Goal: Information Seeking & Learning: Find specific fact

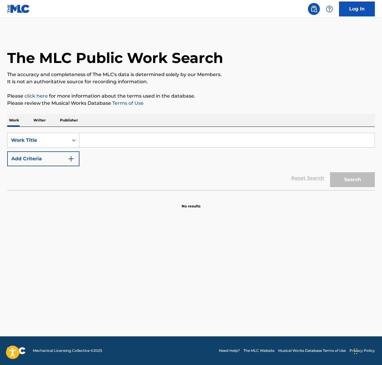
click at [111, 140] on input "Search Form" at bounding box center [226, 140] width 295 height 14
paste input "Amazing Day"
type input "Amazing Day"
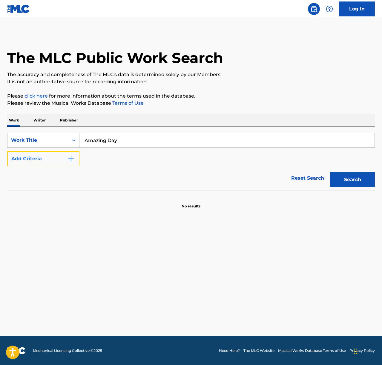
click at [67, 160] on button "Add Criteria" at bounding box center [43, 159] width 72 height 15
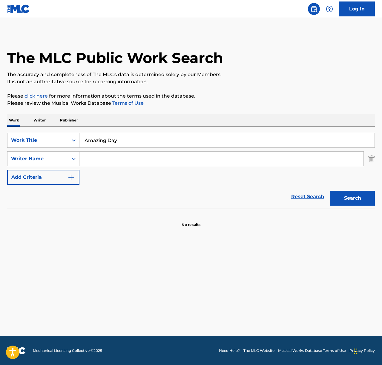
click at [112, 160] on input "Search Form" at bounding box center [221, 159] width 284 height 14
type input "[PERSON_NAME]"
click at [330, 191] on button "Search" at bounding box center [352, 198] width 45 height 15
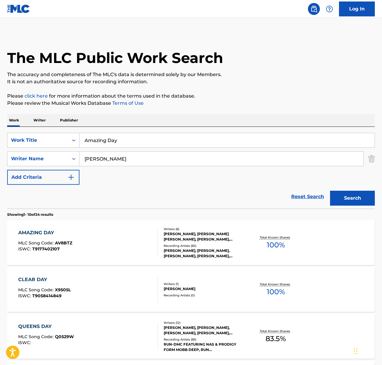
click at [115, 237] on div "AMAZING DAY MLC Song Code : AV8BTZ ISWC : T9177402107" at bounding box center [88, 243] width 140 height 27
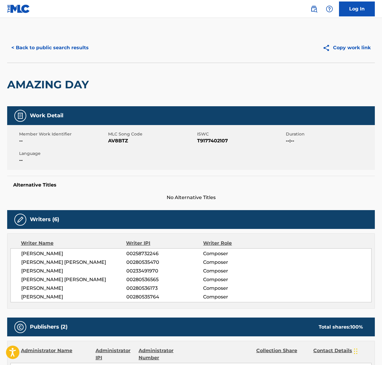
click at [56, 252] on span "[PERSON_NAME]" at bounding box center [73, 253] width 105 height 7
copy div "[PERSON_NAME]"
click at [49, 261] on span "[PERSON_NAME] [PERSON_NAME]" at bounding box center [73, 262] width 105 height 7
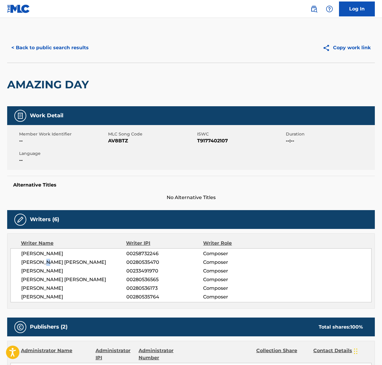
click at [49, 261] on span "[PERSON_NAME] [PERSON_NAME]" at bounding box center [73, 262] width 105 height 7
copy div "[PERSON_NAME] [PERSON_NAME]"
click at [59, 273] on span "[PERSON_NAME]" at bounding box center [73, 271] width 105 height 7
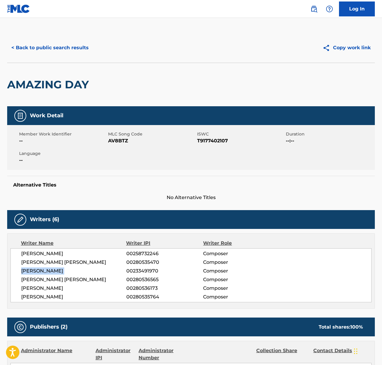
click at [59, 273] on span "[PERSON_NAME]" at bounding box center [73, 271] width 105 height 7
copy div "[PERSON_NAME]"
click at [82, 281] on span "[PERSON_NAME] [PERSON_NAME]" at bounding box center [73, 279] width 105 height 7
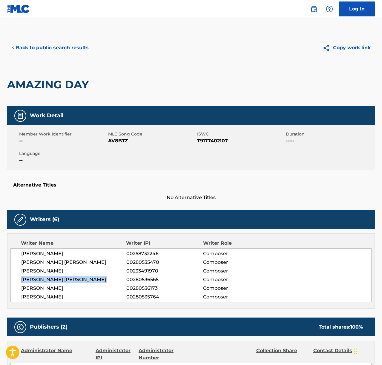
copy div "[PERSON_NAME] [PERSON_NAME]"
click at [50, 289] on span "[PERSON_NAME]" at bounding box center [73, 288] width 105 height 7
copy div "[PERSON_NAME]"
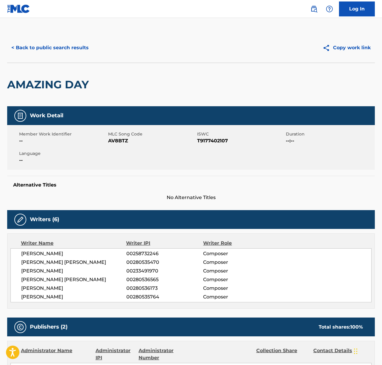
click at [53, 296] on span "[PERSON_NAME]" at bounding box center [73, 297] width 105 height 7
copy div "[PERSON_NAME]"
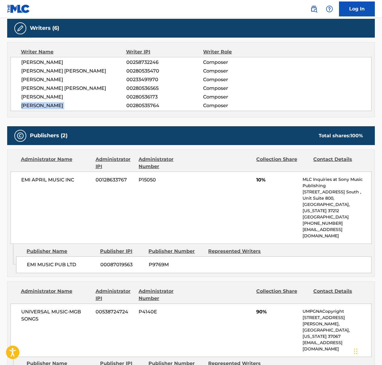
scroll to position [198, 0]
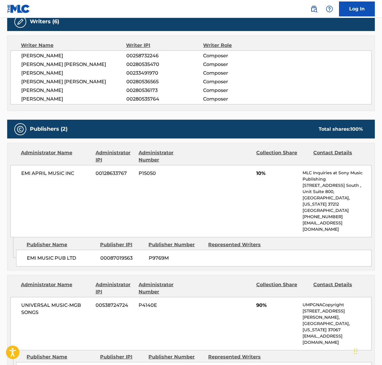
click at [52, 172] on span "EMI APRIL MUSIC INC" at bounding box center [56, 173] width 70 height 7
copy div "EMI APRIL MUSIC INC"
click at [56, 302] on span "UNIVERSAL MUSIC-MGB SONGS" at bounding box center [56, 309] width 70 height 14
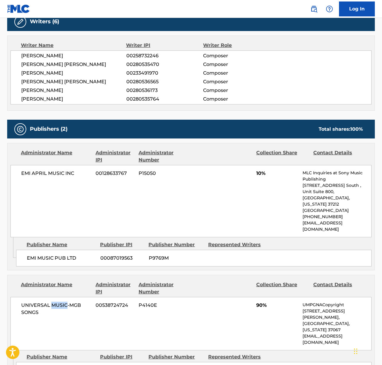
click at [56, 302] on span "UNIVERSAL MUSIC-MGB SONGS" at bounding box center [56, 309] width 70 height 14
copy div "UNIVERSAL MUSIC-MGB SONGS"
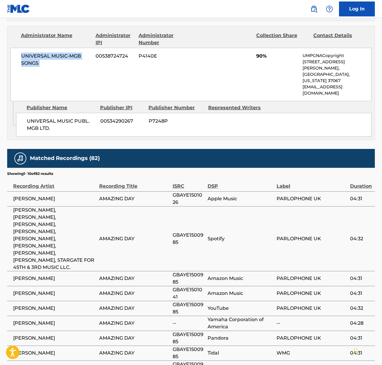
scroll to position [449, 0]
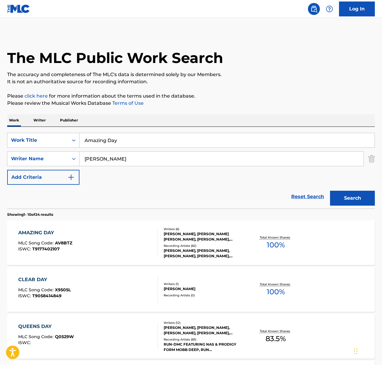
click at [131, 128] on div "SearchWithCriteriae3cb43c4-514c-438b-80fa-e645b6f92ad0 Work Title Amazing Day S…" at bounding box center [191, 168] width 368 height 82
click at [131, 138] on input "Amazing Day" at bounding box center [226, 140] width 295 height 14
paste input "Brothers and Sisters"
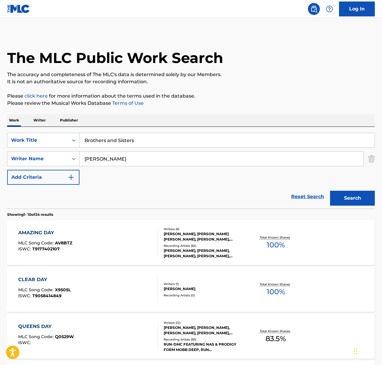
type input "Brothers and Sisters"
click at [251, 94] on p "Please click here for more information about the terms used in the database." at bounding box center [191, 96] width 368 height 7
click at [362, 201] on button "Search" at bounding box center [352, 198] width 45 height 15
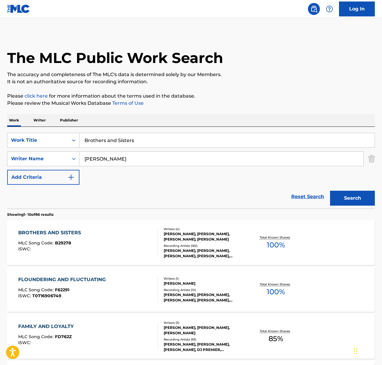
click at [132, 241] on div "BROTHERS AND SISTERS MLC Song Code : B29278 ISWC :" at bounding box center [88, 243] width 140 height 27
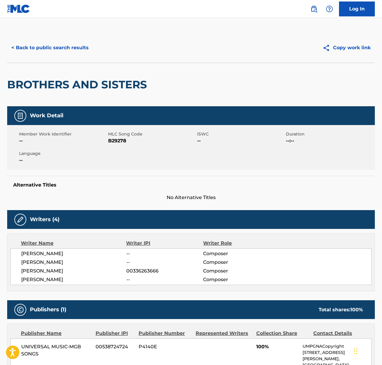
click at [53, 255] on span "[PERSON_NAME]" at bounding box center [73, 253] width 105 height 7
copy div "[PERSON_NAME]"
click at [51, 261] on span "[PERSON_NAME]" at bounding box center [73, 262] width 105 height 7
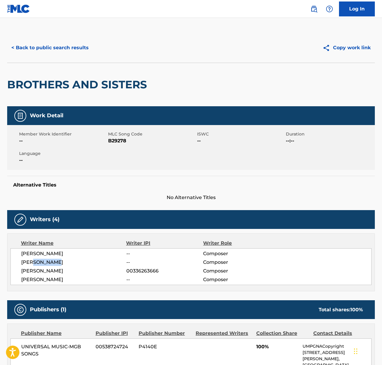
click at [51, 261] on span "[PERSON_NAME]" at bounding box center [73, 262] width 105 height 7
copy div "[PERSON_NAME]"
click at [50, 268] on span "[PERSON_NAME]" at bounding box center [73, 271] width 105 height 7
click at [50, 269] on span "[PERSON_NAME]" at bounding box center [73, 271] width 105 height 7
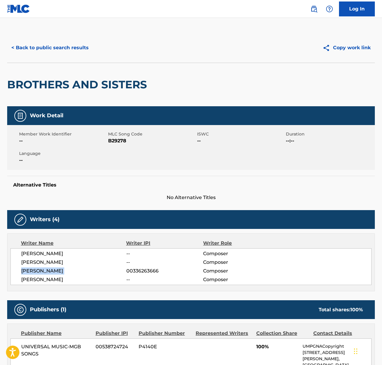
click at [50, 269] on span "[PERSON_NAME]" at bounding box center [73, 271] width 105 height 7
click at [33, 281] on span "[PERSON_NAME]" at bounding box center [73, 279] width 105 height 7
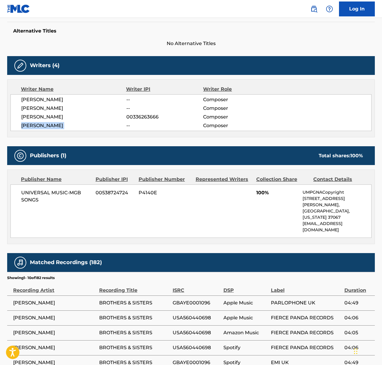
scroll to position [181, 0]
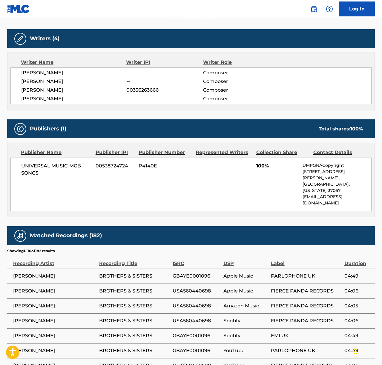
click at [48, 170] on span "UNIVERSAL MUSIC-MGB SONGS" at bounding box center [56, 170] width 70 height 14
click at [48, 167] on span "UNIVERSAL MUSIC-MGB SONGS" at bounding box center [56, 170] width 70 height 14
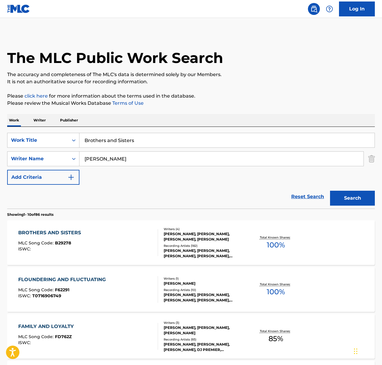
click at [128, 135] on input "Brothers and Sisters" at bounding box center [226, 140] width 295 height 14
paste input "Easy to Please"
type input "Easy to Please"
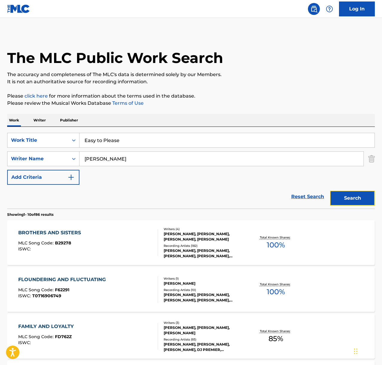
click at [362, 197] on button "Search" at bounding box center [352, 198] width 45 height 15
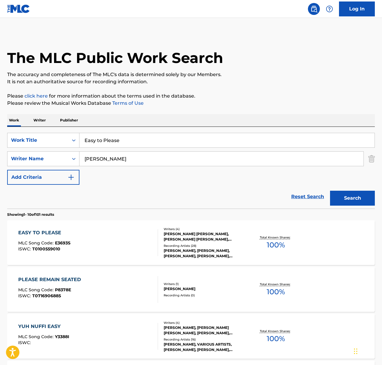
click at [108, 241] on div "EASY TO PLEASE MLC Song Code : E3693S ISWC : T0100559010" at bounding box center [88, 243] width 140 height 27
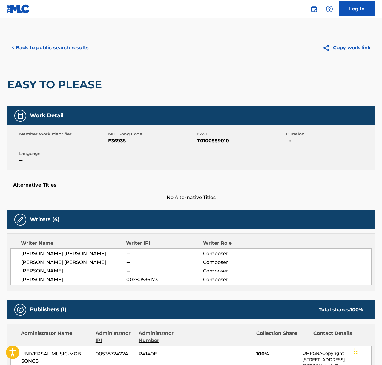
click at [71, 252] on span "[PERSON_NAME] [PERSON_NAME]" at bounding box center [73, 253] width 105 height 7
click at [63, 265] on span "[PERSON_NAME] [PERSON_NAME]" at bounding box center [73, 262] width 105 height 7
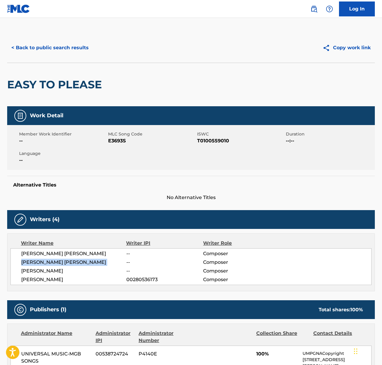
drag, startPoint x: 63, startPoint y: 265, endPoint x: 0, endPoint y: 263, distance: 62.5
click at [63, 265] on span "[PERSON_NAME] [PERSON_NAME]" at bounding box center [73, 262] width 105 height 7
click at [51, 269] on span "[PERSON_NAME]" at bounding box center [73, 271] width 105 height 7
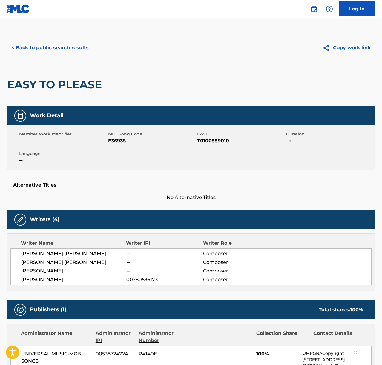
click at [57, 277] on span "[PERSON_NAME]" at bounding box center [73, 279] width 105 height 7
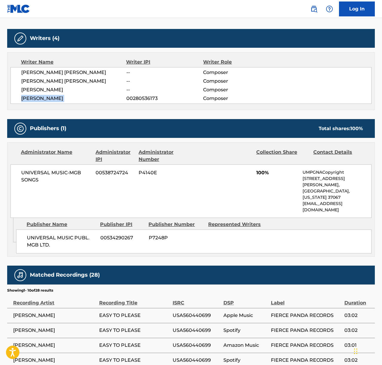
scroll to position [186, 0]
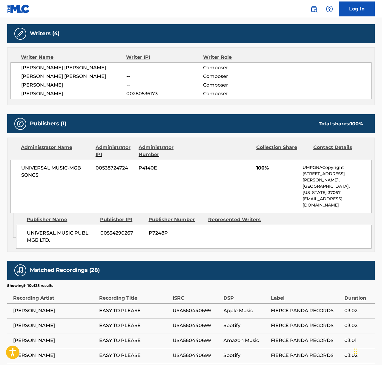
click at [57, 168] on span "UNIVERSAL MUSIC-MGB SONGS" at bounding box center [56, 172] width 70 height 14
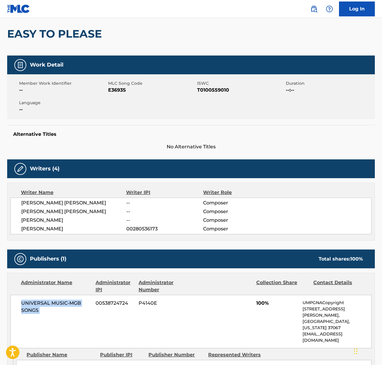
scroll to position [0, 0]
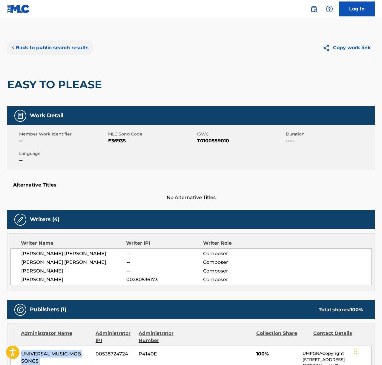
click at [51, 52] on button "< Back to public search results" at bounding box center [50, 47] width 86 height 15
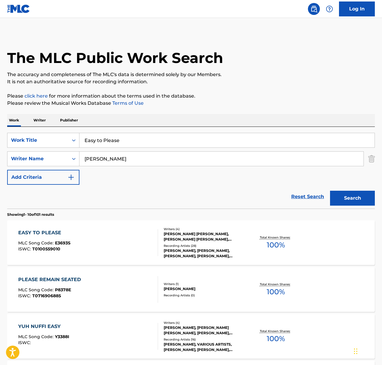
click at [126, 143] on input "Easy to Please" at bounding box center [226, 140] width 295 height 14
type input "for you"
click at [330, 191] on button "Search" at bounding box center [352, 198] width 45 height 15
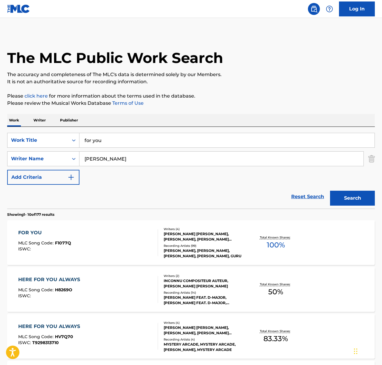
click at [109, 247] on div "FOR YOU MLC Song Code : F1077Q ISWC :" at bounding box center [88, 243] width 140 height 27
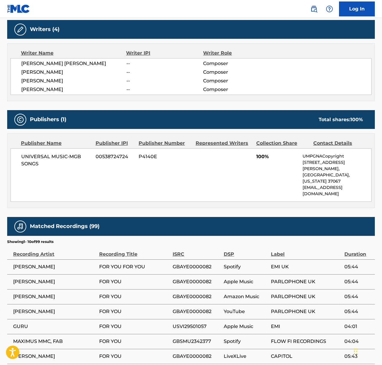
scroll to position [201, 0]
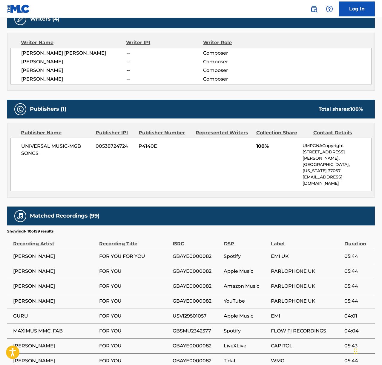
click at [56, 146] on span "UNIVERSAL MUSIC-MGB SONGS" at bounding box center [56, 150] width 70 height 14
drag, startPoint x: 56, startPoint y: 146, endPoint x: 9, endPoint y: 152, distance: 47.0
click at [55, 146] on span "UNIVERSAL MUSIC-MGB SONGS" at bounding box center [56, 150] width 70 height 14
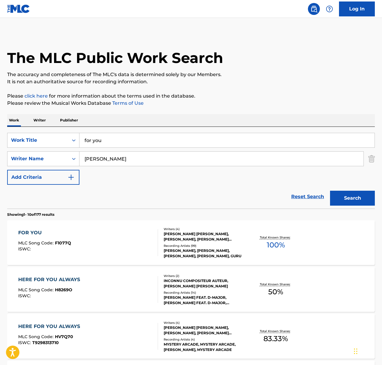
click at [106, 140] on input "for you" at bounding box center [226, 140] width 295 height 14
paste input "Gravity"
type input "Gravity"
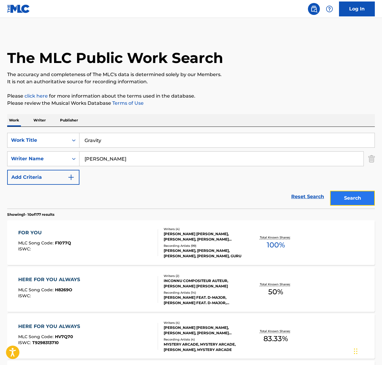
click at [348, 199] on button "Search" at bounding box center [352, 198] width 45 height 15
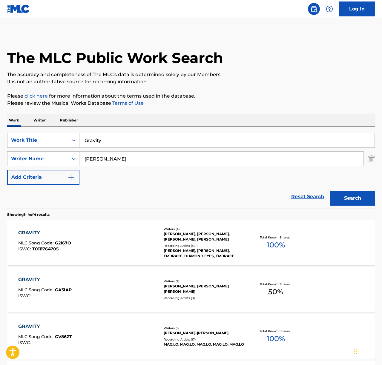
click at [115, 242] on div "GRAVITY MLC Song Code : G2167O ISWC : T0111764705" at bounding box center [88, 243] width 140 height 27
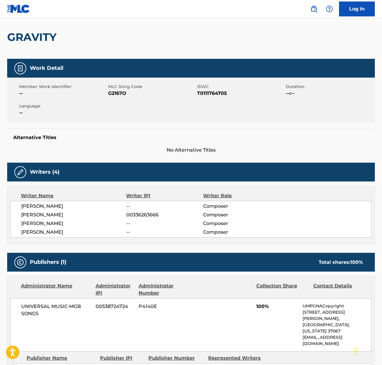
scroll to position [164, 0]
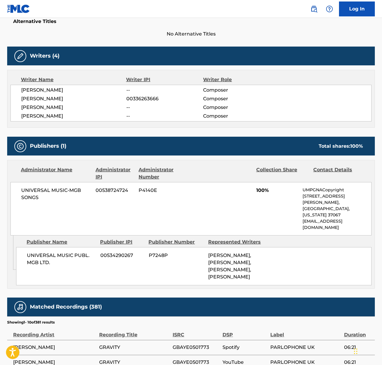
click at [43, 189] on span "UNIVERSAL MUSIC-MGB SONGS" at bounding box center [56, 194] width 70 height 14
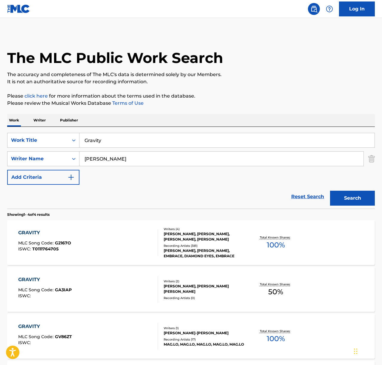
click at [111, 140] on input "Gravity" at bounding box center [226, 140] width 295 height 14
paste input "In My Place"
type input "In My Place"
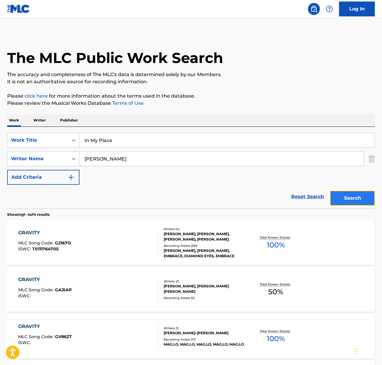
click at [350, 197] on button "Search" at bounding box center [352, 198] width 45 height 15
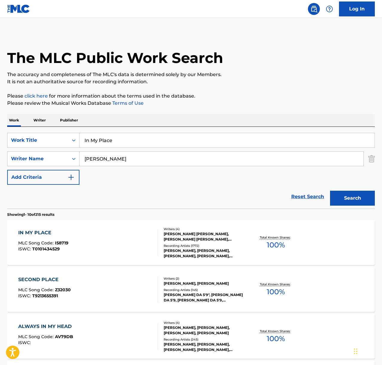
click at [102, 241] on div "IN MY PLACE MLC Song Code : I58719 ISWC : T0101434529" at bounding box center [88, 243] width 140 height 27
click at [111, 145] on input "In My Place" at bounding box center [226, 140] width 295 height 14
click at [111, 142] on input "In My Place" at bounding box center [226, 140] width 295 height 14
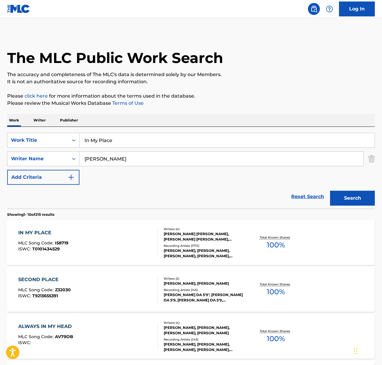
click at [111, 142] on input "In My Place" at bounding box center [226, 140] width 295 height 14
paste input "Proof"
type input "Proof"
drag, startPoint x: 374, startPoint y: 198, endPoint x: 371, endPoint y: 199, distance: 3.0
click at [373, 199] on button "Search" at bounding box center [352, 198] width 45 height 15
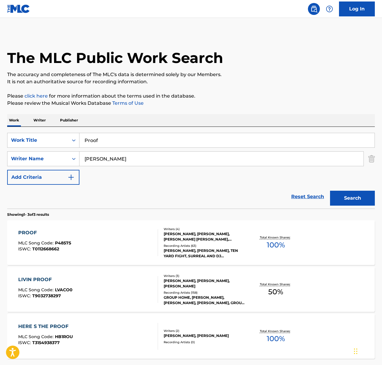
click at [117, 241] on div "PROOF MLC Song Code : P48575 ISWC : T0112668662" at bounding box center [88, 243] width 140 height 27
click at [104, 141] on input "Proof" at bounding box center [226, 140] width 295 height 14
type input "trouble"
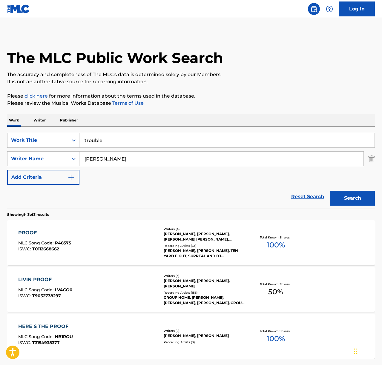
click at [330, 191] on button "Search" at bounding box center [352, 198] width 45 height 15
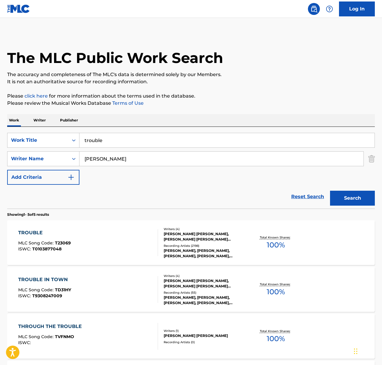
click at [121, 243] on div "TROUBLE MLC Song Code : T23069 ISWC : T0103877048" at bounding box center [88, 243] width 140 height 27
click at [124, 137] on input "trouble" at bounding box center [226, 140] width 295 height 14
type input "yellow"
click at [330, 191] on button "Search" at bounding box center [352, 198] width 45 height 15
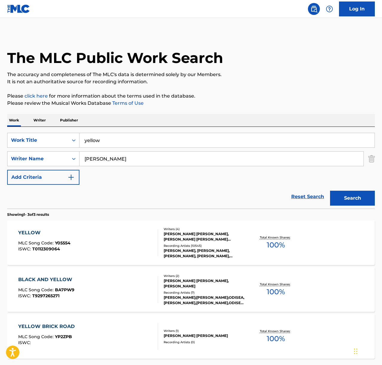
click at [128, 235] on div "YELLOW MLC Song Code : Y05554 ISWC : T0112309064" at bounding box center [88, 243] width 140 height 27
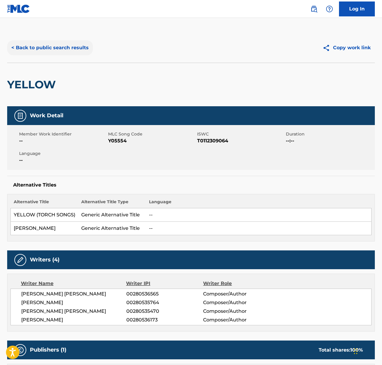
click at [65, 51] on button "< Back to public search results" at bounding box center [50, 47] width 86 height 15
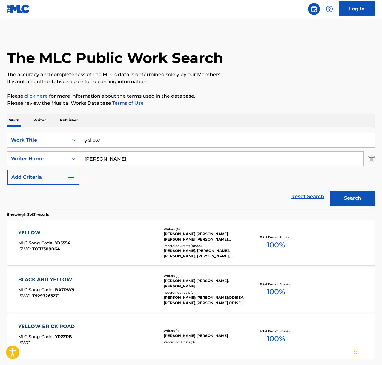
click at [117, 137] on input "yellow" at bounding box center [226, 140] width 295 height 14
paste input "Ainsi Bas La [PERSON_NAME]"
type input "Ainsi Bas La [PERSON_NAME]"
drag, startPoint x: 197, startPoint y: 117, endPoint x: 167, endPoint y: 144, distance: 40.6
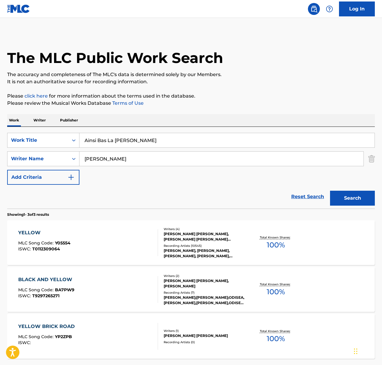
click at [197, 117] on div "Work Writer Publisher" at bounding box center [191, 120] width 368 height 13
click at [155, 156] on input "[PERSON_NAME]" at bounding box center [221, 159] width 284 height 14
click at [330, 191] on button "Search" at bounding box center [352, 198] width 45 height 15
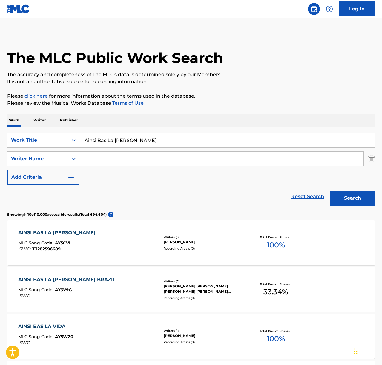
click at [111, 247] on div "AINSI BAS LA [PERSON_NAME] MLC Song Code : AY5CVI ISWC : T3282596689" at bounding box center [88, 243] width 140 height 27
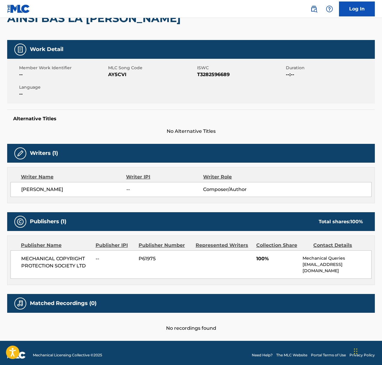
scroll to position [71, 0]
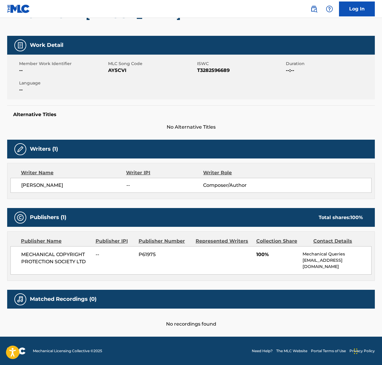
click at [60, 185] on span "[PERSON_NAME]" at bounding box center [73, 185] width 105 height 7
click at [46, 251] on div "MECHANICAL COPYRIGHT PROTECTION SOCIETY LTD -- P61975 100% Mechanical Queries […" at bounding box center [190, 261] width 361 height 28
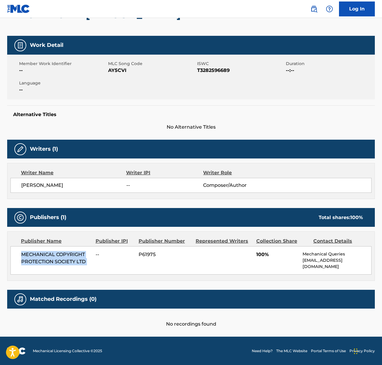
click at [46, 251] on div "MECHANICAL COPYRIGHT PROTECTION SOCIETY LTD -- P61975 100% Mechanical Queries […" at bounding box center [190, 261] width 361 height 28
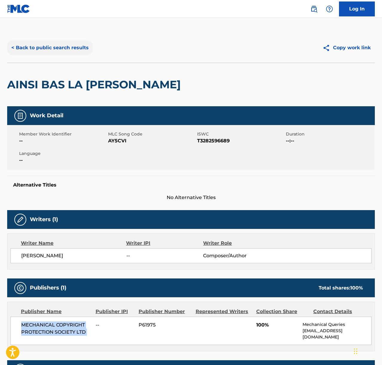
click at [77, 50] on button "< Back to public search results" at bounding box center [50, 47] width 86 height 15
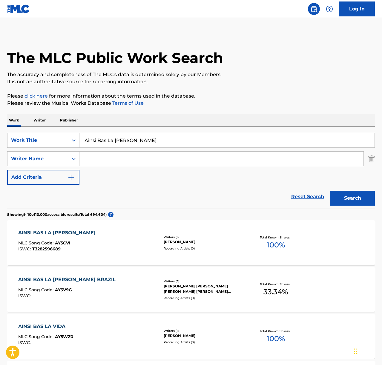
click at [104, 144] on input "Ainsi Bas La [PERSON_NAME]" at bounding box center [226, 140] width 295 height 14
click at [104, 143] on input "Ainsi Bas La [PERSON_NAME]" at bounding box center [226, 140] width 295 height 14
drag, startPoint x: 104, startPoint y: 143, endPoint x: 124, endPoint y: 137, distance: 20.9
click at [104, 143] on input "Ainsi Bas La [PERSON_NAME]" at bounding box center [226, 140] width 295 height 14
paste input "If I Ain't Got You"
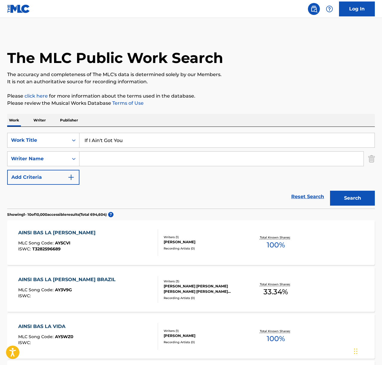
type input "If I Ain't Got You"
click at [212, 122] on div "Work Writer Publisher" at bounding box center [191, 120] width 368 height 13
click at [152, 156] on input "Search Form" at bounding box center [221, 159] width 284 height 14
type input "keys"
click at [330, 191] on button "Search" at bounding box center [352, 198] width 45 height 15
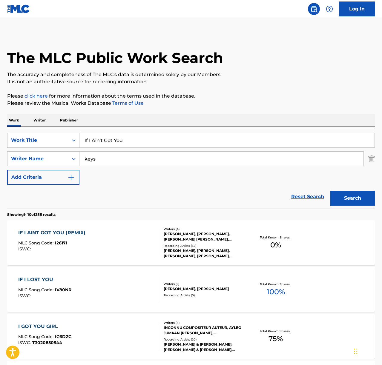
click at [120, 242] on div "IF I AINT GOT YOU (REMIX) MLC Song Code : I2617I ISWC :" at bounding box center [88, 243] width 140 height 27
click at [112, 156] on input "keys" at bounding box center [221, 159] width 284 height 14
type input "o"
type input "j"
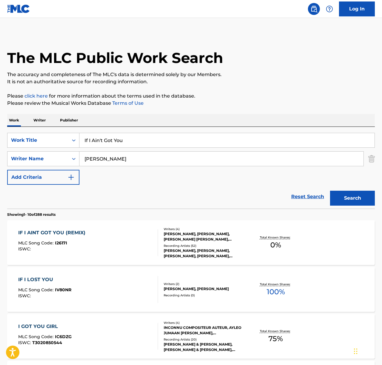
type input "[PERSON_NAME]"
click at [330, 191] on button "Search" at bounding box center [352, 198] width 45 height 15
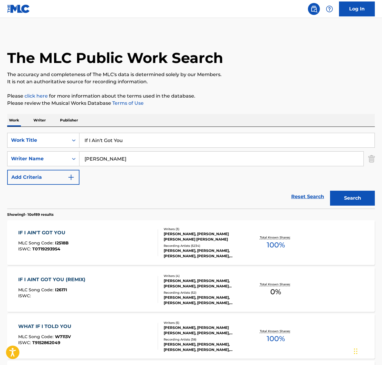
click at [106, 241] on div "IF I AIN'T GOT YOU MLC Song Code : I2518B ISWC : T0719293954" at bounding box center [88, 243] width 140 height 27
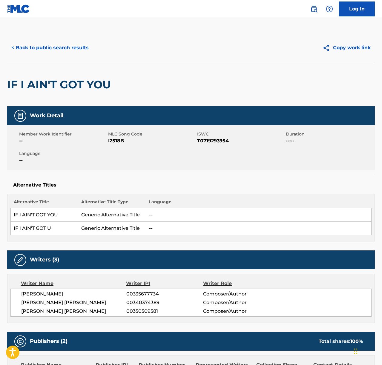
click at [52, 294] on span "[PERSON_NAME]" at bounding box center [73, 294] width 105 height 7
click at [43, 301] on span "[PERSON_NAME] [PERSON_NAME]" at bounding box center [73, 302] width 105 height 7
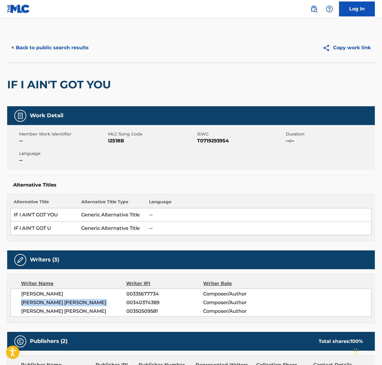
click at [43, 301] on span "[PERSON_NAME] [PERSON_NAME]" at bounding box center [73, 302] width 105 height 7
click at [66, 312] on span "[PERSON_NAME] [PERSON_NAME]" at bounding box center [73, 311] width 105 height 7
drag, startPoint x: 66, startPoint y: 312, endPoint x: 1, endPoint y: 284, distance: 71.4
click at [66, 312] on span "[PERSON_NAME] [PERSON_NAME]" at bounding box center [73, 311] width 105 height 7
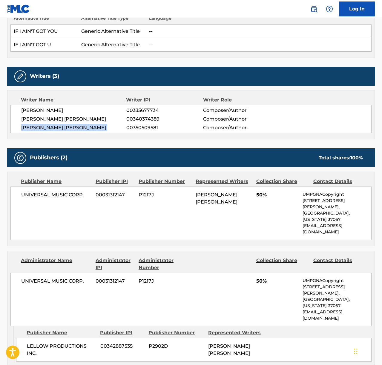
scroll to position [187, 0]
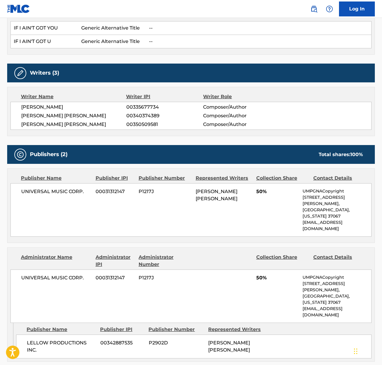
click at [60, 192] on span "UNIVERSAL MUSIC CORP." at bounding box center [56, 191] width 70 height 7
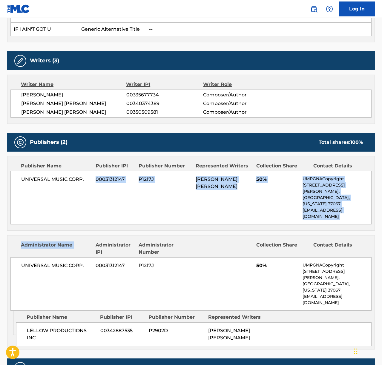
click at [55, 219] on div "Publishers (2) Total shares: 100 % Publisher Name Publisher IPI Publisher Numbe…" at bounding box center [191, 241] width 368 height 217
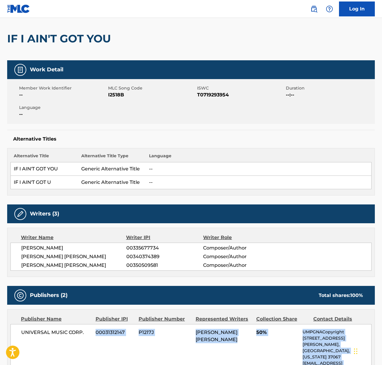
scroll to position [0, 0]
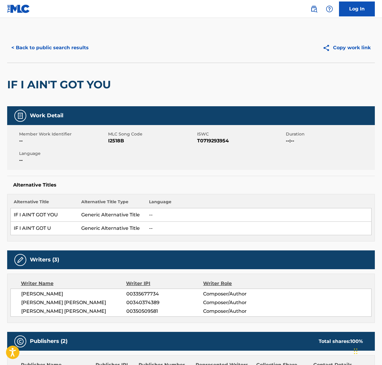
click at [63, 37] on div "< Back to public search results Copy work link" at bounding box center [191, 48] width 368 height 30
click at [62, 45] on button "< Back to public search results" at bounding box center [50, 47] width 86 height 15
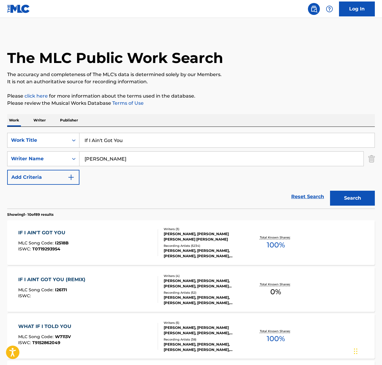
click at [114, 140] on input "If I Ain't Got You" at bounding box center [226, 140] width 295 height 14
paste input "Saving All My Love For"
type input "Saving All My Love For You"
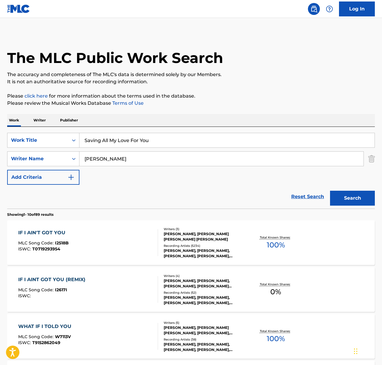
drag, startPoint x: 227, startPoint y: 118, endPoint x: 158, endPoint y: 154, distance: 77.4
click at [227, 118] on div "Work Writer Publisher" at bounding box center [191, 120] width 368 height 13
click at [155, 156] on input "[PERSON_NAME]" at bounding box center [221, 159] width 284 height 14
type input "[PERSON_NAME]"
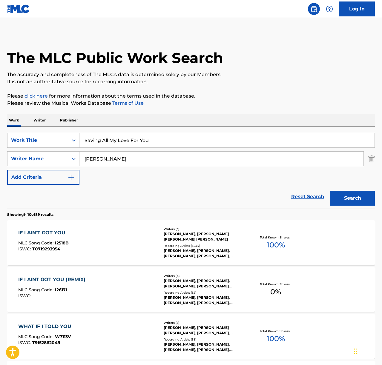
click at [330, 191] on button "Search" at bounding box center [352, 198] width 45 height 15
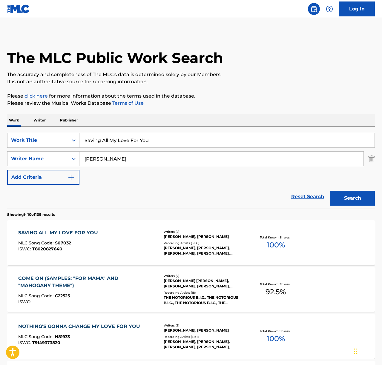
click at [119, 244] on div "SAVING ALL MY LOVE FOR YOU MLC Song Code : S07032 ISWC : T8020827640" at bounding box center [88, 243] width 140 height 27
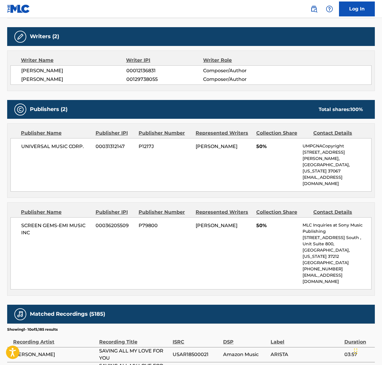
scroll to position [317, 0]
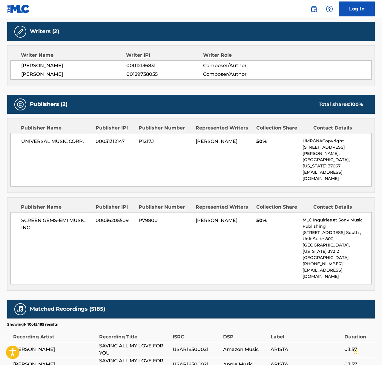
click at [46, 64] on span "[PERSON_NAME]" at bounding box center [73, 65] width 105 height 7
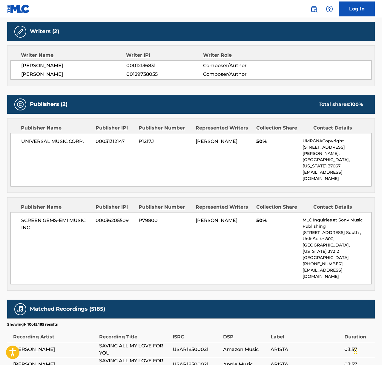
click at [51, 74] on span "[PERSON_NAME]" at bounding box center [73, 74] width 105 height 7
drag, startPoint x: 51, startPoint y: 74, endPoint x: 44, endPoint y: 77, distance: 7.0
click at [51, 74] on span "[PERSON_NAME]" at bounding box center [73, 74] width 105 height 7
click at [52, 138] on span "UNIVERSAL MUSIC CORP." at bounding box center [56, 141] width 70 height 7
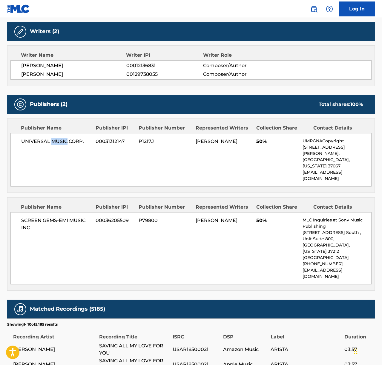
click at [52, 138] on span "UNIVERSAL MUSIC CORP." at bounding box center [56, 141] width 70 height 7
drag, startPoint x: 52, startPoint y: 138, endPoint x: 20, endPoint y: 143, distance: 31.7
click at [52, 139] on span "UNIVERSAL MUSIC CORP." at bounding box center [56, 141] width 70 height 7
click at [37, 217] on span "SCREEN GEMS-EMI MUSIC INC" at bounding box center [56, 224] width 70 height 14
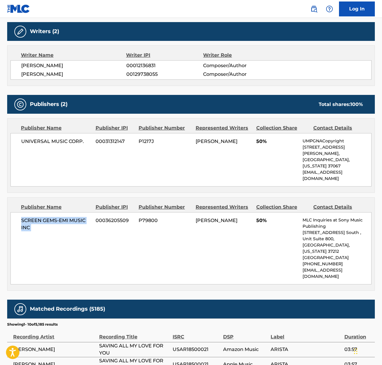
click at [37, 217] on span "SCREEN GEMS-EMI MUSIC INC" at bounding box center [56, 224] width 70 height 14
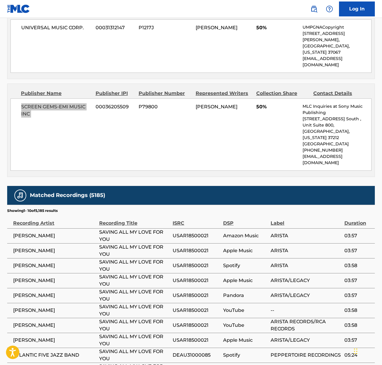
scroll to position [477, 0]
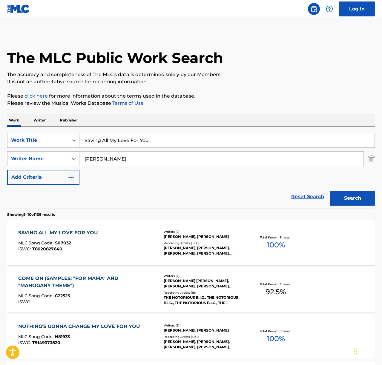
click at [127, 134] on input "Saving All My Love For You" at bounding box center [226, 140] width 295 height 14
paste input "Angels"
type input "Angels"
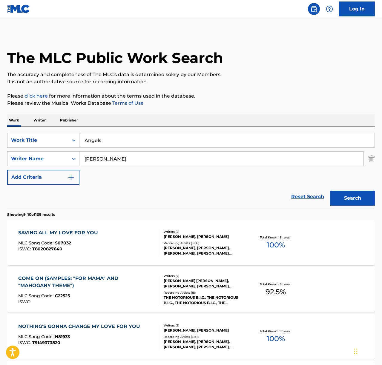
click at [123, 156] on input "[PERSON_NAME]" at bounding box center [221, 159] width 284 height 14
click at [330, 191] on button "Search" at bounding box center [352, 198] width 45 height 15
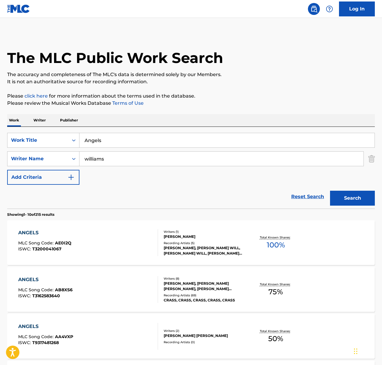
click at [86, 159] on input "williams" at bounding box center [221, 159] width 284 height 14
type input "[PERSON_NAME]"
click at [330, 191] on button "Search" at bounding box center [352, 198] width 45 height 15
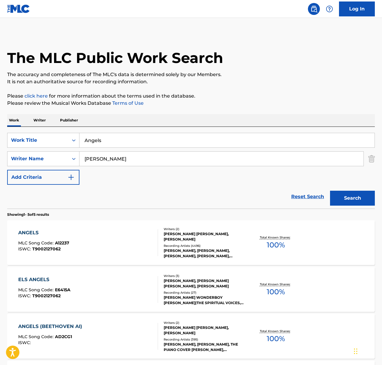
click at [131, 247] on div "ANGELS MLC Song Code : A12237 ISWC : T9002127062" at bounding box center [88, 243] width 140 height 27
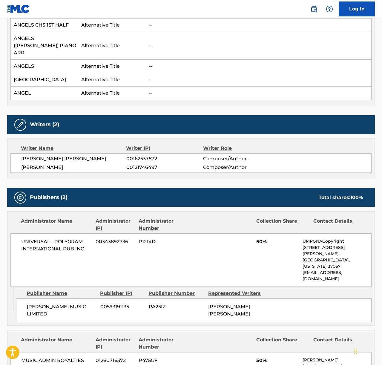
scroll to position [584, 0]
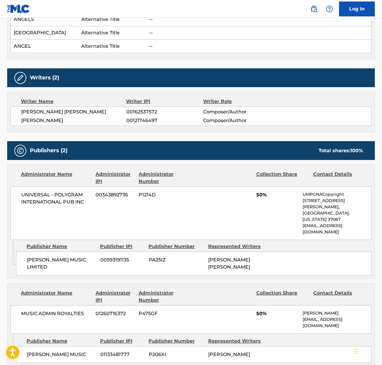
click at [62, 108] on span "[PERSON_NAME] [PERSON_NAME]" at bounding box center [73, 111] width 105 height 7
click at [68, 117] on span "[PERSON_NAME]" at bounding box center [73, 120] width 105 height 7
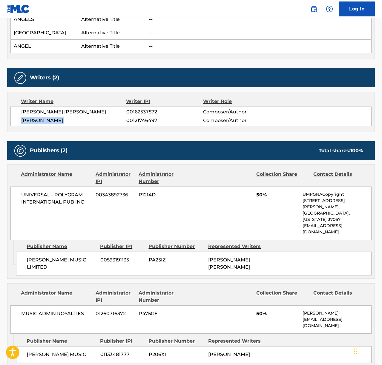
click at [68, 117] on span "[PERSON_NAME]" at bounding box center [73, 120] width 105 height 7
click at [58, 192] on span "UNIVERSAL - POLYGRAM INTERNATIONAL PUB INC" at bounding box center [56, 199] width 70 height 14
click at [47, 310] on span "MUSIC ADMIN ROYALTIES" at bounding box center [56, 313] width 70 height 7
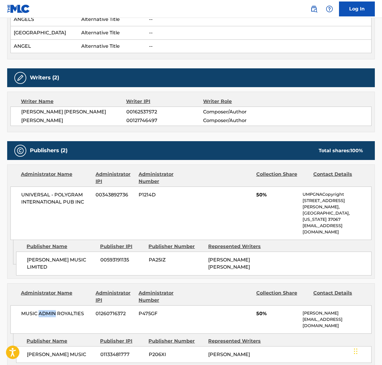
click at [47, 310] on span "MUSIC ADMIN ROYALTIES" at bounding box center [56, 313] width 70 height 7
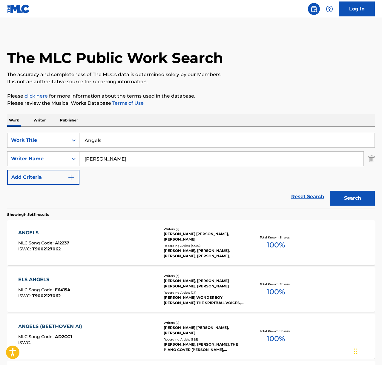
click at [114, 143] on input "Angels" at bounding box center [226, 140] width 295 height 14
paste input "Old And Wise"
type input "Old And Wise"
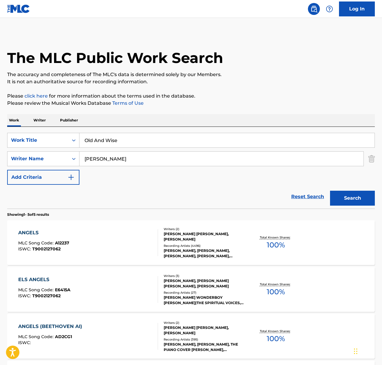
drag, startPoint x: 184, startPoint y: 124, endPoint x: 158, endPoint y: 143, distance: 32.5
click at [184, 124] on div "Work Writer Publisher" at bounding box center [191, 120] width 368 height 13
click at [140, 159] on input "[PERSON_NAME]" at bounding box center [221, 159] width 284 height 14
click at [139, 159] on input "[PERSON_NAME]" at bounding box center [221, 159] width 284 height 14
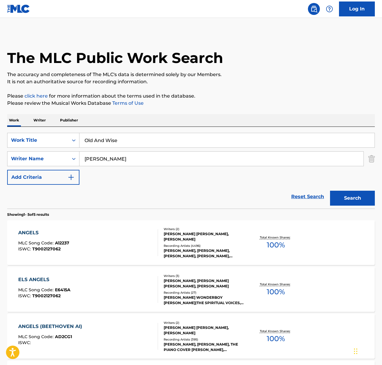
click at [139, 159] on input "[PERSON_NAME]" at bounding box center [221, 159] width 284 height 14
click at [140, 159] on input "[PERSON_NAME]" at bounding box center [221, 159] width 284 height 14
type input "[PERSON_NAME]"
click at [330, 191] on button "Search" at bounding box center [352, 198] width 45 height 15
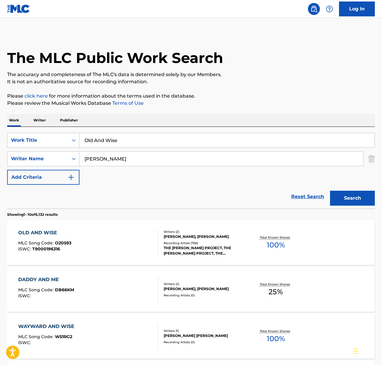
click at [101, 243] on div "OLD AND WISE MLC Song Code : O20593 ISWC : T9000196316" at bounding box center [88, 243] width 140 height 27
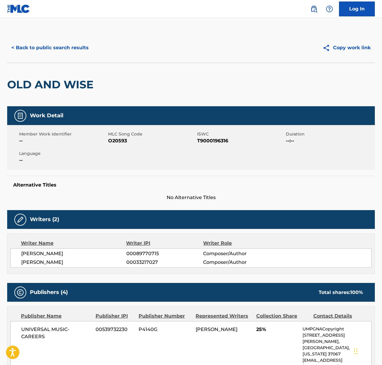
click at [45, 253] on span "[PERSON_NAME]" at bounding box center [73, 253] width 105 height 7
click at [62, 261] on span "[PERSON_NAME]" at bounding box center [73, 262] width 105 height 7
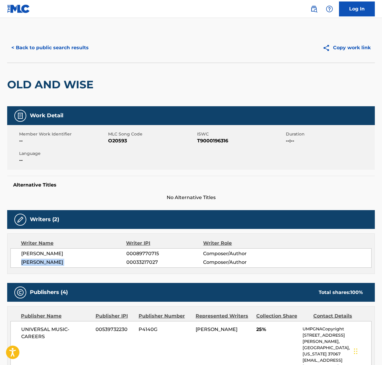
drag, startPoint x: 62, startPoint y: 261, endPoint x: 27, endPoint y: 257, distance: 35.5
click at [62, 261] on span "[PERSON_NAME]" at bounding box center [73, 262] width 105 height 7
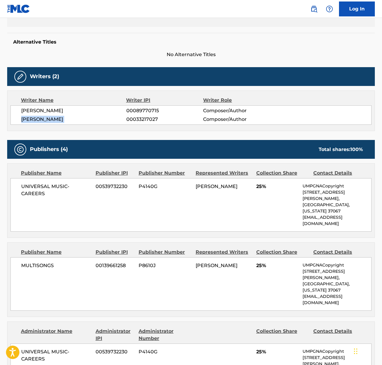
scroll to position [214, 0]
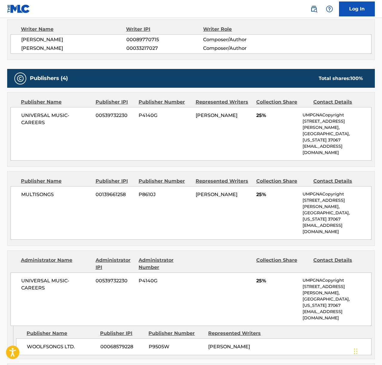
click at [40, 114] on span "UNIVERSAL MUSIC-CAREERS" at bounding box center [56, 119] width 70 height 14
click at [34, 191] on span "MULTISONGS" at bounding box center [56, 194] width 70 height 7
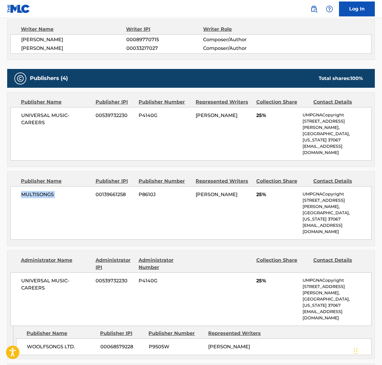
click at [34, 191] on span "MULTISONGS" at bounding box center [56, 194] width 70 height 7
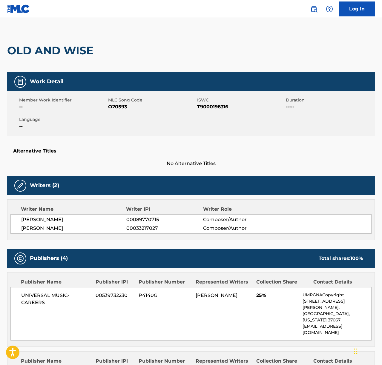
scroll to position [0, 0]
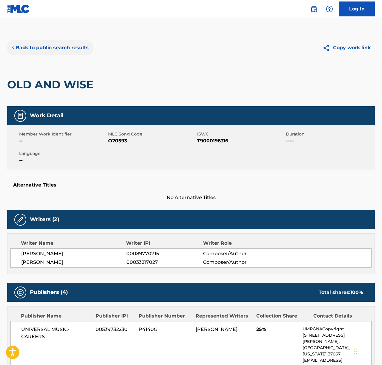
click at [62, 51] on button "< Back to public search results" at bounding box center [50, 47] width 86 height 15
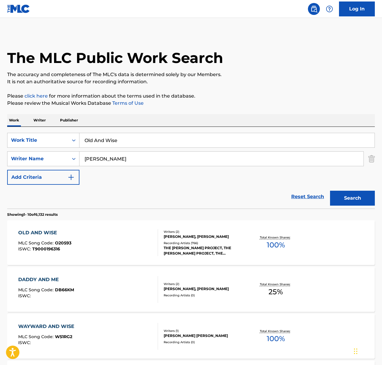
click at [109, 147] on input "Old And Wise" at bounding box center [226, 140] width 295 height 14
click at [110, 142] on input "Old And Wise" at bounding box center [226, 140] width 295 height 14
paste input "Do You Know Where You're Going To"
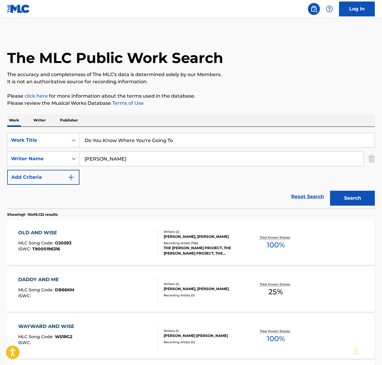
type input "Do You Know Where You're Going To"
drag, startPoint x: 180, startPoint y: 124, endPoint x: 126, endPoint y: 157, distance: 63.4
click at [180, 124] on div "Work Writer Publisher" at bounding box center [191, 120] width 368 height 13
click at [119, 161] on input "[PERSON_NAME]" at bounding box center [221, 159] width 284 height 14
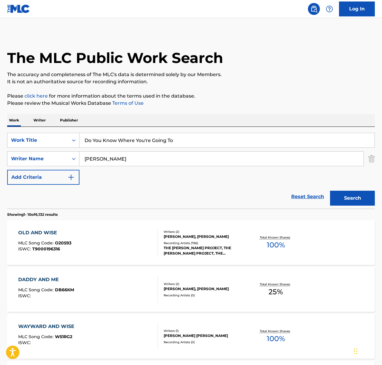
type input "[PERSON_NAME]"
click at [330, 191] on button "Search" at bounding box center [352, 198] width 45 height 15
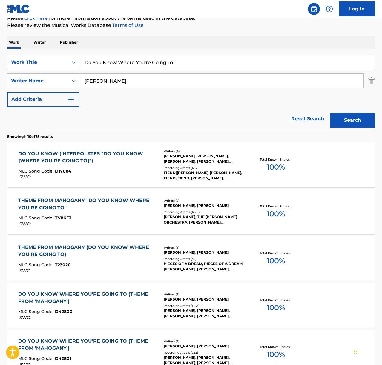
scroll to position [90, 0]
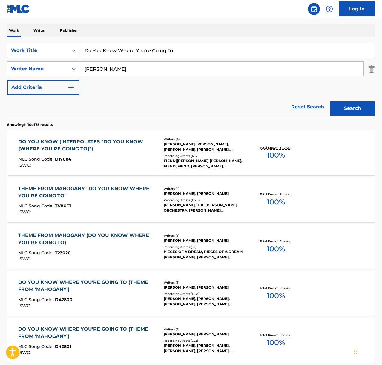
click at [96, 198] on div "THEME FROM MAHOGANY "DO YOU KNOW WHERE YOU'RE GOING TO"" at bounding box center [85, 192] width 135 height 14
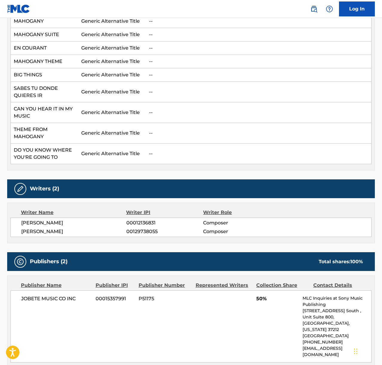
scroll to position [273, 0]
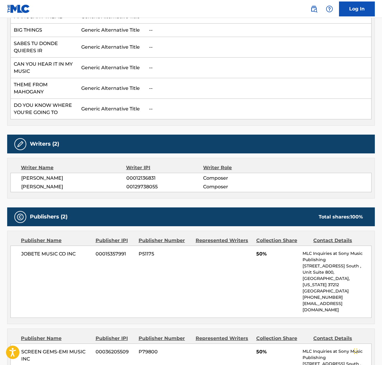
click at [39, 175] on span "[PERSON_NAME]" at bounding box center [73, 178] width 105 height 7
click at [48, 183] on span "[PERSON_NAME]" at bounding box center [73, 186] width 105 height 7
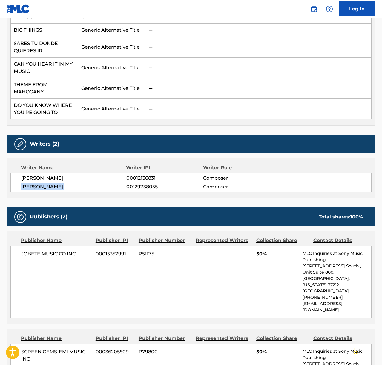
click at [48, 183] on span "[PERSON_NAME]" at bounding box center [73, 186] width 105 height 7
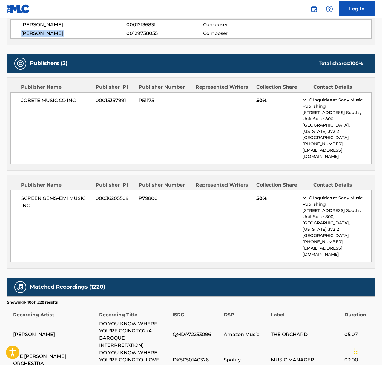
scroll to position [454, 0]
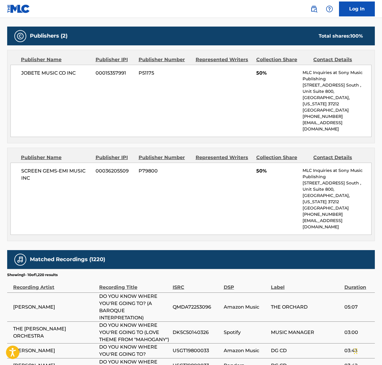
click at [50, 70] on span "JOBETE MUSIC CO INC" at bounding box center [56, 73] width 70 height 7
click at [49, 168] on span "SCREEN GEMS-EMI MUSIC INC" at bounding box center [56, 175] width 70 height 14
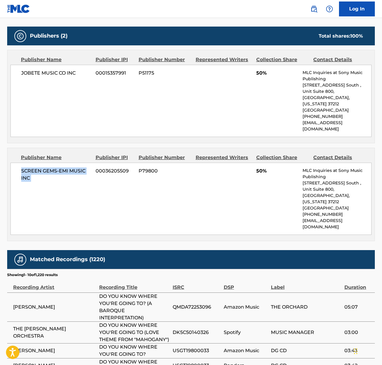
click at [49, 168] on span "SCREEN GEMS-EMI MUSIC INC" at bounding box center [56, 175] width 70 height 14
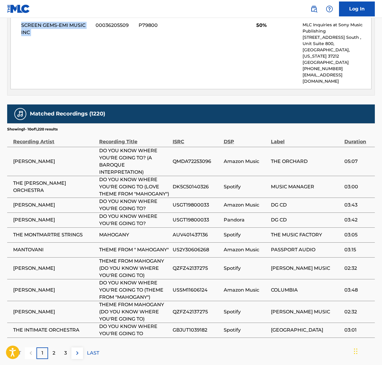
scroll to position [606, 0]
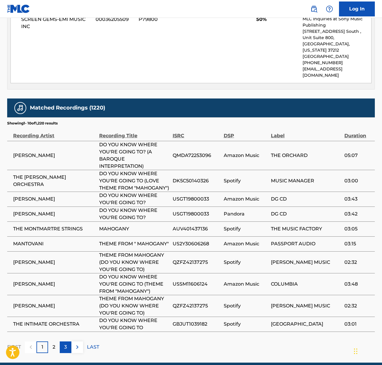
click at [68, 342] on div "3" at bounding box center [66, 348] width 12 height 12
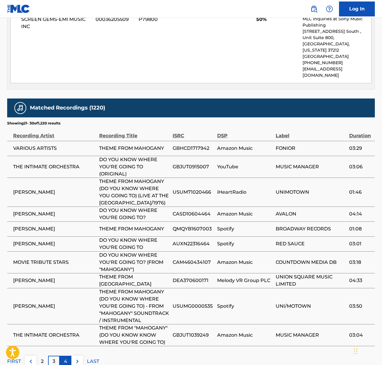
click at [67, 358] on p "4" at bounding box center [65, 361] width 3 height 7
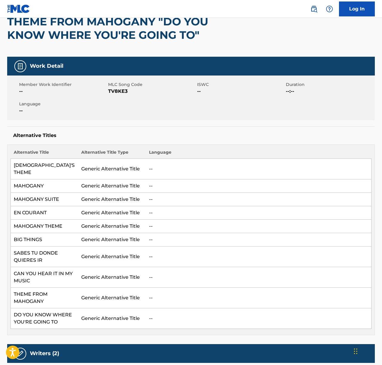
scroll to position [0, 0]
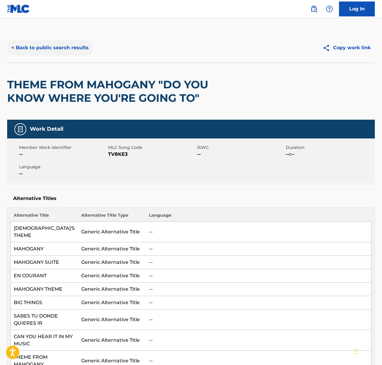
click at [76, 47] on button "< Back to public search results" at bounding box center [50, 47] width 86 height 15
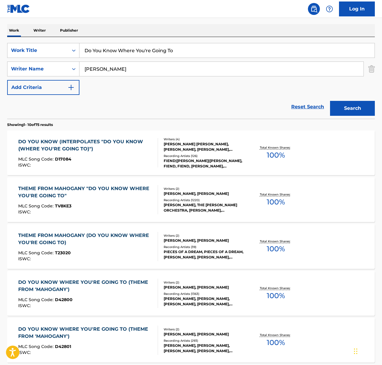
click at [133, 50] on input "Do You Know Where You're Going To" at bounding box center [226, 50] width 295 height 14
paste input "Love Is A Losing Game"
type input "Love Is A Losing Game"
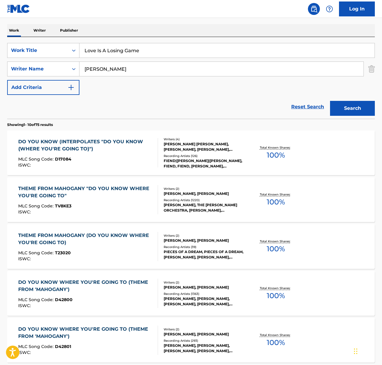
click at [114, 70] on input "[PERSON_NAME]" at bounding box center [221, 69] width 284 height 14
type input "winehouse"
click at [330, 101] on button "Search" at bounding box center [352, 108] width 45 height 15
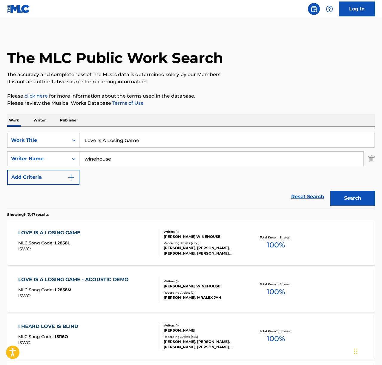
click at [115, 238] on div "LOVE IS A LOSING GAME MLC Song Code : L2858L ISWC :" at bounding box center [88, 243] width 140 height 27
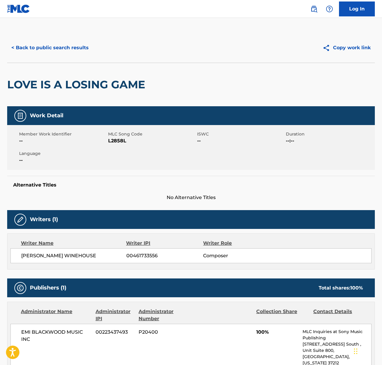
click at [60, 256] on span "[PERSON_NAME] WINEHOUSE" at bounding box center [73, 256] width 105 height 7
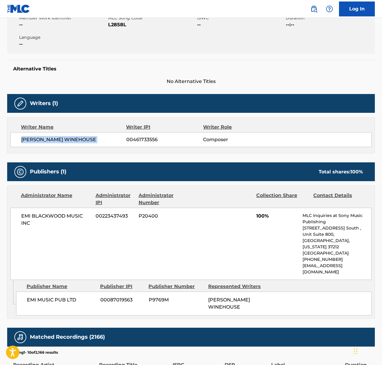
scroll to position [130, 0]
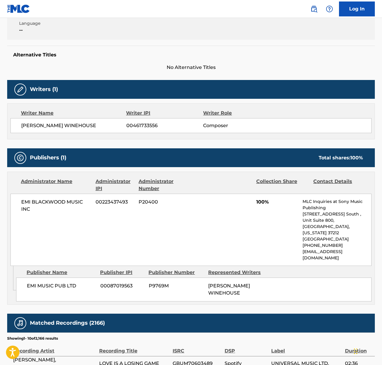
click at [47, 202] on span "EMI BLACKWOOD MUSIC INC" at bounding box center [56, 206] width 70 height 14
click at [51, 204] on span "EMI BLACKWOOD MUSIC INC" at bounding box center [56, 206] width 70 height 14
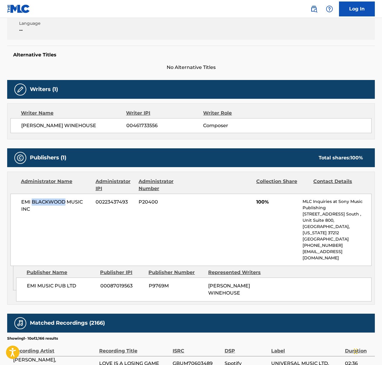
click at [51, 204] on span "EMI BLACKWOOD MUSIC INC" at bounding box center [56, 206] width 70 height 14
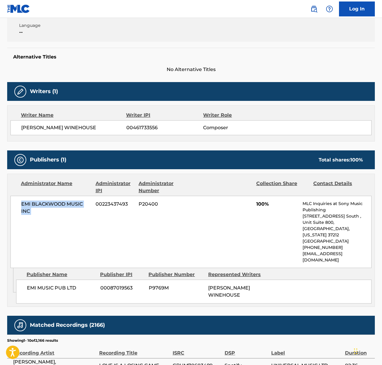
scroll to position [0, 0]
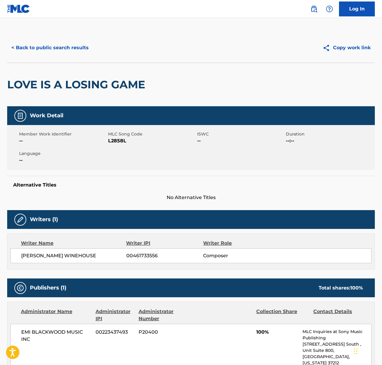
click at [59, 39] on div "< Back to public search results Copy work link" at bounding box center [191, 48] width 368 height 30
click at [60, 45] on button "< Back to public search results" at bounding box center [50, 47] width 86 height 15
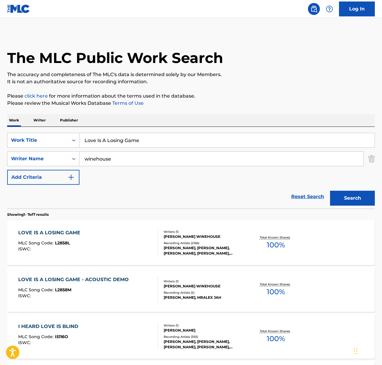
click at [126, 137] on input "Love Is A Losing Game" at bounding box center [226, 140] width 295 height 14
paste input "idontwannabeyouanymor"
type input "idontwannabeyouanymore"
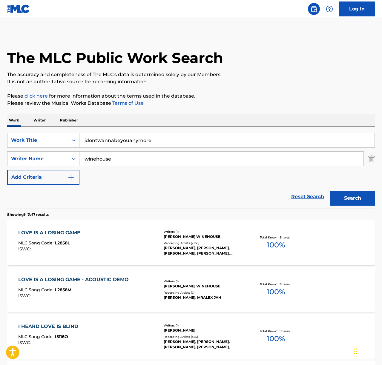
drag, startPoint x: 243, startPoint y: 111, endPoint x: 158, endPoint y: 156, distance: 96.4
click at [243, 111] on div "The MLC Public Work Search The accuracy and completeness of The MLC's data is d…" at bounding box center [191, 304] width 382 height 542
click at [155, 156] on input "winehouse" at bounding box center [221, 159] width 284 height 14
click at [156, 156] on input "winehouse" at bounding box center [221, 159] width 284 height 14
click at [330, 191] on button "Search" at bounding box center [352, 198] width 45 height 15
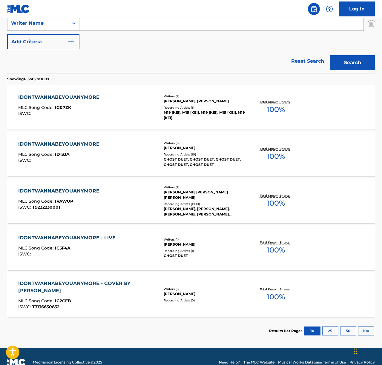
scroll to position [143, 0]
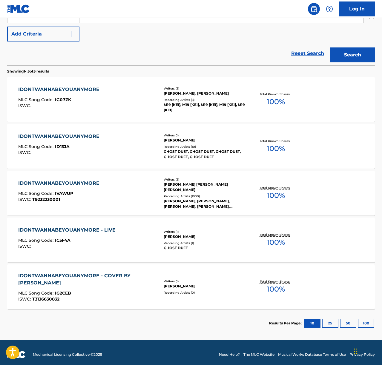
click at [120, 198] on div "IDONTWANNABEYOUANYMORE MLC Song Code : IVAWUP ISWC : T9232230001" at bounding box center [88, 193] width 140 height 27
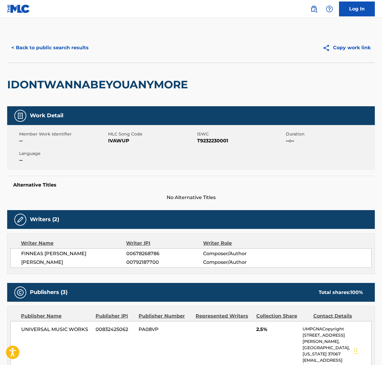
click at [59, 254] on span "FINNEAS [PERSON_NAME]" at bounding box center [73, 253] width 105 height 7
click at [50, 265] on span "[PERSON_NAME]" at bounding box center [73, 262] width 105 height 7
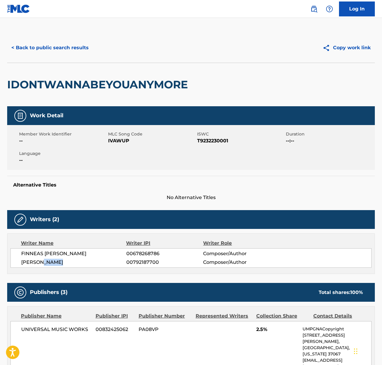
click at [51, 264] on span "[PERSON_NAME]" at bounding box center [73, 262] width 105 height 7
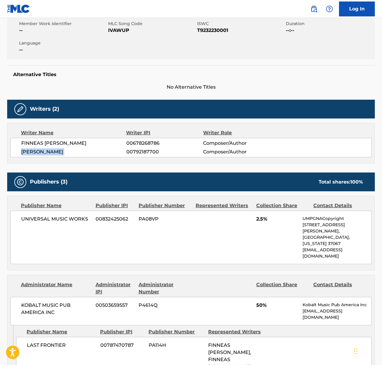
scroll to position [120, 0]
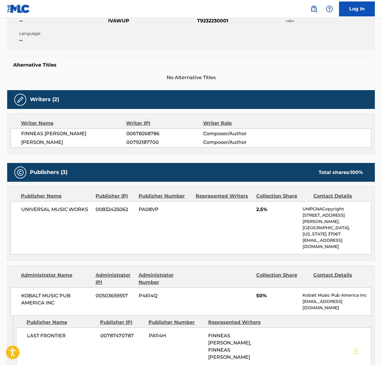
click at [62, 208] on span "UNIVERSAL MUSIC WORKS" at bounding box center [56, 209] width 70 height 7
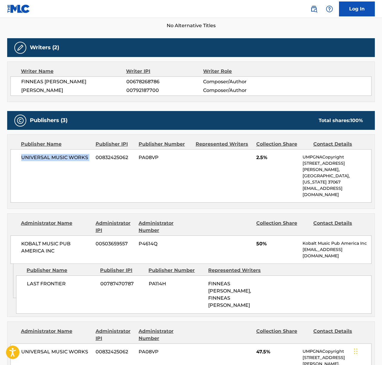
scroll to position [292, 0]
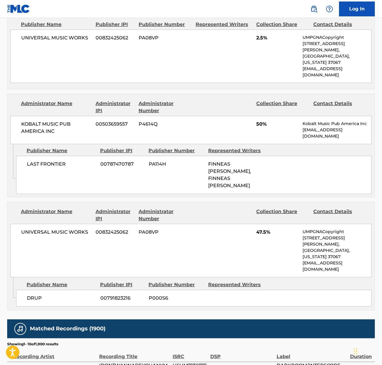
click at [47, 121] on span "KOBALT MUSIC PUB AMERICA INC" at bounding box center [56, 128] width 70 height 14
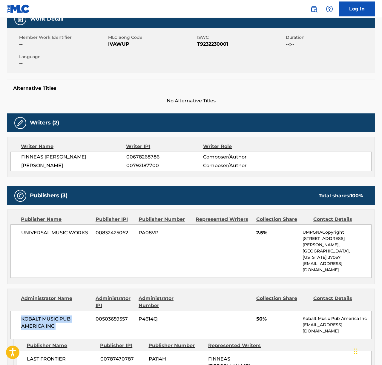
scroll to position [0, 0]
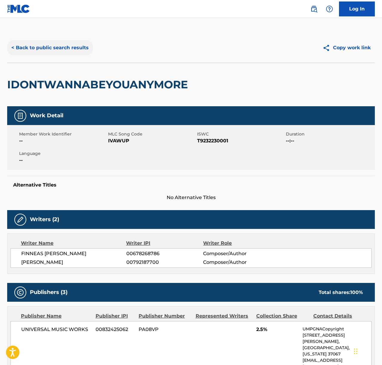
click at [62, 47] on button "< Back to public search results" at bounding box center [50, 47] width 86 height 15
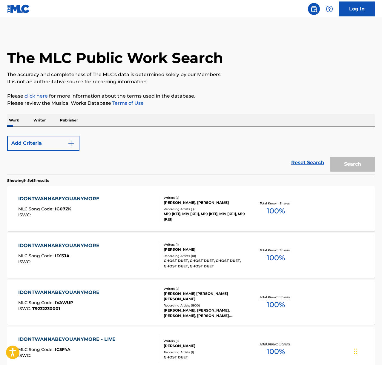
scroll to position [113, 0]
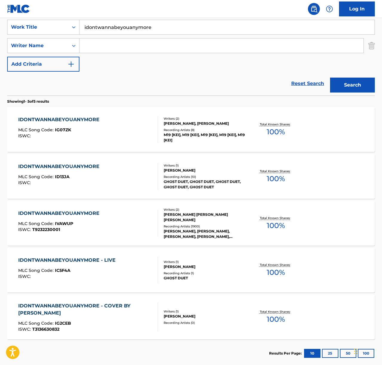
click at [143, 27] on input "idontwannabeyouanymore" at bounding box center [226, 27] width 295 height 14
paste input "Save A Prayer"
type input "Save A Prayer"
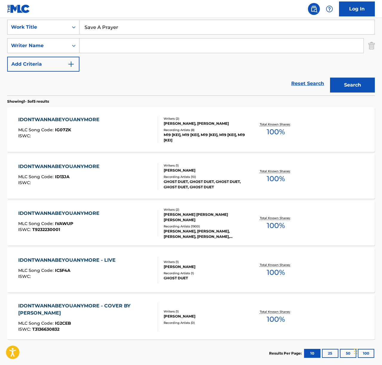
click at [114, 46] on input "Search Form" at bounding box center [221, 46] width 284 height 14
type input "[PERSON_NAME]"
click at [330, 78] on button "Search" at bounding box center [352, 85] width 45 height 15
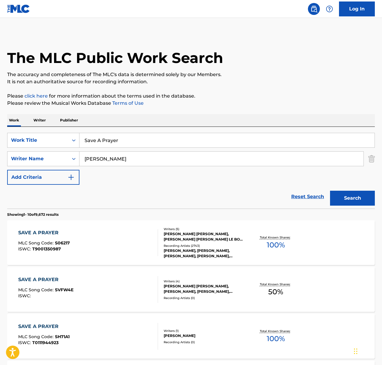
click at [111, 245] on div "SAVE A PRAYER MLC Song Code : S06217 ISWC : T9001350987" at bounding box center [88, 243] width 140 height 27
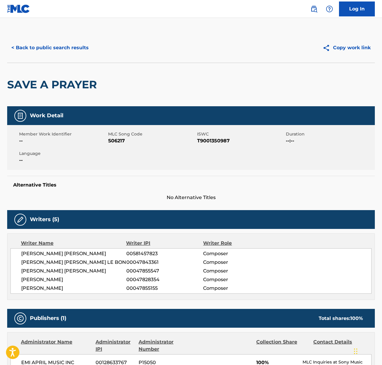
click at [45, 251] on span "[PERSON_NAME] [PERSON_NAME]" at bounding box center [73, 253] width 105 height 7
click at [45, 261] on span "[PERSON_NAME] [PERSON_NAME] LE BON" at bounding box center [73, 262] width 105 height 7
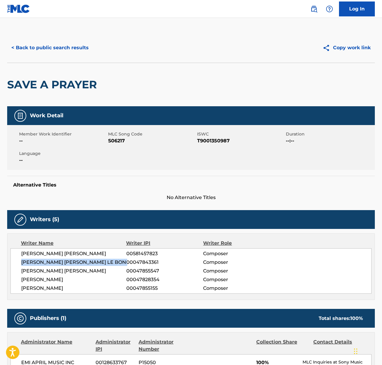
click at [45, 261] on span "[PERSON_NAME] [PERSON_NAME] LE BON" at bounding box center [73, 262] width 105 height 7
click at [45, 271] on span "[PERSON_NAME] [PERSON_NAME]" at bounding box center [73, 271] width 105 height 7
click at [47, 279] on span "[PERSON_NAME]" at bounding box center [73, 279] width 105 height 7
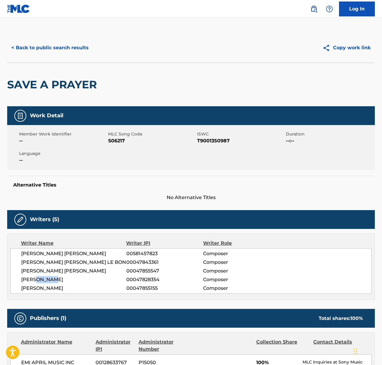
click at [47, 279] on span "[PERSON_NAME]" at bounding box center [73, 279] width 105 height 7
click at [44, 289] on span "[PERSON_NAME]" at bounding box center [73, 288] width 105 height 7
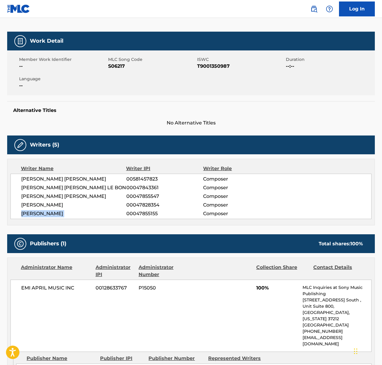
scroll to position [175, 0]
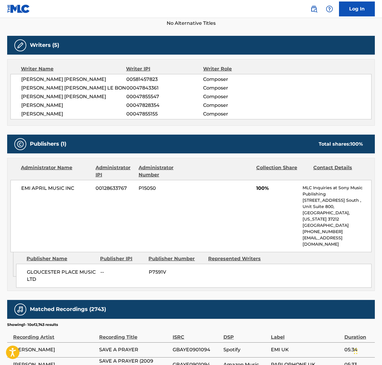
click at [50, 187] on span "EMI APRIL MUSIC INC" at bounding box center [56, 188] width 70 height 7
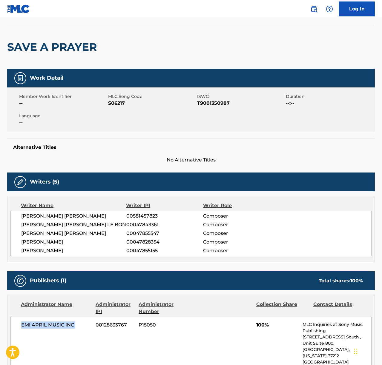
scroll to position [0, 0]
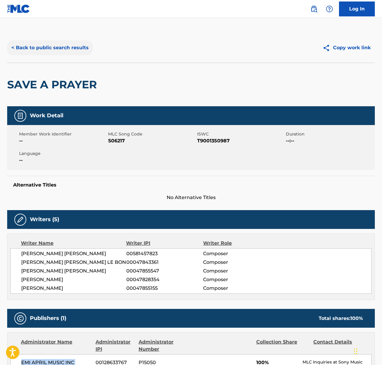
click at [59, 50] on button "< Back to public search results" at bounding box center [50, 47] width 86 height 15
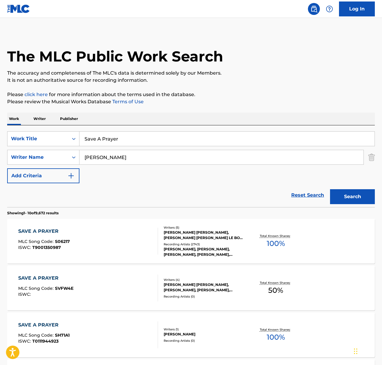
click at [100, 140] on input "Save A Prayer" at bounding box center [226, 139] width 295 height 14
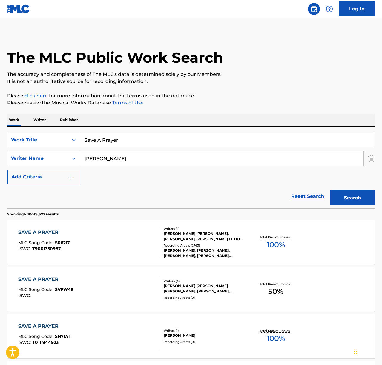
click at [100, 140] on input "Save A Prayer" at bounding box center [226, 140] width 295 height 14
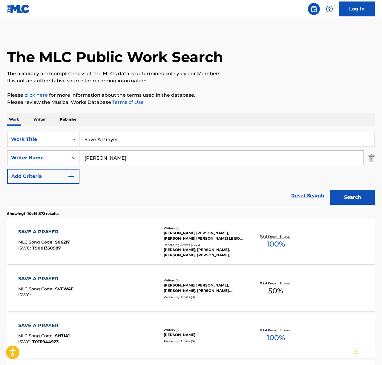
click at [100, 140] on input "Save A Prayer" at bounding box center [226, 139] width 295 height 14
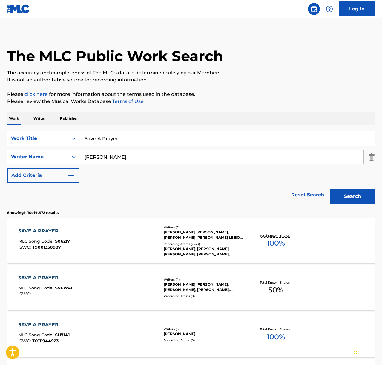
scroll to position [1, 0]
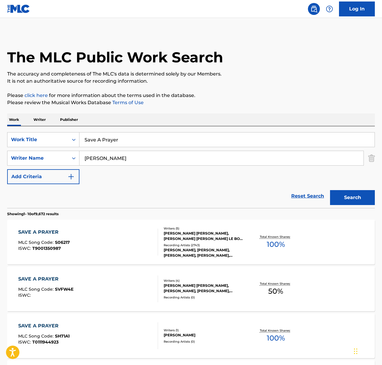
paste input "7 Years"
type input "7 Years"
drag, startPoint x: 175, startPoint y: 116, endPoint x: 141, endPoint y: 133, distance: 38.4
click at [175, 116] on div "Work Writer Publisher" at bounding box center [191, 120] width 368 height 13
click at [131, 155] on input "[PERSON_NAME]" at bounding box center [221, 158] width 284 height 14
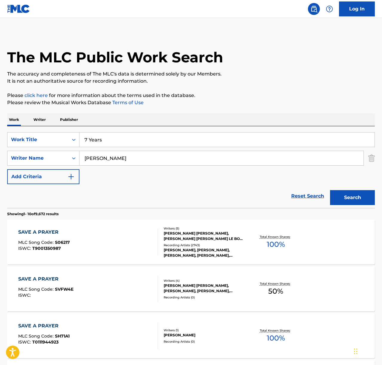
click at [131, 155] on input "[PERSON_NAME]" at bounding box center [221, 158] width 284 height 14
paste input "Forchhammer"
type input "Forchhammer"
click at [342, 190] on div "Search" at bounding box center [351, 196] width 48 height 24
click at [343, 195] on button "Search" at bounding box center [352, 197] width 45 height 15
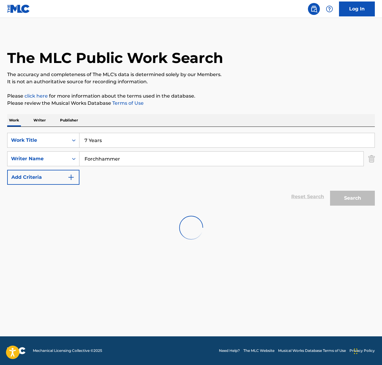
scroll to position [0, 0]
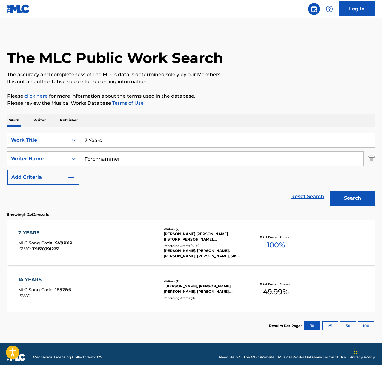
click at [105, 245] on div "7 YEARS MLC Song Code : SV9RXR ISWC : T9170391227" at bounding box center [88, 243] width 140 height 27
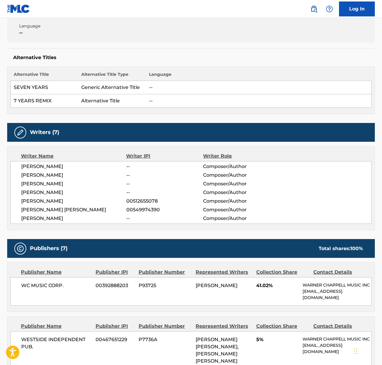
scroll to position [164, 0]
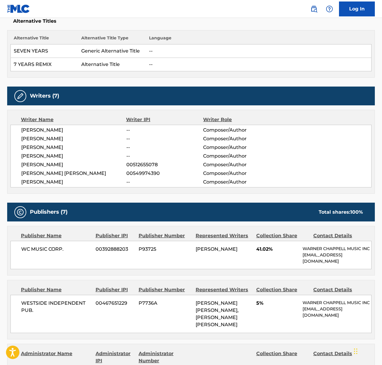
click at [56, 130] on span "[PERSON_NAME]" at bounding box center [73, 130] width 105 height 7
click at [54, 133] on span "[PERSON_NAME]" at bounding box center [73, 130] width 105 height 7
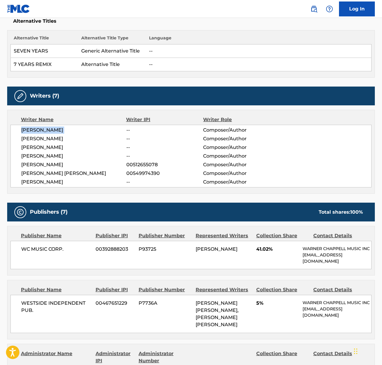
click at [54, 133] on span "[PERSON_NAME]" at bounding box center [73, 130] width 105 height 7
click at [52, 139] on span "[PERSON_NAME]" at bounding box center [73, 138] width 105 height 7
click at [51, 139] on span "[PERSON_NAME]" at bounding box center [73, 138] width 105 height 7
click at [60, 146] on span "[PERSON_NAME]" at bounding box center [73, 147] width 105 height 7
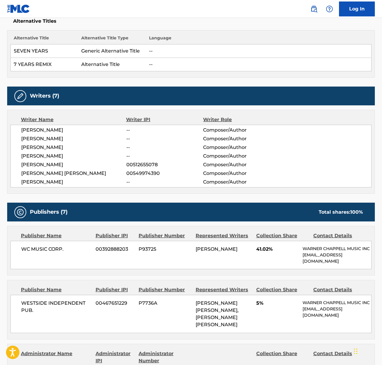
click at [60, 146] on span "[PERSON_NAME]" at bounding box center [73, 147] width 105 height 7
drag, startPoint x: 60, startPoint y: 146, endPoint x: 52, endPoint y: 151, distance: 9.2
click at [60, 147] on span "[PERSON_NAME]" at bounding box center [73, 147] width 105 height 7
click at [55, 156] on span "[PERSON_NAME]" at bounding box center [73, 156] width 105 height 7
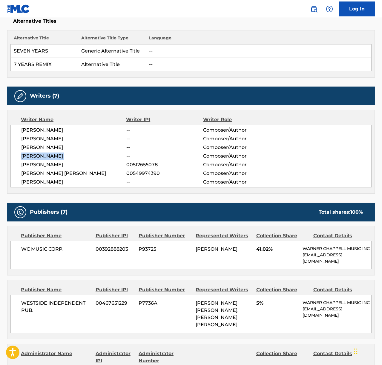
click at [55, 156] on span "[PERSON_NAME]" at bounding box center [73, 156] width 105 height 7
click at [59, 165] on span "[PERSON_NAME]" at bounding box center [73, 164] width 105 height 7
click at [50, 173] on span "[PERSON_NAME] [PERSON_NAME]" at bounding box center [73, 173] width 105 height 7
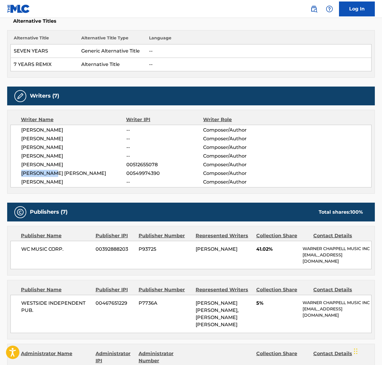
click at [50, 173] on span "[PERSON_NAME] [PERSON_NAME]" at bounding box center [73, 173] width 105 height 7
click at [68, 183] on span "[PERSON_NAME]" at bounding box center [73, 182] width 105 height 7
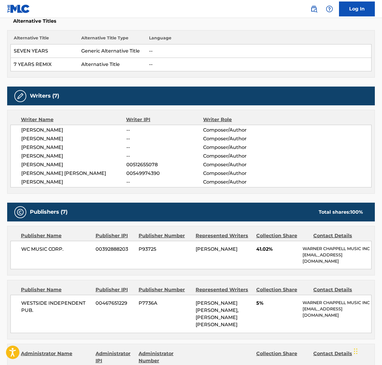
click at [46, 248] on span "WC MUSIC CORP." at bounding box center [56, 249] width 70 height 7
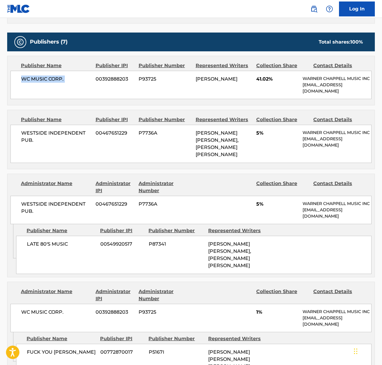
scroll to position [354, 0]
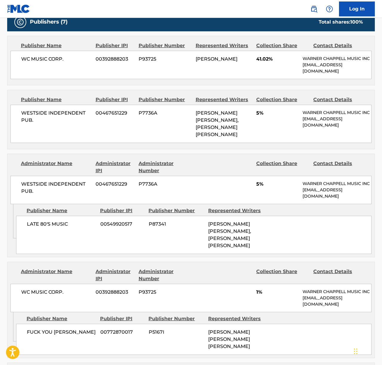
click at [45, 181] on span "WESTSIDE INDEPENDENT PUB." at bounding box center [56, 188] width 70 height 14
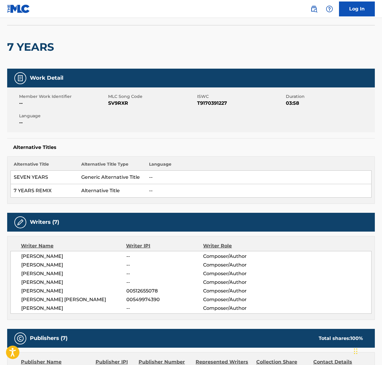
scroll to position [0, 0]
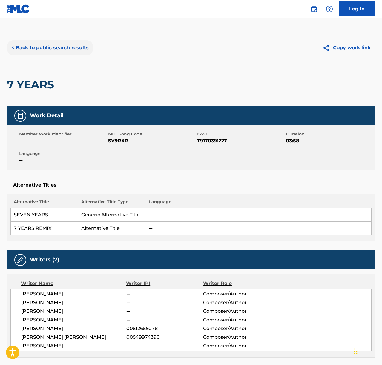
click at [61, 51] on button "< Back to public search results" at bounding box center [50, 47] width 86 height 15
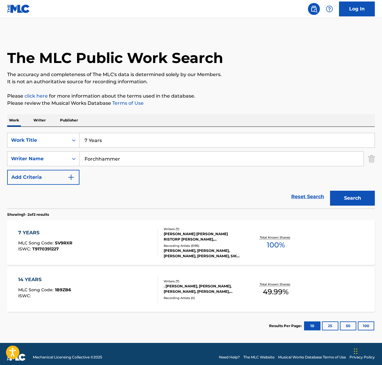
click at [93, 143] on input "7 Years" at bounding box center [226, 140] width 295 height 14
paste input "Try"
type input "Try"
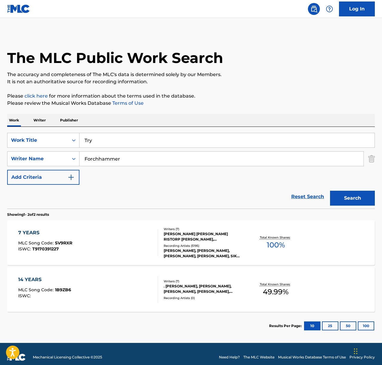
click at [133, 130] on div "SearchWithCriteriae3cb43c4-514c-438b-80fa-e645b6f92ad0 Work Title Try SearchWit…" at bounding box center [191, 168] width 368 height 82
click at [111, 164] on input "Forchhammer" at bounding box center [221, 159] width 284 height 14
click at [330, 191] on button "Search" at bounding box center [352, 198] width 45 height 15
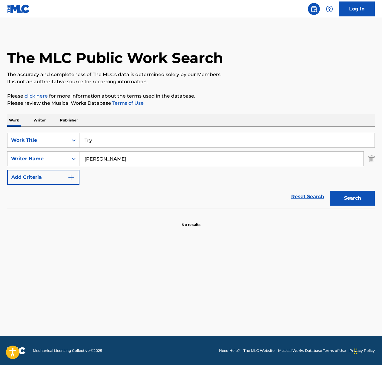
drag, startPoint x: 96, startPoint y: 159, endPoint x: 89, endPoint y: 158, distance: 6.9
click at [74, 159] on div "SearchWithCriteria14b120e6-62b8-4f9b-a6fe-c8e75fcbfc9a Writer Name [PERSON_NAME]" at bounding box center [191, 159] width 368 height 15
type input "west"
click at [330, 191] on button "Search" at bounding box center [352, 198] width 45 height 15
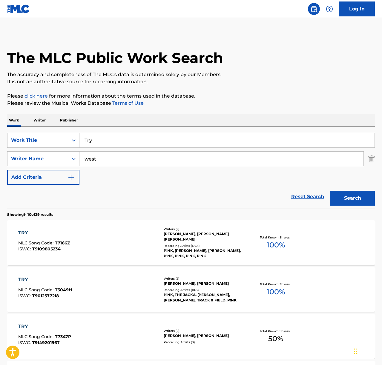
click at [126, 242] on div "TRY MLC Song Code : T7166Z ISWC : T9109805234" at bounding box center [88, 243] width 140 height 27
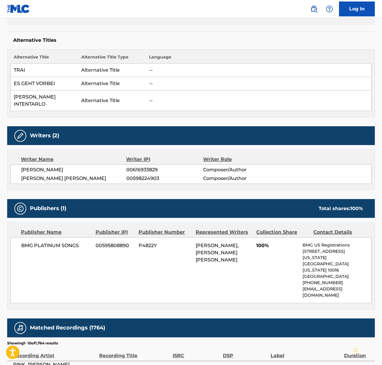
scroll to position [161, 0]
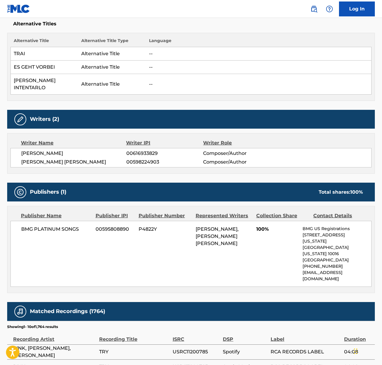
click at [52, 150] on span "[PERSON_NAME]" at bounding box center [73, 153] width 105 height 7
click at [58, 159] on div "[PERSON_NAME] 00616933829 Composer/Author [PERSON_NAME] [PERSON_NAME] 005982249…" at bounding box center [190, 157] width 361 height 19
click at [59, 159] on span "[PERSON_NAME] [PERSON_NAME]" at bounding box center [73, 162] width 105 height 7
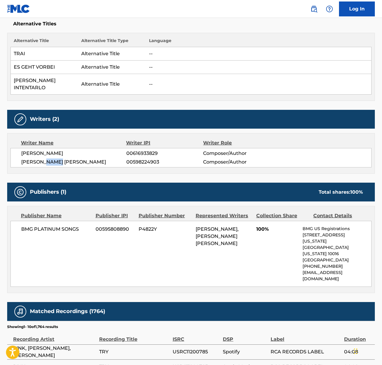
click at [59, 159] on span "[PERSON_NAME] [PERSON_NAME]" at bounding box center [73, 162] width 105 height 7
click at [36, 226] on span "BMG PLATINUM SONGS" at bounding box center [56, 229] width 70 height 7
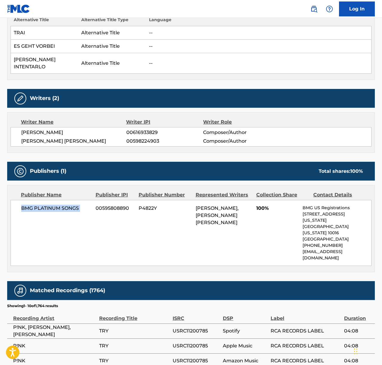
scroll to position [0, 0]
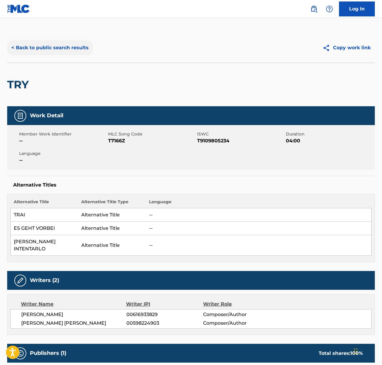
click at [48, 54] on button "< Back to public search results" at bounding box center [50, 47] width 86 height 15
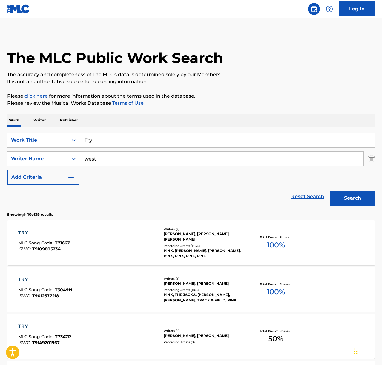
click at [112, 142] on input "Try" at bounding box center [226, 140] width 295 height 14
paste input "[DEMOGRAPHIC_DATA] (Just Because You Feel Good)"
type input "[DEMOGRAPHIC_DATA] (Just Because You Feel Good)"
drag, startPoint x: 211, startPoint y: 121, endPoint x: 145, endPoint y: 171, distance: 82.4
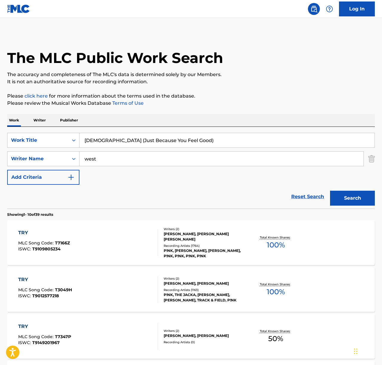
click at [211, 122] on div "Work Writer Publisher" at bounding box center [191, 120] width 368 height 13
drag, startPoint x: 142, startPoint y: 173, endPoint x: 146, endPoint y: 172, distance: 3.6
click at [143, 173] on div "SearchWithCriteriae3cb43c4-514c-438b-80fa-e645b6f92ad0 Work Title Hedonism (Jus…" at bounding box center [191, 159] width 368 height 52
click at [146, 160] on input "west" at bounding box center [221, 159] width 284 height 14
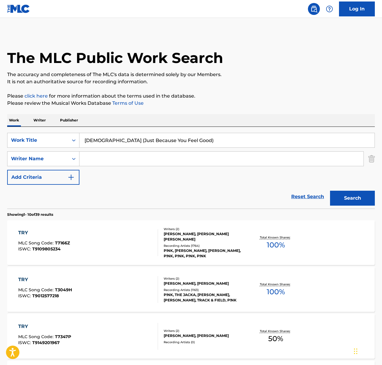
click at [330, 191] on button "Search" at bounding box center [352, 198] width 45 height 15
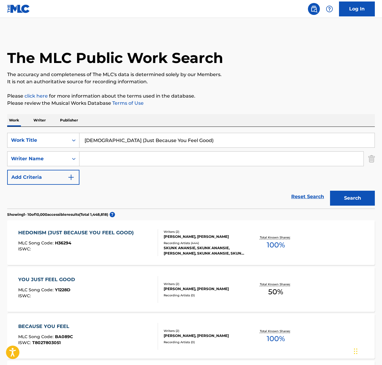
click at [115, 247] on div "ISWC :" at bounding box center [77, 249] width 119 height 4
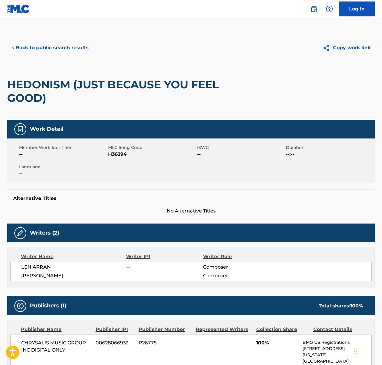
click at [42, 267] on span "LEN ARRAN" at bounding box center [73, 267] width 105 height 7
click at [61, 276] on span "[PERSON_NAME]" at bounding box center [73, 276] width 105 height 7
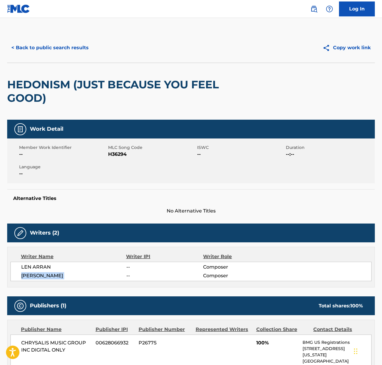
drag, startPoint x: 61, startPoint y: 276, endPoint x: 10, endPoint y: 272, distance: 51.3
click at [61, 277] on span "[PERSON_NAME]" at bounding box center [73, 276] width 105 height 7
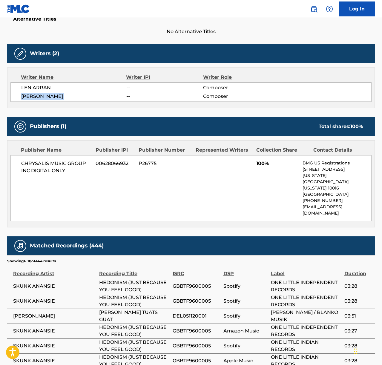
scroll to position [235, 0]
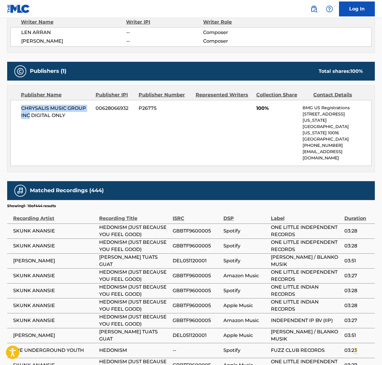
drag, startPoint x: 22, startPoint y: 107, endPoint x: 30, endPoint y: 114, distance: 10.6
click at [30, 114] on span "CHRYSALIS MUSIC GROUP INC DIGITAL ONLY" at bounding box center [56, 112] width 70 height 14
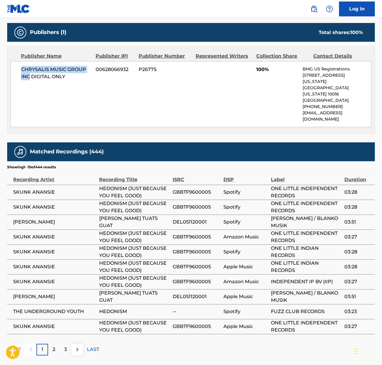
scroll to position [283, 0]
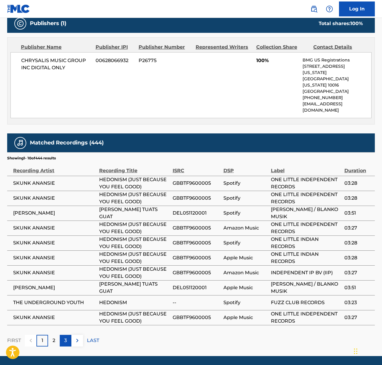
click at [63, 335] on div "3" at bounding box center [66, 341] width 12 height 12
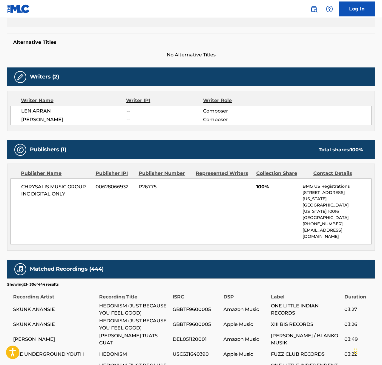
scroll to position [0, 0]
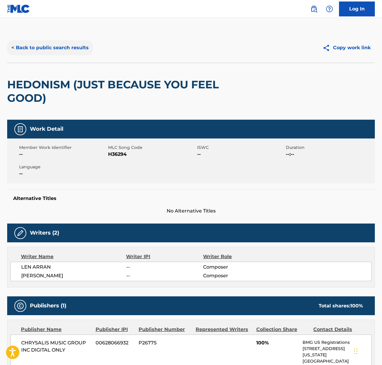
click at [52, 51] on button "< Back to public search results" at bounding box center [50, 47] width 86 height 15
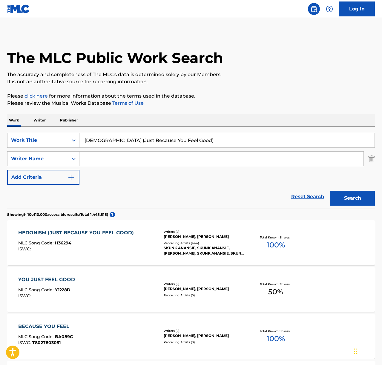
click at [102, 135] on input "[DEMOGRAPHIC_DATA] (Just Because You Feel Good)" at bounding box center [226, 140] width 295 height 14
paste input "Maybe [DATE]"
type input "Maybe [DATE]"
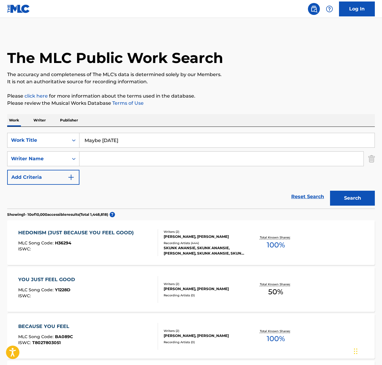
drag, startPoint x: 233, startPoint y: 108, endPoint x: 226, endPoint y: 110, distance: 7.0
click at [138, 155] on input "Search Form" at bounding box center [221, 159] width 284 height 14
click at [330, 191] on button "Search" at bounding box center [352, 198] width 45 height 15
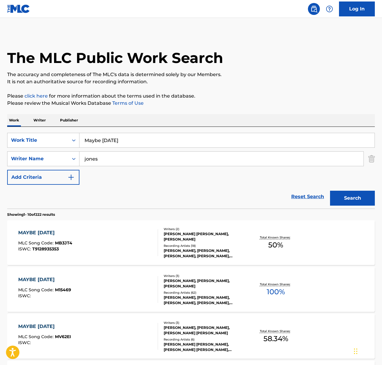
click at [95, 159] on input "jones" at bounding box center [221, 159] width 284 height 14
type input "[PERSON_NAME]"
click at [330, 191] on button "Search" at bounding box center [352, 198] width 45 height 15
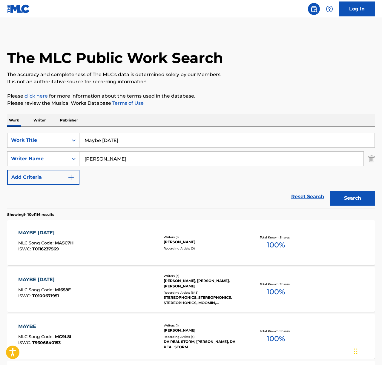
click at [116, 287] on div "MAYBE [DATE] MLC Song Code : M1658E ISWC : T0100671951" at bounding box center [88, 289] width 140 height 27
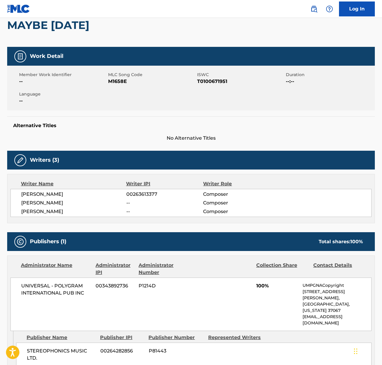
scroll to position [61, 0]
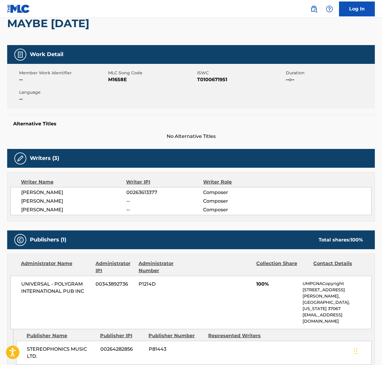
click at [49, 190] on span "[PERSON_NAME]" at bounding box center [73, 192] width 105 height 7
click at [46, 200] on span "[PERSON_NAME]" at bounding box center [73, 201] width 105 height 7
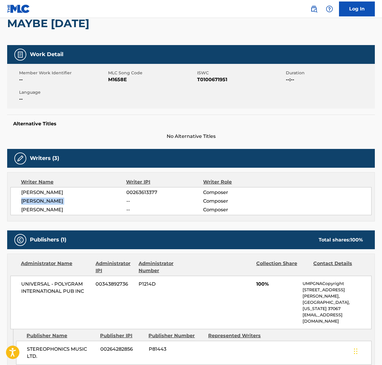
drag, startPoint x: 47, startPoint y: 200, endPoint x: 36, endPoint y: 202, distance: 11.3
click at [45, 201] on span "[PERSON_NAME]" at bounding box center [73, 201] width 105 height 7
click at [47, 210] on span "[PERSON_NAME]" at bounding box center [73, 209] width 105 height 7
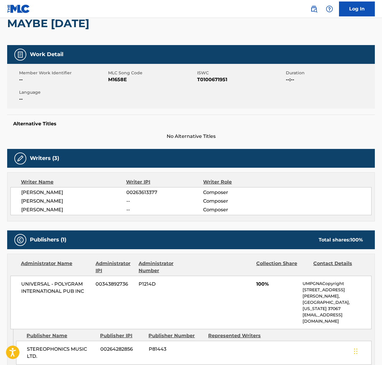
drag, startPoint x: 41, startPoint y: 285, endPoint x: 42, endPoint y: 282, distance: 3.0
click at [41, 285] on span "UNIVERSAL - POLYGRAM INTERNATIONAL PUB INC" at bounding box center [56, 288] width 70 height 14
click at [42, 282] on span "UNIVERSAL - POLYGRAM INTERNATIONAL PUB INC" at bounding box center [56, 288] width 70 height 14
click at [42, 283] on span "UNIVERSAL - POLYGRAM INTERNATIONAL PUB INC" at bounding box center [56, 288] width 70 height 14
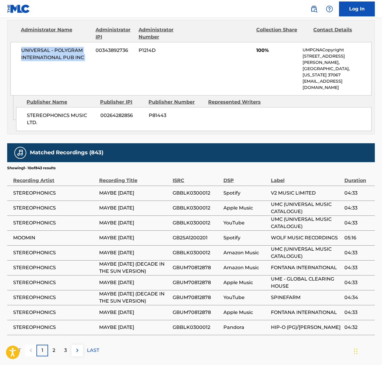
scroll to position [0, 0]
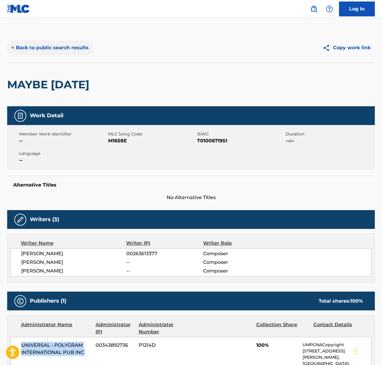
click at [62, 47] on button "< Back to public search results" at bounding box center [50, 47] width 86 height 15
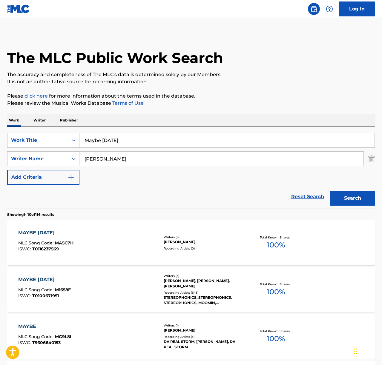
click at [142, 139] on input "Maybe [DATE]" at bounding box center [226, 140] width 295 height 14
drag, startPoint x: 142, startPoint y: 139, endPoint x: 166, endPoint y: 132, distance: 24.6
click at [142, 139] on input "Maybe [DATE]" at bounding box center [226, 140] width 295 height 14
paste input "[DATE] I'm in Love"
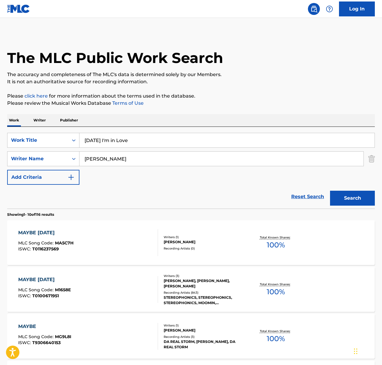
type input "[DATE] I'm in Love"
drag, startPoint x: 198, startPoint y: 114, endPoint x: 164, endPoint y: 144, distance: 45.4
click at [198, 115] on div "Work Writer Publisher" at bounding box center [191, 120] width 368 height 13
click at [141, 156] on input "[PERSON_NAME]" at bounding box center [221, 159] width 284 height 14
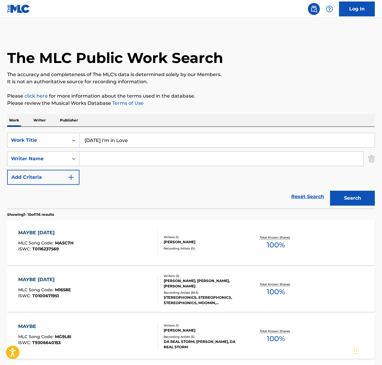
click at [330, 191] on button "Search" at bounding box center [352, 198] width 45 height 15
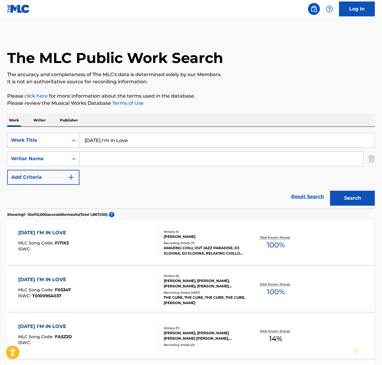
click at [111, 288] on div "[DATE] I'M IN LOVE MLC Song Code : F05347 ISWC : T0100954037" at bounding box center [88, 289] width 140 height 27
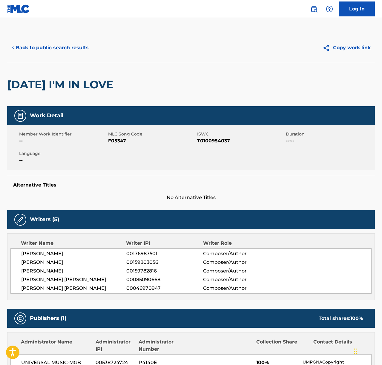
click at [51, 253] on span "[PERSON_NAME]" at bounding box center [73, 253] width 105 height 7
click at [44, 264] on span "[PERSON_NAME]" at bounding box center [73, 262] width 105 height 7
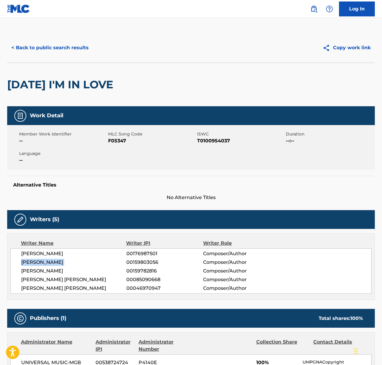
click at [44, 264] on span "[PERSON_NAME]" at bounding box center [73, 262] width 105 height 7
click at [51, 269] on span "[PERSON_NAME]" at bounding box center [73, 271] width 105 height 7
click at [56, 280] on span "[PERSON_NAME] [PERSON_NAME]" at bounding box center [73, 279] width 105 height 7
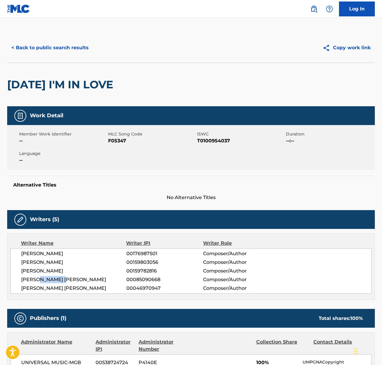
click at [56, 280] on span "[PERSON_NAME] [PERSON_NAME]" at bounding box center [73, 279] width 105 height 7
click at [61, 289] on span "[PERSON_NAME] [PERSON_NAME]" at bounding box center [73, 288] width 105 height 7
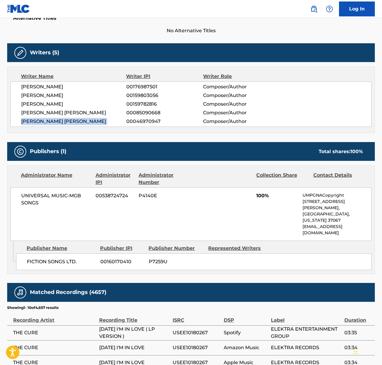
scroll to position [226, 0]
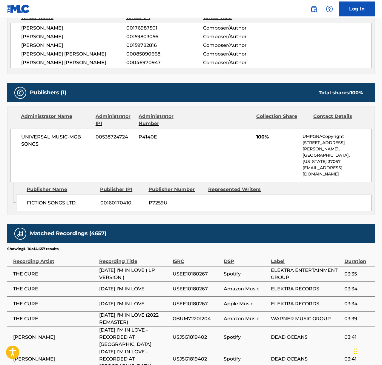
click at [40, 135] on span "UNIVERSAL MUSIC-MGB SONGS" at bounding box center [56, 141] width 70 height 14
drag, startPoint x: 40, startPoint y: 135, endPoint x: 30, endPoint y: 137, distance: 11.0
click at [40, 135] on span "UNIVERSAL MUSIC-MGB SONGS" at bounding box center [56, 141] width 70 height 14
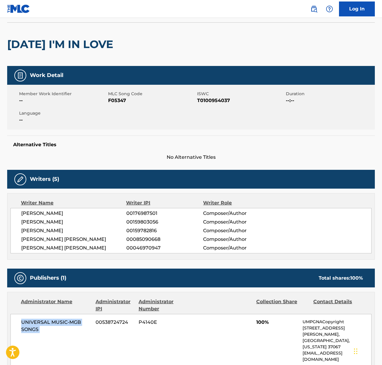
scroll to position [0, 0]
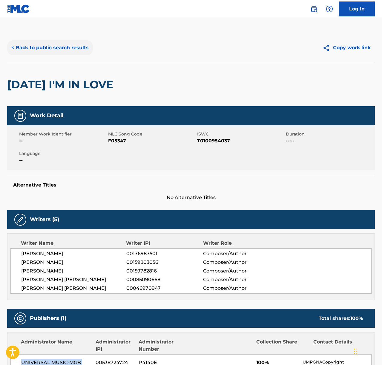
click at [56, 49] on button "< Back to public search results" at bounding box center [50, 47] width 86 height 15
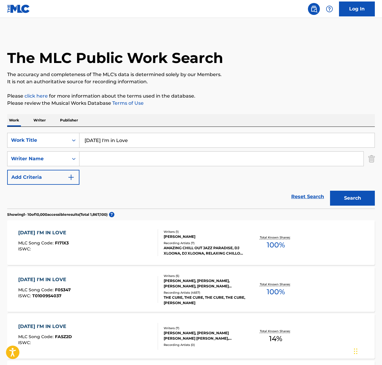
click at [93, 140] on input "[DATE] I'm in Love" at bounding box center [226, 140] width 295 height 14
drag, startPoint x: 93, startPoint y: 140, endPoint x: 113, endPoint y: 139, distance: 20.1
click at [93, 140] on input "[DATE] I'm in Love" at bounding box center [226, 140] width 295 height 14
paste input "Miss Sarajevo"
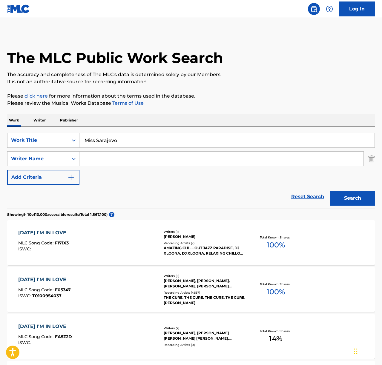
type input "Miss Sarajevo"
drag, startPoint x: 238, startPoint y: 120, endPoint x: 161, endPoint y: 159, distance: 85.7
click at [237, 120] on div "Work Writer Publisher" at bounding box center [191, 120] width 368 height 13
click at [344, 200] on button "Search" at bounding box center [352, 198] width 45 height 15
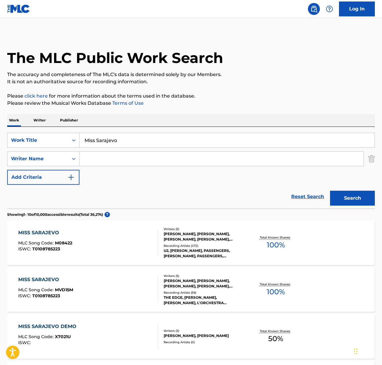
scroll to position [3, 0]
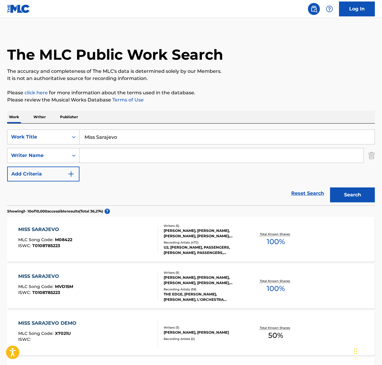
click at [109, 234] on div "MISS SARAJEVO MLC Song Code : M08422 ISWC : T0108785223" at bounding box center [88, 239] width 140 height 27
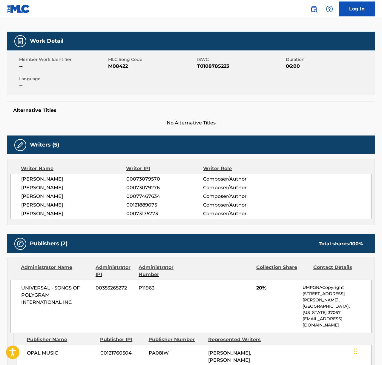
scroll to position [80, 0]
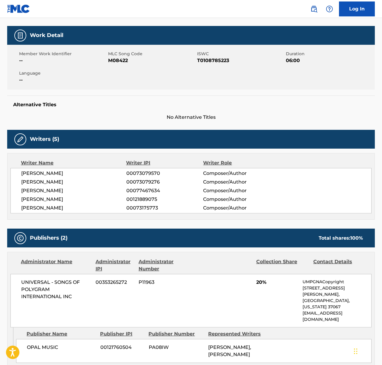
click at [59, 173] on span "[PERSON_NAME]" at bounding box center [73, 173] width 105 height 7
click at [36, 180] on span "[PERSON_NAME]" at bounding box center [73, 182] width 105 height 7
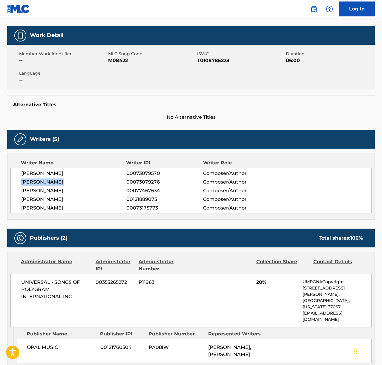
drag, startPoint x: 36, startPoint y: 180, endPoint x: 26, endPoint y: 182, distance: 10.1
click at [36, 180] on span "[PERSON_NAME]" at bounding box center [73, 182] width 105 height 7
click at [40, 191] on span "[PERSON_NAME]" at bounding box center [73, 190] width 105 height 7
click at [39, 191] on span "[PERSON_NAME]" at bounding box center [73, 190] width 105 height 7
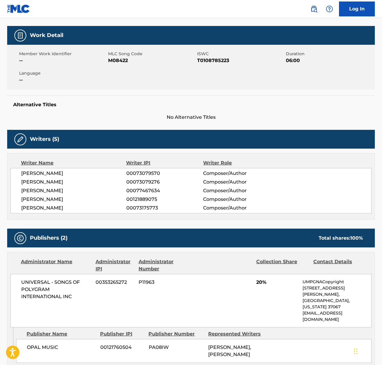
click at [39, 191] on span "[PERSON_NAME]" at bounding box center [73, 190] width 105 height 7
click at [34, 189] on span "[PERSON_NAME]" at bounding box center [73, 190] width 105 height 7
click at [34, 190] on span "[PERSON_NAME]" at bounding box center [73, 190] width 105 height 7
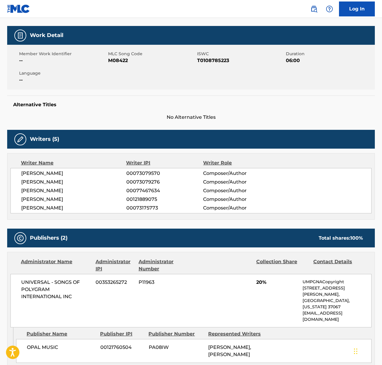
click at [43, 201] on span "[PERSON_NAME]" at bounding box center [73, 199] width 105 height 7
drag, startPoint x: 43, startPoint y: 201, endPoint x: 11, endPoint y: 198, distance: 31.5
click at [43, 201] on span "[PERSON_NAME]" at bounding box center [73, 199] width 105 height 7
click at [44, 208] on span "[PERSON_NAME]" at bounding box center [73, 208] width 105 height 7
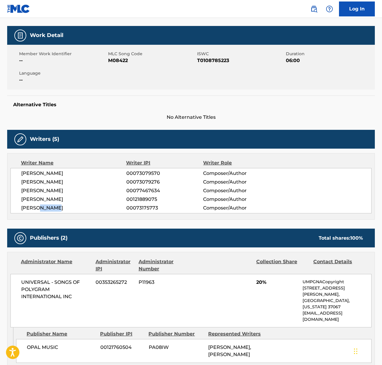
click at [44, 208] on span "[PERSON_NAME]" at bounding box center [73, 208] width 105 height 7
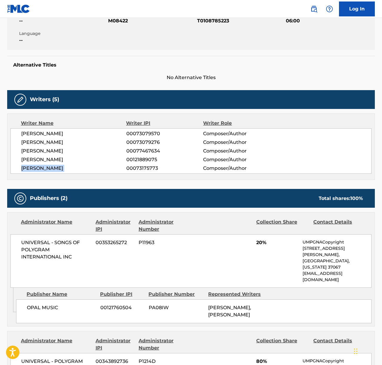
scroll to position [204, 0]
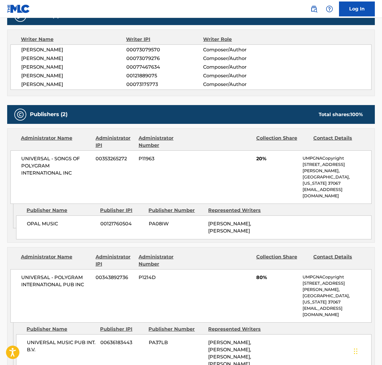
click at [56, 157] on span "UNIVERSAL - SONGS OF POLYGRAM INTERNATIONAL INC" at bounding box center [56, 166] width 70 height 22
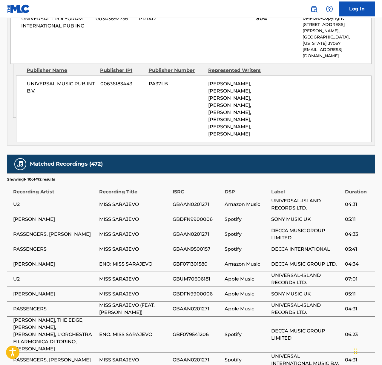
scroll to position [491, 0]
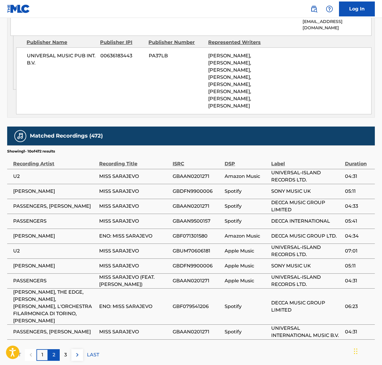
click at [53, 352] on p "2" at bounding box center [54, 355] width 3 height 7
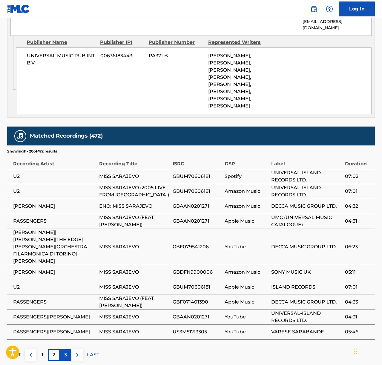
click at [63, 350] on div "3" at bounding box center [66, 356] width 12 height 12
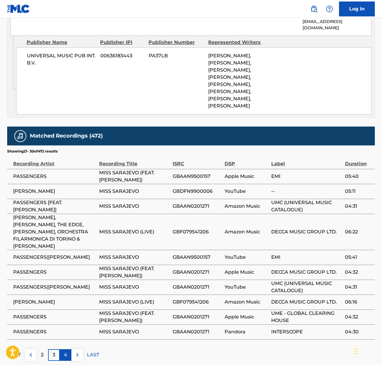
click at [67, 350] on div "4" at bounding box center [66, 356] width 12 height 12
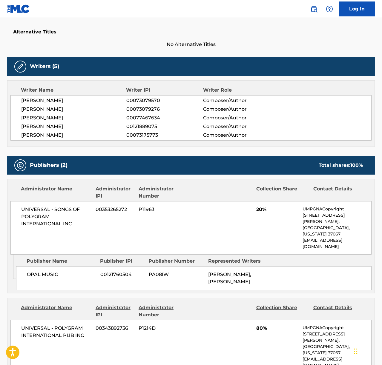
scroll to position [0, 0]
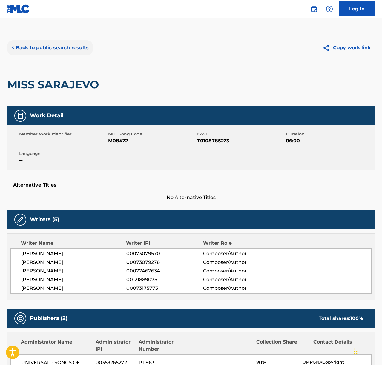
click at [47, 51] on button "< Back to public search results" at bounding box center [50, 47] width 86 height 15
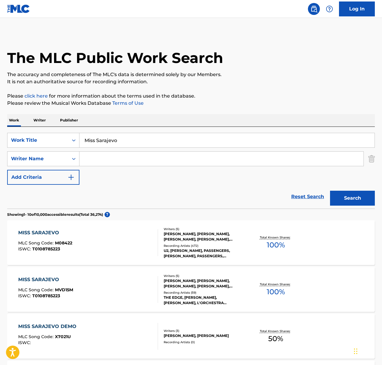
scroll to position [3, 0]
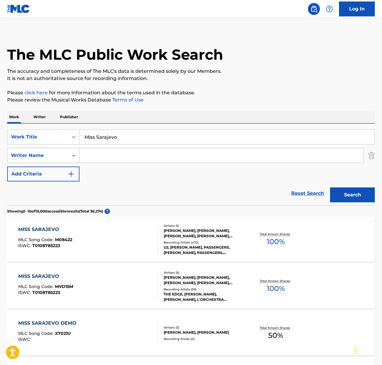
click at [125, 144] on input "Miss Sarajevo" at bounding box center [226, 137] width 295 height 14
click at [124, 143] on input "Miss Sarajevo" at bounding box center [226, 137] width 295 height 14
paste input "Todo Empez"
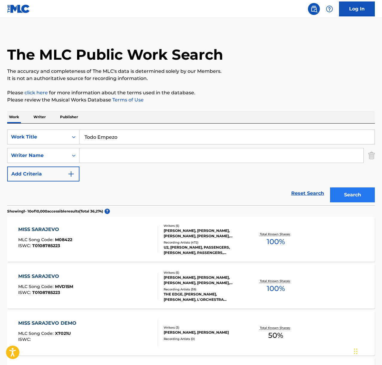
type input "Todo Empezo"
click at [342, 190] on button "Search" at bounding box center [352, 195] width 45 height 15
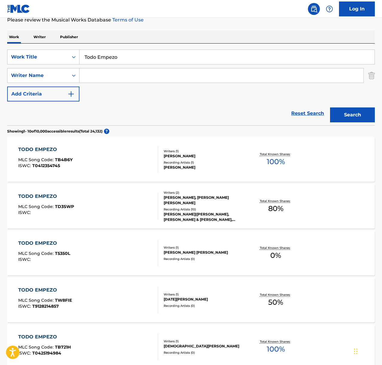
scroll to position [0, 0]
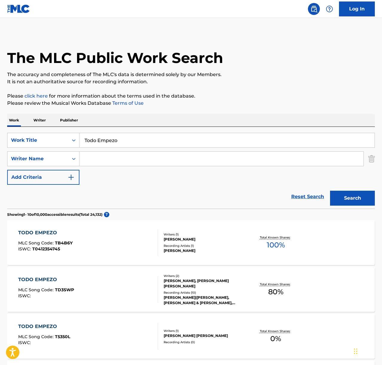
click at [126, 159] on input "Search Form" at bounding box center [221, 159] width 284 height 14
click at [330, 191] on button "Search" at bounding box center [352, 198] width 45 height 15
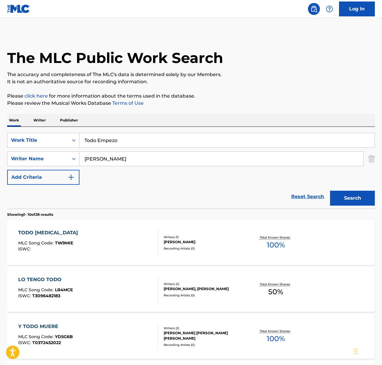
drag, startPoint x: 95, startPoint y: 159, endPoint x: 159, endPoint y: 163, distance: 64.1
click at [157, 162] on input "[PERSON_NAME]" at bounding box center [221, 159] width 284 height 14
type input "[PERSON_NAME]"
click at [330, 191] on button "Search" at bounding box center [352, 198] width 45 height 15
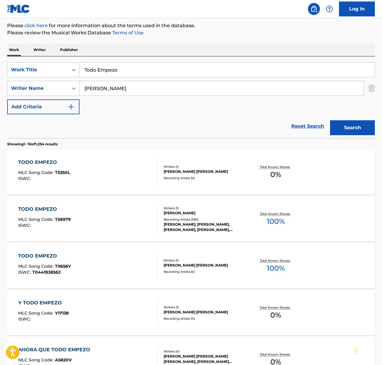
scroll to position [71, 0]
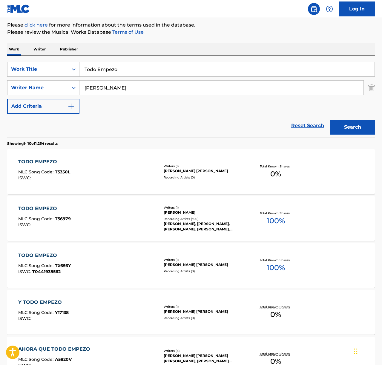
click at [105, 214] on div "TODO EMPEZO MLC Song Code : T56979 ISWC :" at bounding box center [88, 218] width 140 height 27
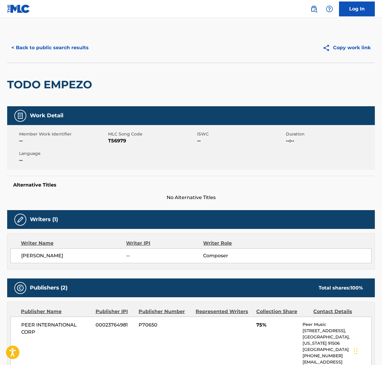
click at [49, 257] on span "[PERSON_NAME]" at bounding box center [73, 256] width 105 height 7
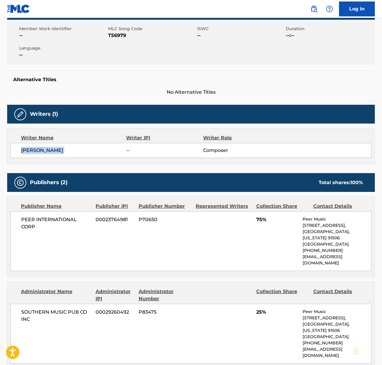
scroll to position [252, 0]
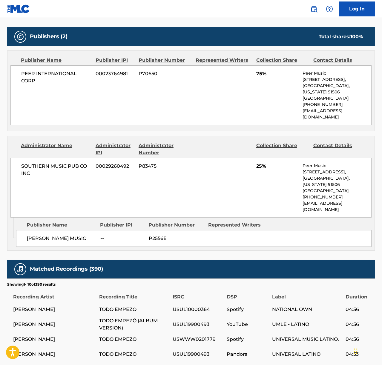
click at [49, 74] on span "PEER INTERNATIONAL CORP" at bounding box center [56, 77] width 70 height 14
click at [60, 163] on span "SOUTHERN MUSIC PUB CO INC" at bounding box center [56, 170] width 70 height 14
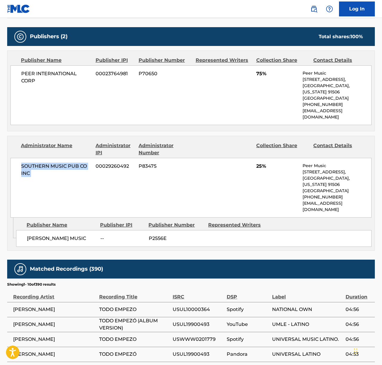
drag, startPoint x: 60, startPoint y: 160, endPoint x: 7, endPoint y: 176, distance: 55.9
click at [60, 163] on span "SOUTHERN MUSIC PUB CO INC" at bounding box center [56, 170] width 70 height 14
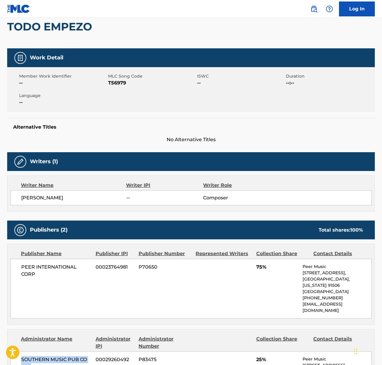
scroll to position [0, 0]
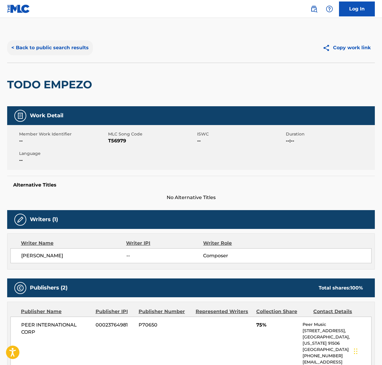
click at [56, 51] on button "< Back to public search results" at bounding box center [50, 47] width 86 height 15
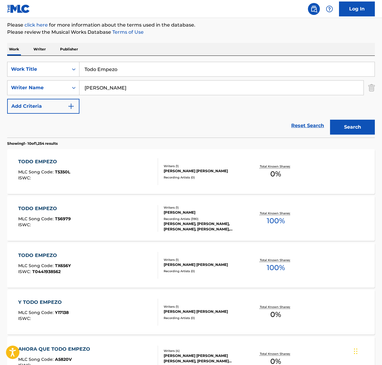
click at [115, 68] on input "Todo Empezo" at bounding box center [226, 69] width 295 height 14
paste input "Me Fallaste"
type input "Me Fallaste"
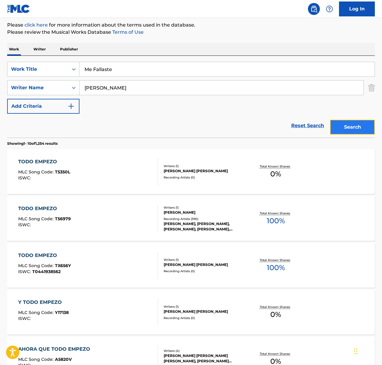
click at [370, 128] on button "Search" at bounding box center [352, 127] width 45 height 15
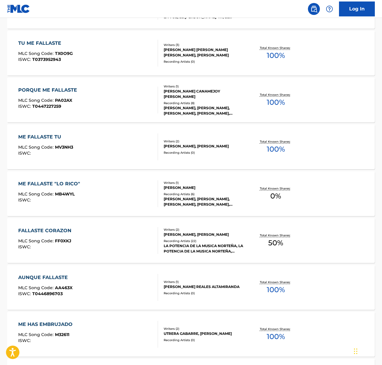
scroll to position [0, 0]
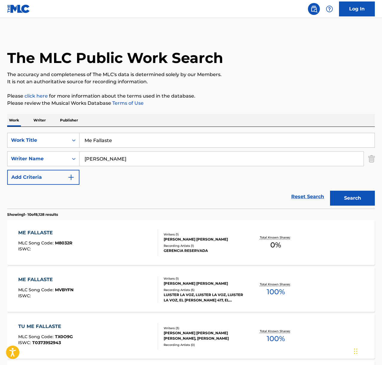
click at [97, 158] on input "[PERSON_NAME]" at bounding box center [221, 159] width 284 height 14
type input "santiago"
click at [330, 191] on button "Search" at bounding box center [352, 198] width 45 height 15
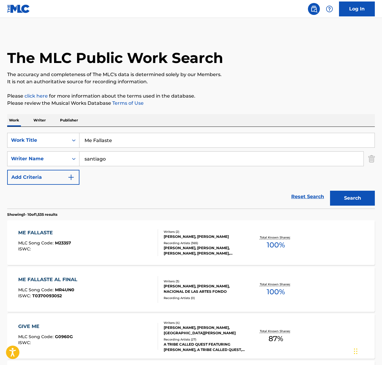
click at [110, 234] on div "ME FALLASTE MLC Song Code : M23357 ISWC :" at bounding box center [88, 243] width 140 height 27
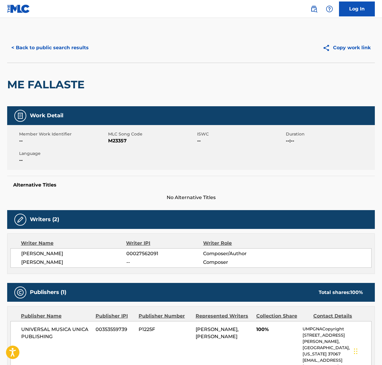
click at [53, 252] on span "[PERSON_NAME]" at bounding box center [73, 253] width 105 height 7
click at [53, 251] on span "[PERSON_NAME]" at bounding box center [73, 253] width 105 height 7
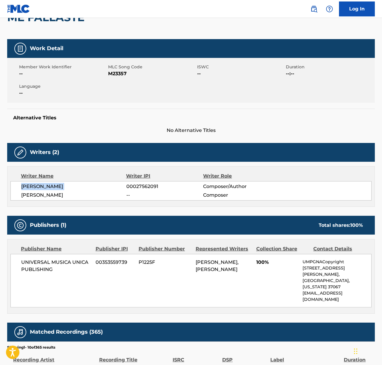
scroll to position [123, 0]
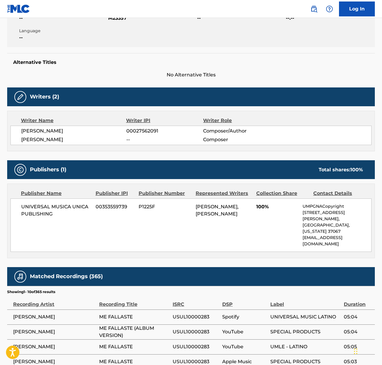
click at [48, 206] on span "UNIVERSAL MUSICA UNICA PUBLISHING" at bounding box center [56, 211] width 70 height 14
drag, startPoint x: 48, startPoint y: 206, endPoint x: 31, endPoint y: 207, distance: 16.2
click at [48, 206] on span "UNIVERSAL MUSICA UNICA PUBLISHING" at bounding box center [56, 211] width 70 height 14
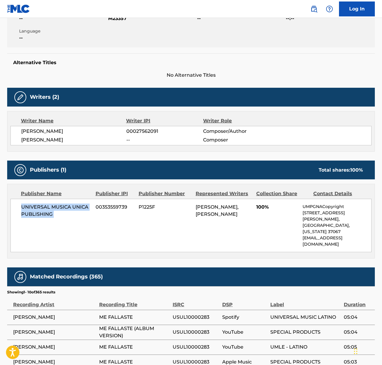
scroll to position [0, 0]
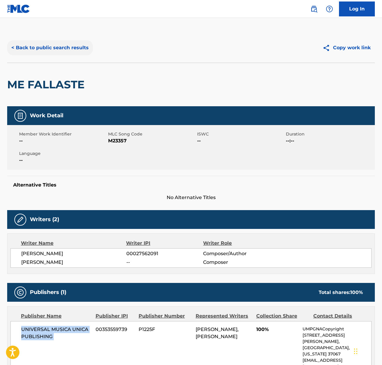
click at [53, 48] on button "< Back to public search results" at bounding box center [50, 47] width 86 height 15
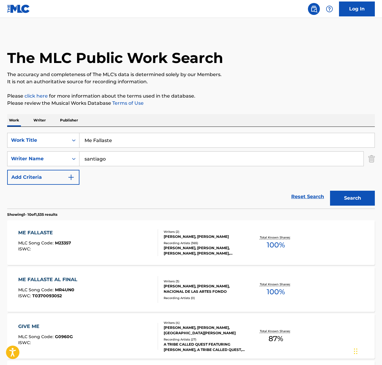
click at [99, 139] on input "Me Fallaste" at bounding box center [226, 140] width 295 height 14
paste input "Jamás"
click at [340, 196] on button "Search" at bounding box center [352, 198] width 45 height 15
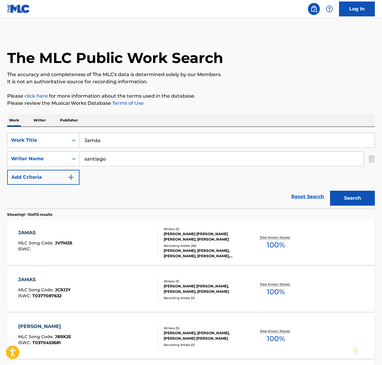
click at [98, 140] on input "Jamás" at bounding box center [226, 140] width 295 height 14
type input "Jamas"
click at [330, 191] on button "Search" at bounding box center [352, 198] width 45 height 15
click at [106, 248] on div "JAMAS MLC Song Code : JV7MZ6 ISWC :" at bounding box center [88, 243] width 140 height 27
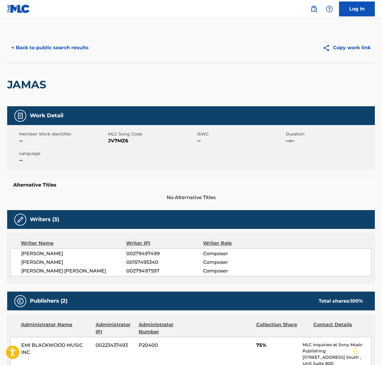
click at [68, 253] on span "[PERSON_NAME]" at bounding box center [73, 253] width 105 height 7
click at [75, 261] on span "[PERSON_NAME]" at bounding box center [73, 262] width 105 height 7
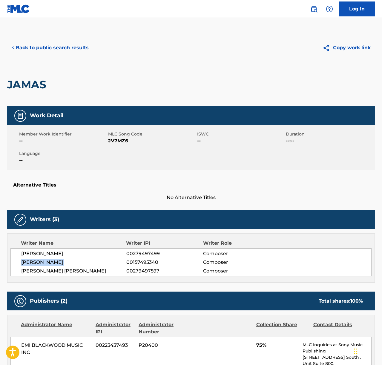
click at [75, 261] on span "[PERSON_NAME]" at bounding box center [73, 262] width 105 height 7
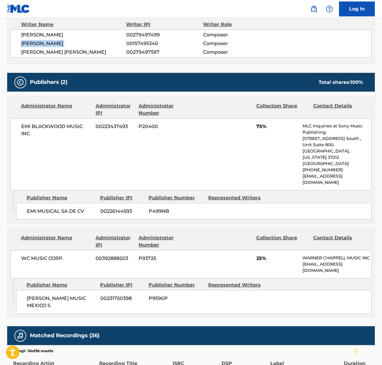
scroll to position [425, 0]
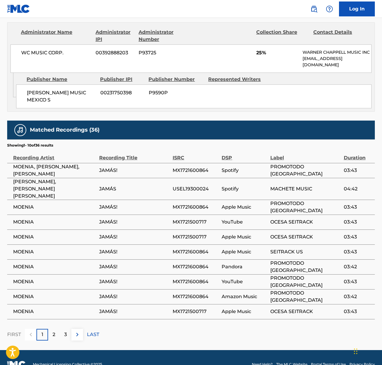
click at [48, 329] on div "2" at bounding box center [54, 335] width 12 height 12
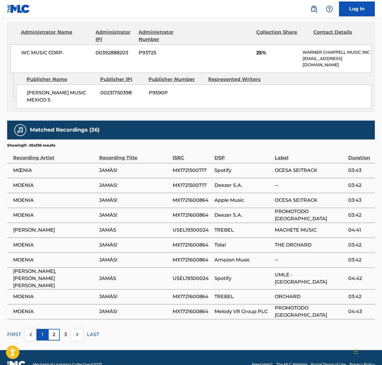
click at [41, 329] on div "1" at bounding box center [42, 335] width 12 height 12
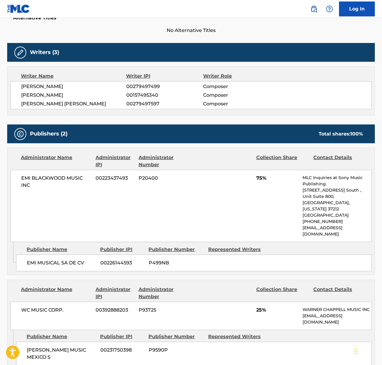
scroll to position [146, 0]
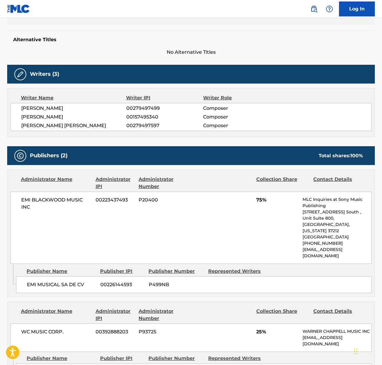
click at [70, 116] on span "[PERSON_NAME]" at bounding box center [73, 117] width 105 height 7
click at [68, 126] on span "[PERSON_NAME] [PERSON_NAME]" at bounding box center [73, 125] width 105 height 7
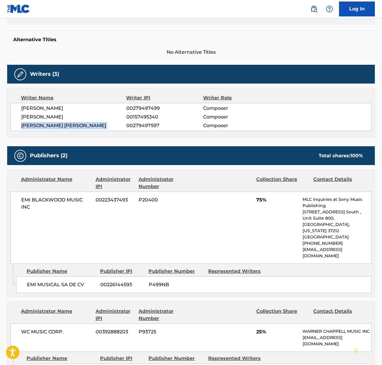
drag, startPoint x: 68, startPoint y: 126, endPoint x: 54, endPoint y: 131, distance: 15.0
click at [68, 126] on span "[PERSON_NAME] [PERSON_NAME]" at bounding box center [73, 125] width 105 height 7
click at [48, 204] on span "EMI BLACKWOOD MUSIC INC" at bounding box center [56, 204] width 70 height 14
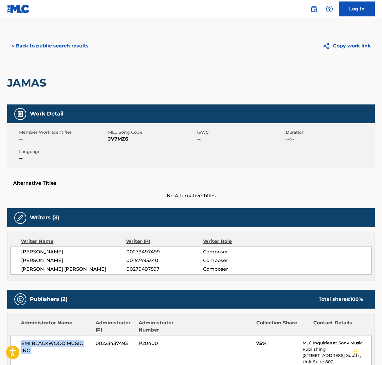
scroll to position [0, 0]
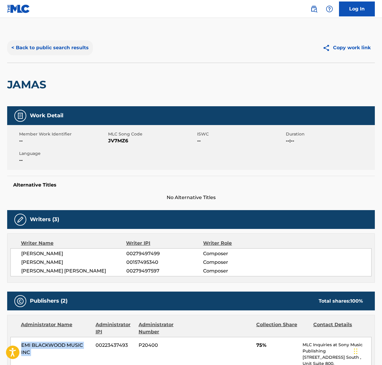
click at [52, 50] on button "< Back to public search results" at bounding box center [50, 47] width 86 height 15
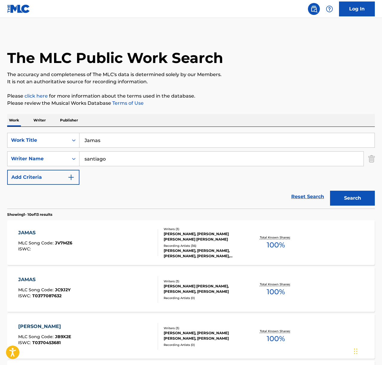
click at [103, 142] on input "Jamas" at bounding box center [226, 140] width 295 height 14
paste input "Bonde De Brunao"
type input "Bonde De Brunao"
drag, startPoint x: 189, startPoint y: 115, endPoint x: 166, endPoint y: 139, distance: 32.8
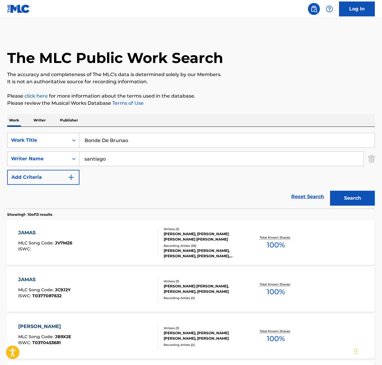
click at [189, 116] on div "Work Writer Publisher" at bounding box center [191, 120] width 368 height 13
click at [143, 162] on input "santiago" at bounding box center [221, 159] width 284 height 14
click at [330, 191] on button "Search" at bounding box center [352, 198] width 45 height 15
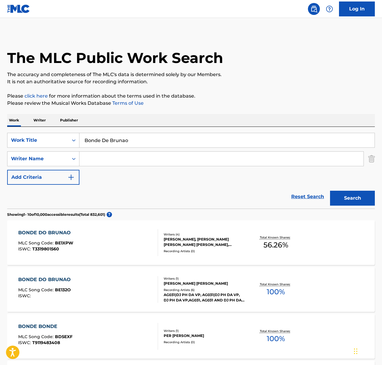
click at [122, 138] on input "Bonde De Brunao" at bounding box center [226, 140] width 295 height 14
paste input "The Rains of Castamere"
type input "The Rains of Castamere"
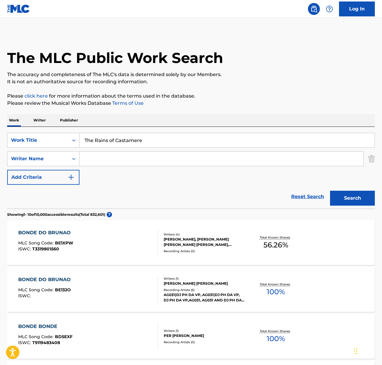
drag, startPoint x: 206, startPoint y: 111, endPoint x: 206, endPoint y: 136, distance: 25.4
click at [351, 201] on button "Search" at bounding box center [352, 198] width 45 height 15
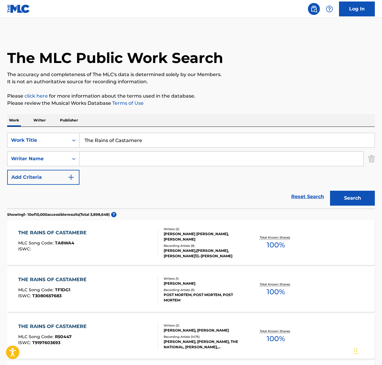
click at [119, 334] on div "THE RAINS OF CASTAMERE MLC Song Code : R50447 ISWC : T9197603693" at bounding box center [88, 336] width 140 height 27
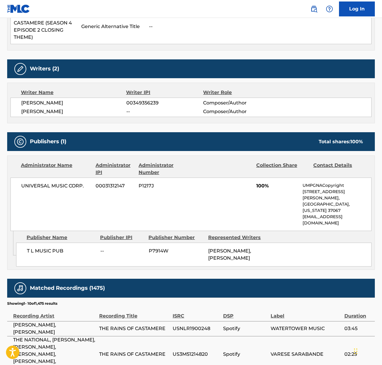
scroll to position [305, 0]
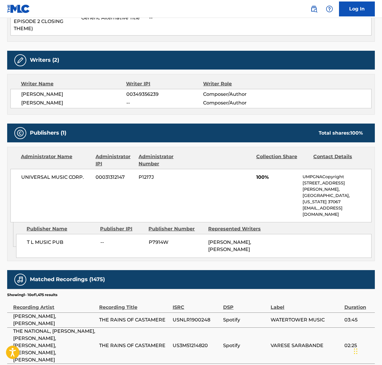
click at [52, 174] on span "UNIVERSAL MUSIC CORP." at bounding box center [56, 177] width 70 height 7
click at [52, 97] on span "[PERSON_NAME]" at bounding box center [73, 94] width 105 height 7
click at [51, 94] on span "[PERSON_NAME]" at bounding box center [73, 94] width 105 height 7
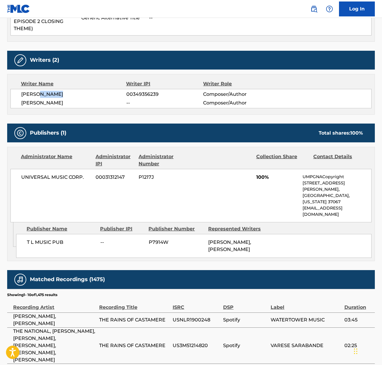
click at [51, 94] on span "[PERSON_NAME]" at bounding box center [73, 94] width 105 height 7
click at [56, 103] on span "[PERSON_NAME]" at bounding box center [73, 103] width 105 height 7
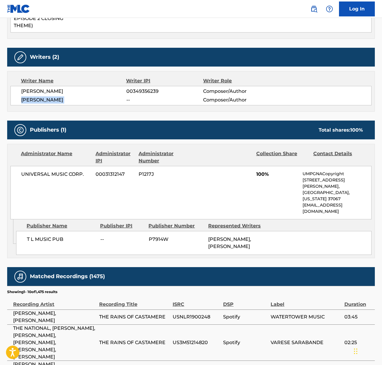
scroll to position [0, 0]
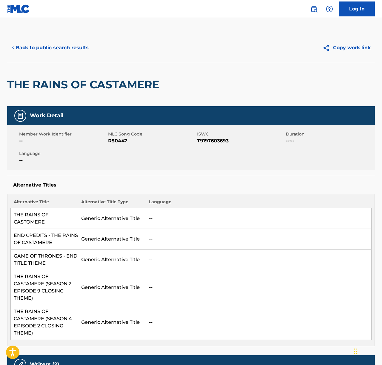
click at [54, 39] on div "< Back to public search results Copy work link" at bounding box center [191, 48] width 368 height 30
click at [55, 45] on button "< Back to public search results" at bounding box center [50, 47] width 86 height 15
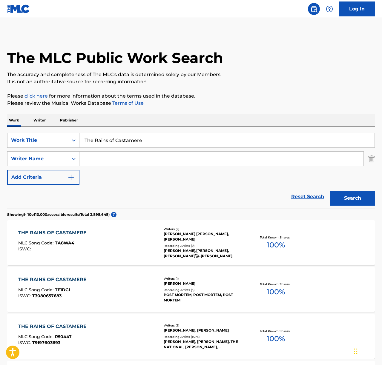
click at [100, 136] on input "The Rains of Castamere" at bounding box center [226, 140] width 295 height 14
paste input "El Primer Tonto"
type input "El Primer Tonto"
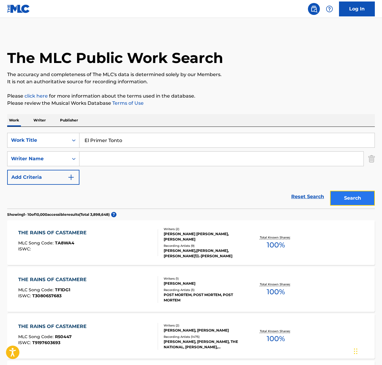
click at [343, 195] on button "Search" at bounding box center [352, 198] width 45 height 15
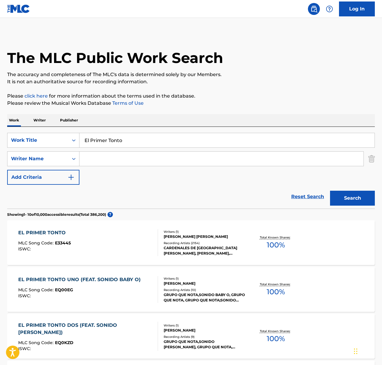
click at [105, 243] on div "EL PRIMER TONTO MLC Song Code : E33445 ISWC :" at bounding box center [88, 243] width 140 height 27
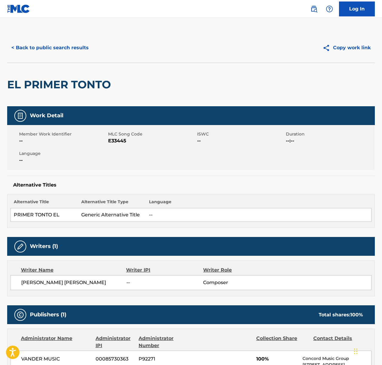
click at [68, 279] on span "[PERSON_NAME] [PERSON_NAME]" at bounding box center [73, 282] width 105 height 7
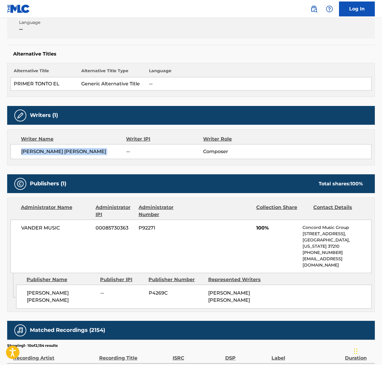
scroll to position [174, 0]
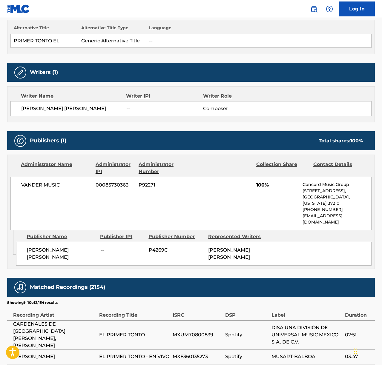
click at [42, 189] on span "VANDER MUSIC" at bounding box center [56, 185] width 70 height 7
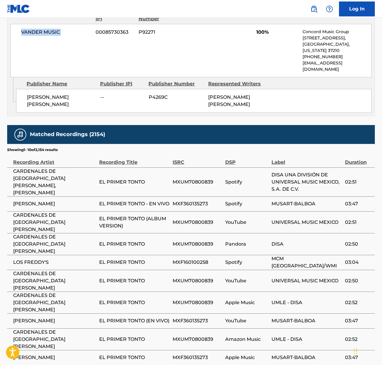
scroll to position [0, 0]
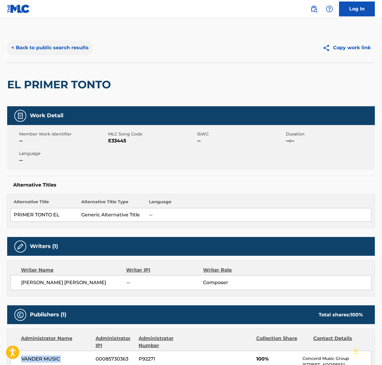
click at [67, 42] on button "< Back to public search results" at bounding box center [50, 47] width 86 height 15
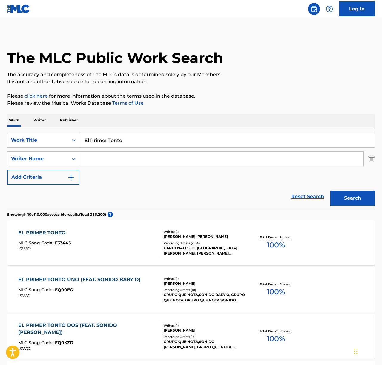
click at [116, 134] on input "El Primer Tonto" at bounding box center [226, 140] width 295 height 14
paste input "Hero Rider Jeans"
type input "Hero Rider Jeans"
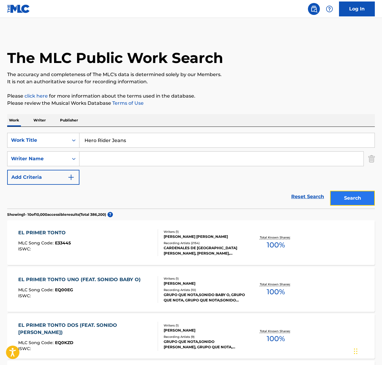
click at [349, 200] on button "Search" at bounding box center [352, 198] width 45 height 15
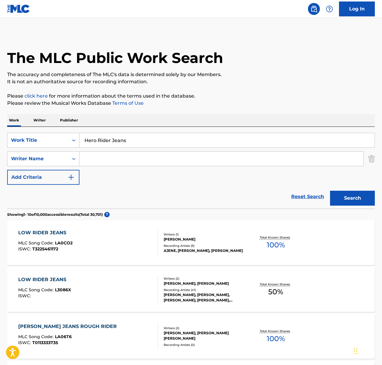
click at [43, 122] on p "Writer" at bounding box center [40, 120] width 16 height 13
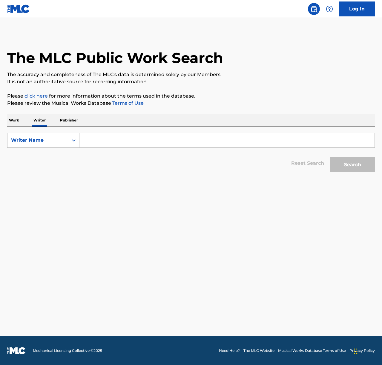
click at [118, 138] on input "Search Form" at bounding box center [226, 140] width 295 height 14
paste input "[PERSON_NAME]"
type input "[PERSON_NAME]"
click at [365, 168] on button "Search" at bounding box center [352, 164] width 45 height 15
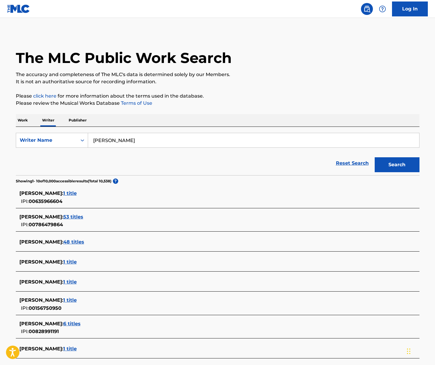
click at [26, 120] on p "Work" at bounding box center [23, 120] width 14 height 13
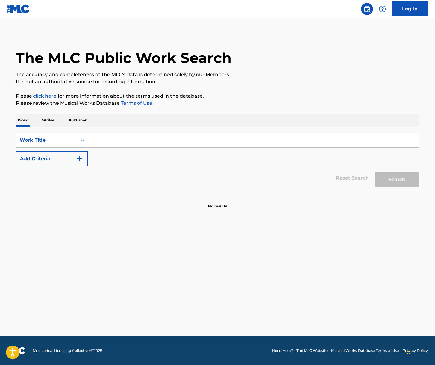
click at [114, 139] on input "Search Form" at bounding box center [253, 140] width 331 height 14
paste input "Que Vamos Hacer"
type input "Que Vamos Hacer"
click at [382, 179] on button "Search" at bounding box center [397, 179] width 45 height 15
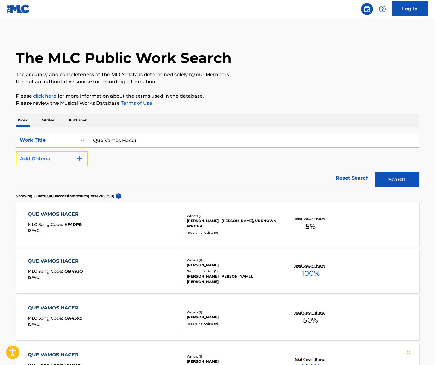
click at [77, 155] on button "Add Criteria" at bounding box center [52, 159] width 72 height 15
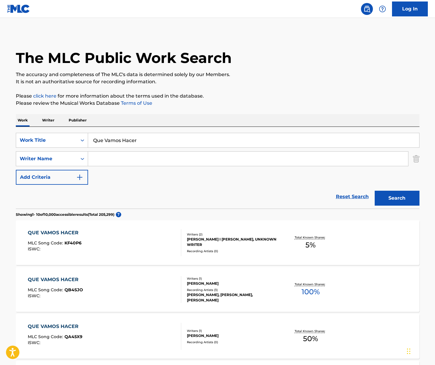
click at [129, 161] on input "Search Form" at bounding box center [248, 159] width 320 height 14
click at [375, 191] on button "Search" at bounding box center [397, 198] width 45 height 15
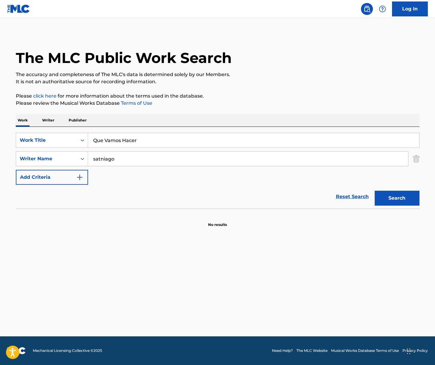
click at [102, 159] on input "satniago" at bounding box center [248, 159] width 320 height 14
type input "santiago"
click at [375, 191] on button "Search" at bounding box center [397, 198] width 45 height 15
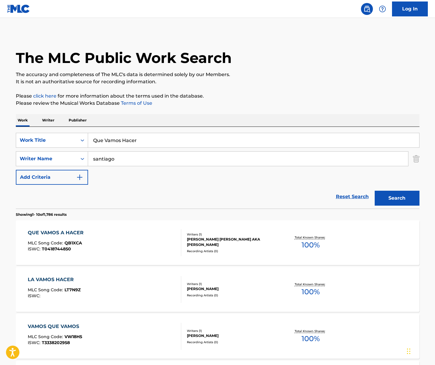
click at [111, 142] on input "Que Vamos Hacer" at bounding box center [253, 140] width 331 height 14
paste input "Tú Me Haces Falta"
click at [382, 201] on button "Search" at bounding box center [397, 198] width 45 height 15
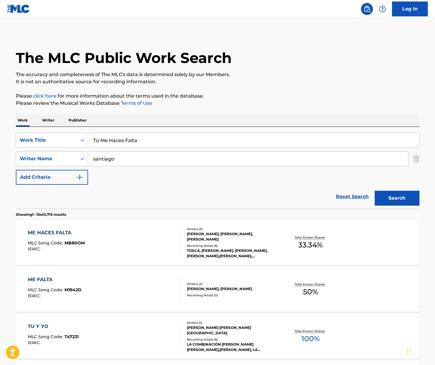
click at [99, 141] on input "Tú Me Haces Falta" at bounding box center [253, 140] width 331 height 14
type input "Tu Me Haces Falta"
click at [382, 198] on button "Search" at bounding box center [397, 198] width 45 height 15
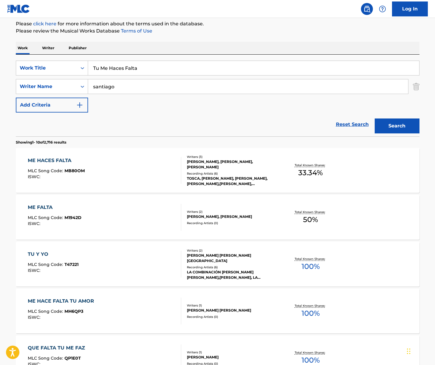
scroll to position [71, 0]
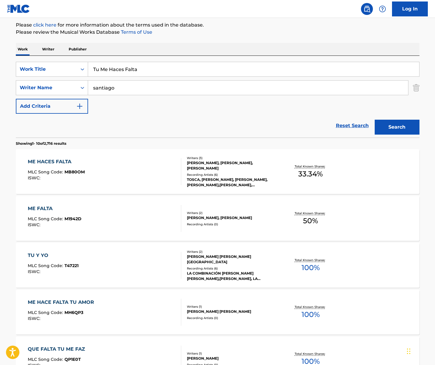
click at [124, 91] on input "santiago" at bounding box center [248, 88] width 320 height 14
click at [375, 120] on button "Search" at bounding box center [397, 127] width 45 height 15
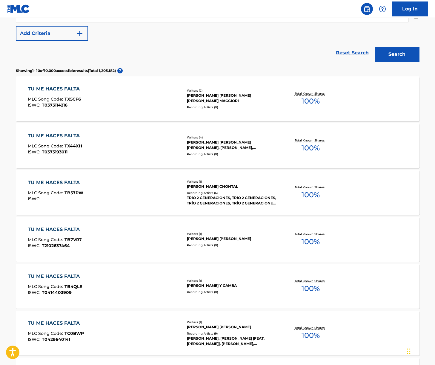
scroll to position [0, 0]
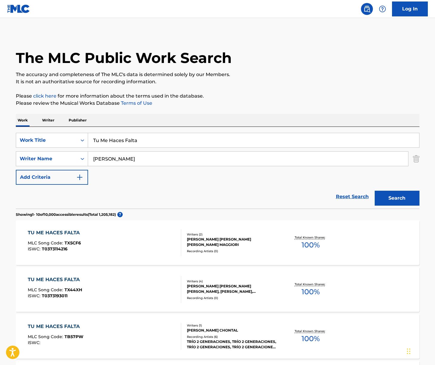
type input "[PERSON_NAME]"
click at [375, 191] on button "Search" at bounding box center [397, 198] width 45 height 15
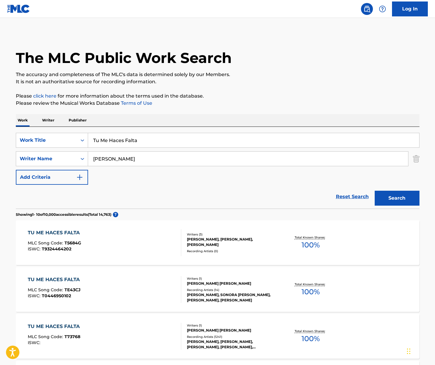
click at [130, 288] on div "TU ME HACES FALTA MLC Song Code : TE43CJ ISWC : T0446950102" at bounding box center [105, 289] width 154 height 27
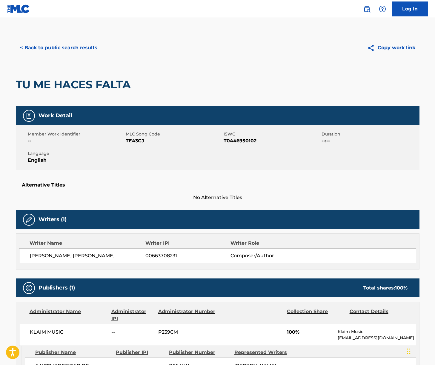
click at [66, 253] on span "[PERSON_NAME] [PERSON_NAME]" at bounding box center [88, 256] width 116 height 7
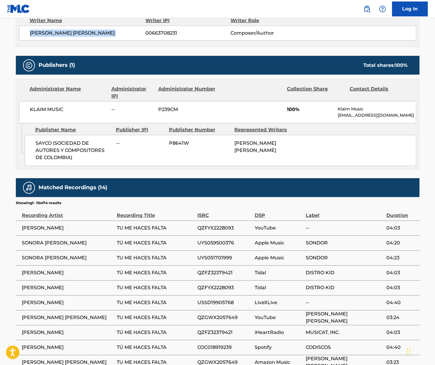
scroll to position [223, 0]
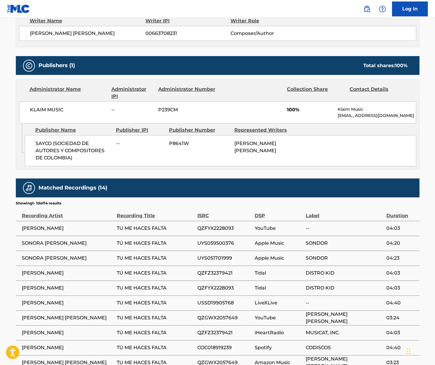
click at [49, 109] on span "KLAIM MUSIC" at bounding box center [68, 109] width 77 height 7
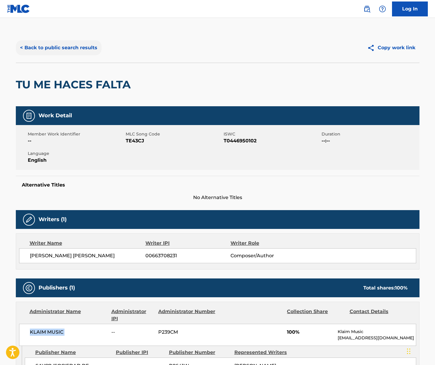
click at [64, 50] on button "< Back to public search results" at bounding box center [59, 47] width 86 height 15
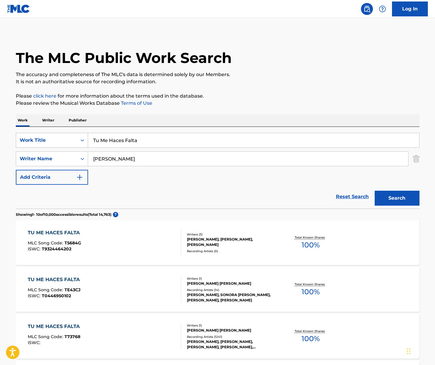
drag, startPoint x: 101, startPoint y: 140, endPoint x: 76, endPoint y: 137, distance: 25.3
click at [73, 137] on div "SearchWithCriteriae3cb43c4-514c-438b-80fa-e645b6f92ad0 Work Title Tu Me Haces F…" at bounding box center [218, 140] width 404 height 15
type input "Me Haces Falta"
click at [107, 154] on input "[PERSON_NAME]" at bounding box center [248, 159] width 320 height 14
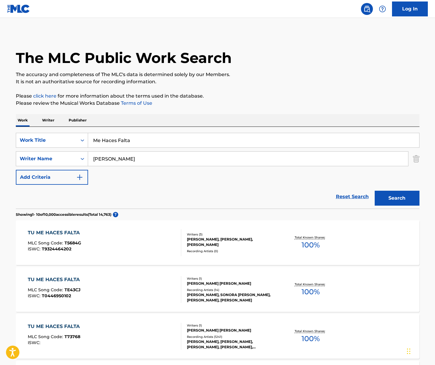
type input "[PERSON_NAME]"
click at [375, 191] on button "Search" at bounding box center [397, 198] width 45 height 15
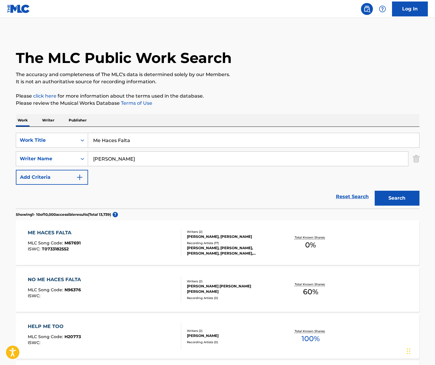
click at [132, 242] on div "ME HACES FALTA MLC Song Code : M67691 ISWC : T0733182552" at bounding box center [105, 243] width 154 height 27
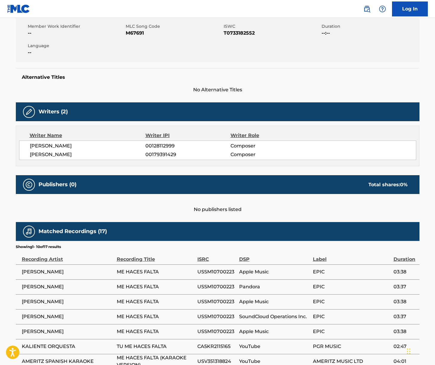
scroll to position [57, 0]
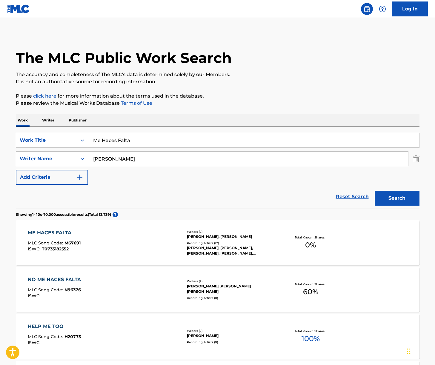
click at [125, 137] on input "Me Haces Falta" at bounding box center [253, 140] width 331 height 14
paste input "Y [PERSON_NAME]"
type input "Y [PERSON_NAME]"
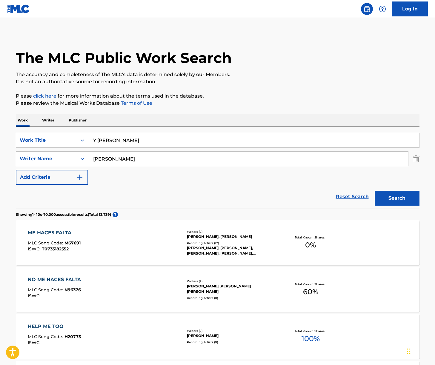
click at [122, 157] on input "[PERSON_NAME]" at bounding box center [248, 159] width 320 height 14
click at [375, 191] on button "Search" at bounding box center [397, 198] width 45 height 15
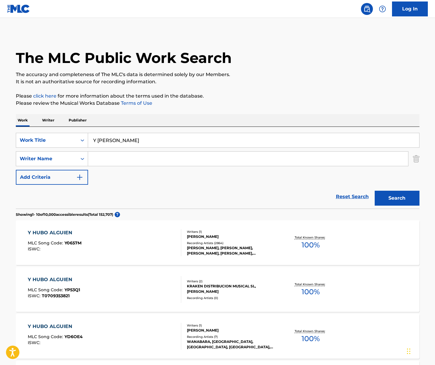
click at [133, 246] on div "Y HUBO ALGUIEN MLC Song Code : Y0657M ISWC :" at bounding box center [105, 243] width 154 height 27
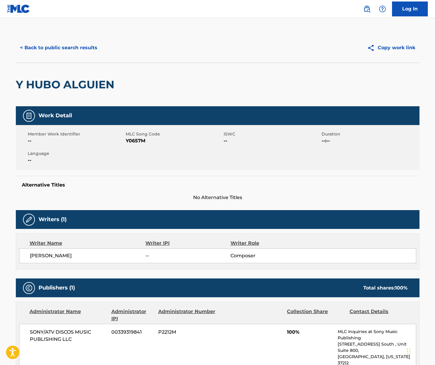
click at [57, 255] on span "[PERSON_NAME]" at bounding box center [88, 256] width 116 height 7
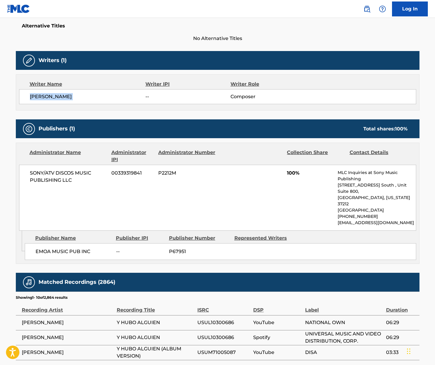
scroll to position [196, 0]
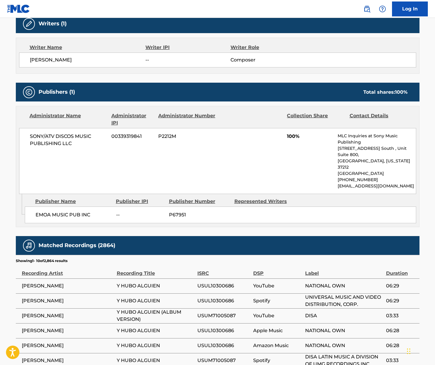
click at [65, 135] on span "SONY/ATV DISCOS MUSIC PUBLISHING LLC" at bounding box center [68, 140] width 77 height 14
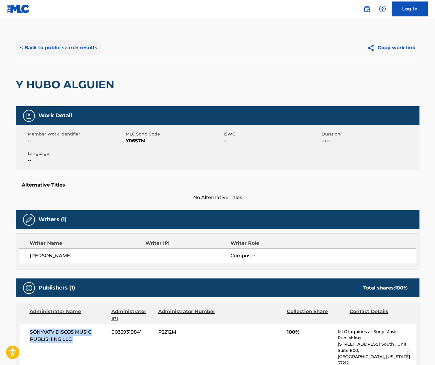
click at [71, 48] on button "< Back to public search results" at bounding box center [59, 47] width 86 height 15
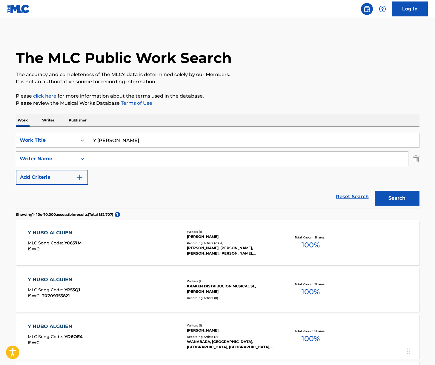
click at [136, 141] on input "Y [PERSON_NAME]" at bounding box center [253, 140] width 331 height 14
paste input "El Cantante"
type input "El Cantante"
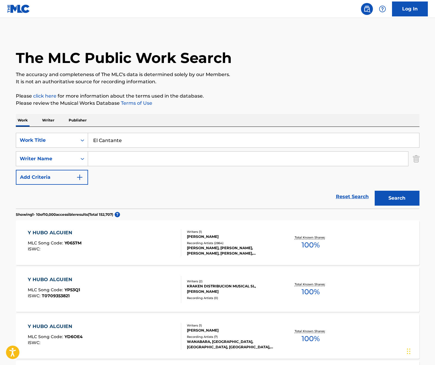
click at [382, 200] on button "Search" at bounding box center [397, 198] width 45 height 15
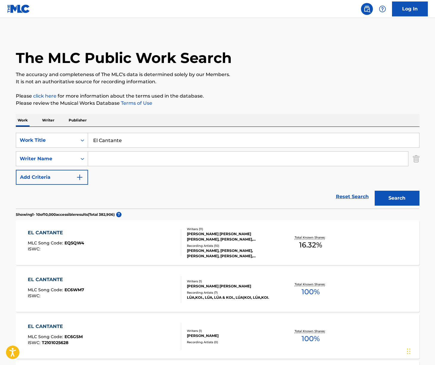
click at [120, 161] on input "Search Form" at bounding box center [248, 159] width 320 height 14
type input "marco"
click at [375, 191] on button "Search" at bounding box center [397, 198] width 45 height 15
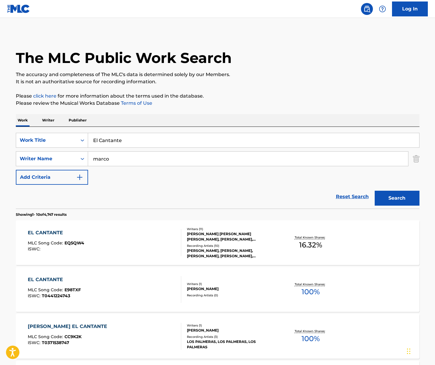
click at [115, 163] on input "marco" at bounding box center [248, 159] width 320 height 14
click at [114, 163] on input "marco" at bounding box center [248, 159] width 320 height 14
type input "blades"
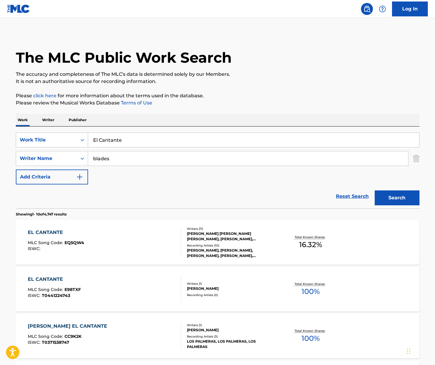
click at [375, 191] on button "Search" at bounding box center [397, 198] width 45 height 15
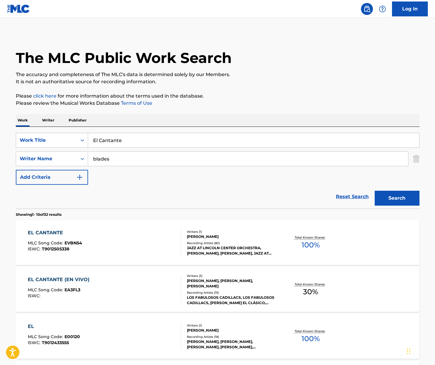
click at [125, 239] on div "EL CANTANTE MLC Song Code : EVBN54 ISWC : T9012505338" at bounding box center [105, 243] width 154 height 27
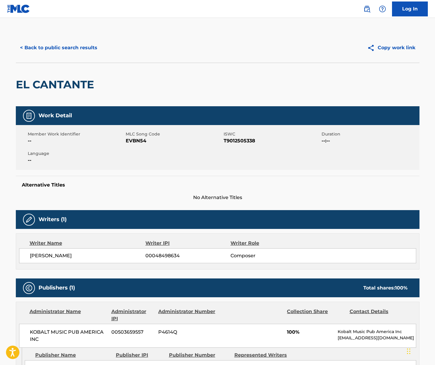
click at [47, 254] on span "[PERSON_NAME]" at bounding box center [88, 256] width 116 height 7
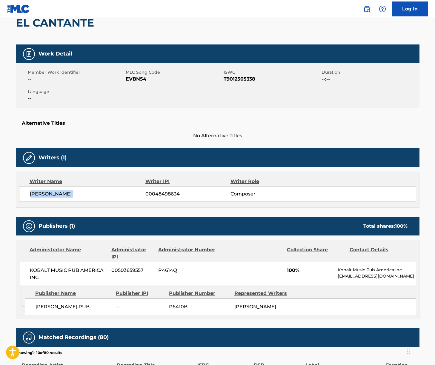
scroll to position [178, 0]
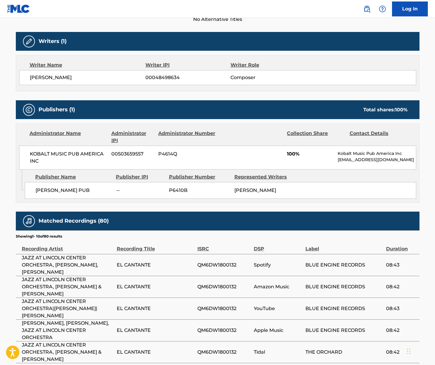
click at [51, 154] on span "KOBALT MUSIC PUB AMERICA INC" at bounding box center [68, 158] width 77 height 14
drag, startPoint x: 51, startPoint y: 154, endPoint x: 55, endPoint y: 157, distance: 5.1
click at [51, 154] on span "KOBALT MUSIC PUB AMERICA INC" at bounding box center [68, 158] width 77 height 14
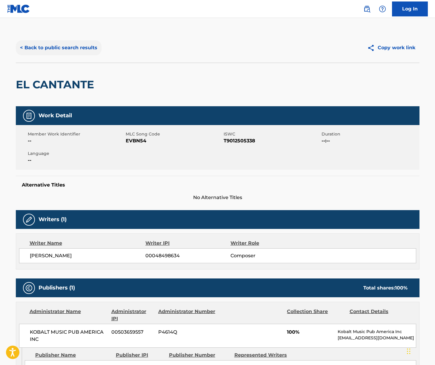
drag, startPoint x: 63, startPoint y: 39, endPoint x: 64, endPoint y: 48, distance: 9.3
click at [63, 39] on div "< Back to public search results Copy work link" at bounding box center [218, 48] width 404 height 30
click at [64, 48] on button "< Back to public search results" at bounding box center [59, 47] width 86 height 15
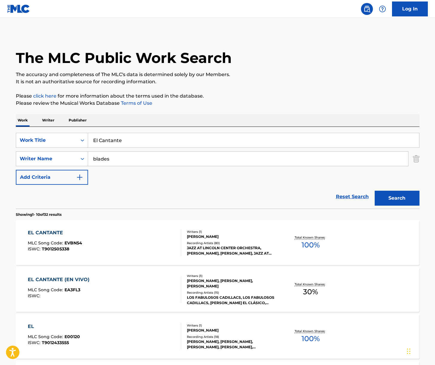
click at [104, 158] on input "blades" at bounding box center [248, 159] width 320 height 14
click at [103, 158] on input "blades" at bounding box center [248, 159] width 320 height 14
paste input "[PERSON_NAME]"
type input "[PERSON_NAME]"
click at [119, 141] on input "El Cantante" at bounding box center [253, 140] width 331 height 14
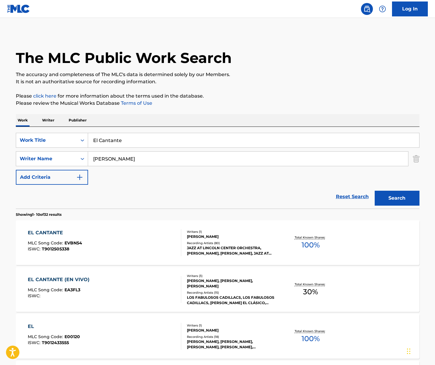
click at [119, 141] on input "El Cantante" at bounding box center [253, 140] width 331 height 14
click at [118, 142] on input "El Cantante" at bounding box center [253, 140] width 331 height 14
paste input "Tu Amor Me Hace Bien"
click at [159, 144] on input "El CantantTu Amor Me Hace Biene" at bounding box center [253, 140] width 331 height 14
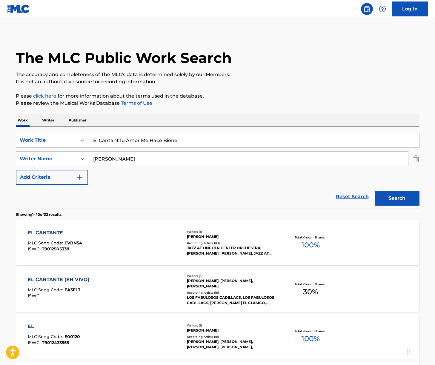
click at [159, 144] on input "El CantantTu Amor Me Hace Biene" at bounding box center [253, 140] width 331 height 14
paste input "Tu Amor Me Hace Bien"
type input "Tu Amor Me Hace Bien"
click at [382, 196] on button "Search" at bounding box center [397, 198] width 45 height 15
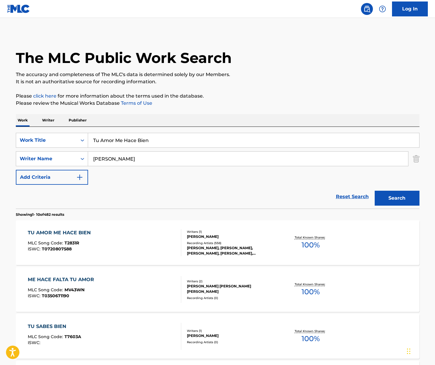
click at [123, 241] on div "TU AMOR ME HACE BIEN MLC Song Code : T2831R ISWC : T0720807588" at bounding box center [105, 243] width 154 height 27
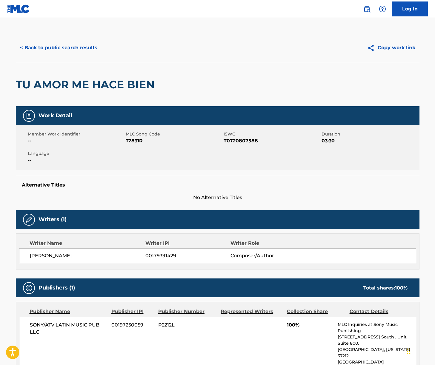
click at [57, 254] on span "[PERSON_NAME]" at bounding box center [88, 256] width 116 height 7
click at [72, 325] on span "SONY/ATV LATIN MUSIC PUB LLC" at bounding box center [68, 329] width 77 height 14
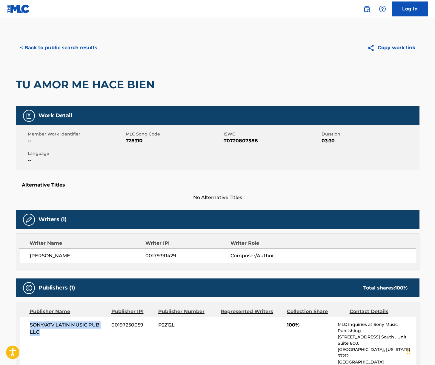
click at [72, 325] on span "SONY/ATV LATIN MUSIC PUB LLC" at bounding box center [68, 329] width 77 height 14
click at [82, 43] on button "< Back to public search results" at bounding box center [59, 47] width 86 height 15
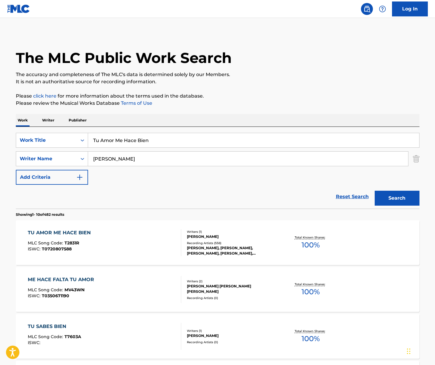
click at [128, 140] on input "Tu Amor Me Hace Bien" at bounding box center [253, 140] width 331 height 14
paste input "[PERSON_NAME]"
type input "[PERSON_NAME]"
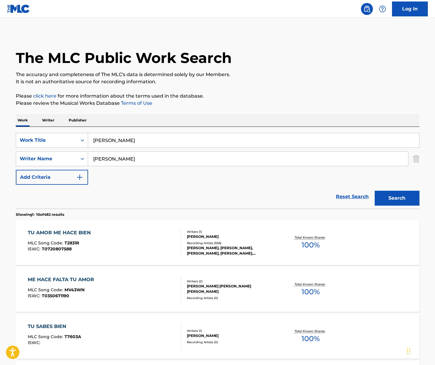
drag, startPoint x: 201, startPoint y: 120, endPoint x: 124, endPoint y: 167, distance: 90.4
click at [195, 123] on div "Work Writer Publisher" at bounding box center [218, 120] width 404 height 13
click at [129, 159] on input "[PERSON_NAME]" at bounding box center [248, 159] width 320 height 14
type input "[DEMOGRAPHIC_DATA]"
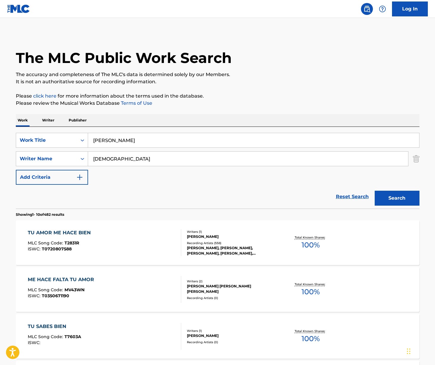
click at [375, 191] on button "Search" at bounding box center [397, 198] width 45 height 15
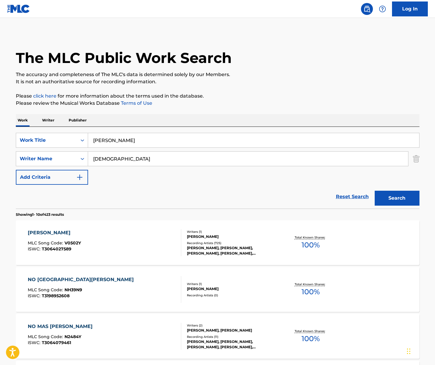
click at [137, 254] on div "[PERSON_NAME] MLC Song Code : V0502Y ISWC : T3064027589" at bounding box center [105, 243] width 154 height 27
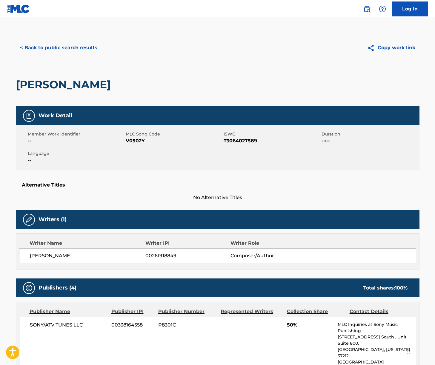
click at [47, 255] on span "[PERSON_NAME]" at bounding box center [88, 256] width 116 height 7
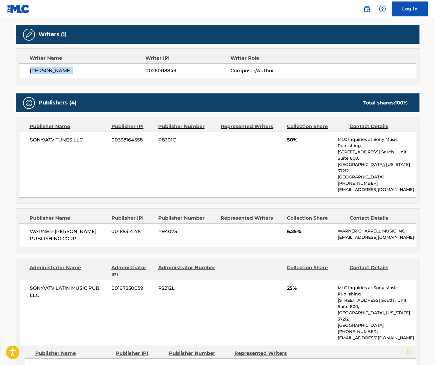
scroll to position [218, 0]
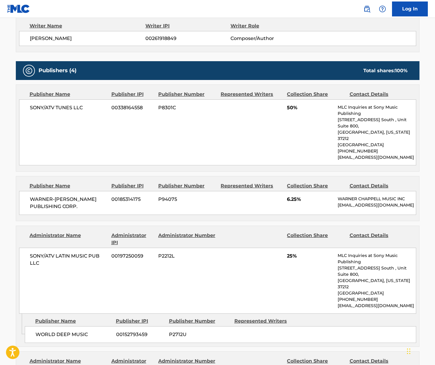
click at [59, 112] on div "SONY/ATV TUNES LLC 00338164558 P8301C 50% MLC Inquiries at Sony Music Publishin…" at bounding box center [217, 133] width 397 height 66
click at [61, 109] on span "SONY/ATV TUNES LLC" at bounding box center [68, 107] width 77 height 7
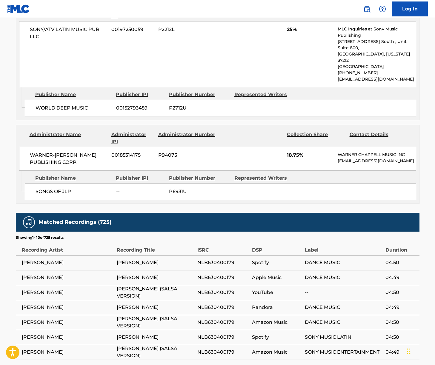
scroll to position [457, 0]
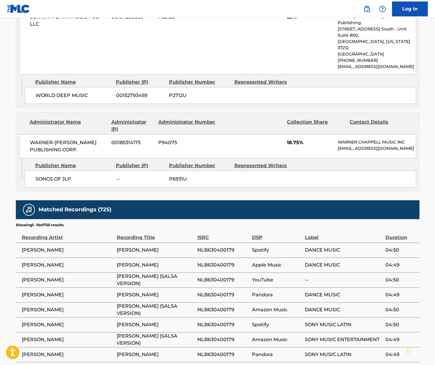
click at [73, 139] on span "WARNER-[PERSON_NAME] PUBLISHING CORP." at bounding box center [68, 146] width 77 height 14
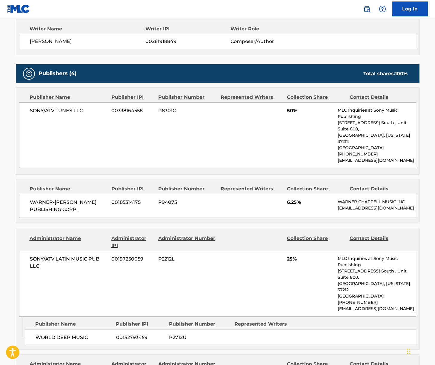
scroll to position [0, 0]
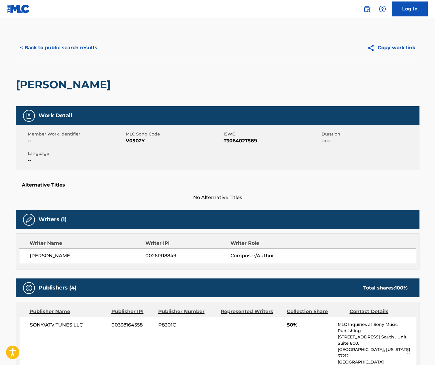
click at [59, 40] on div "< Back to public search results Copy work link" at bounding box center [218, 48] width 404 height 30
click at [60, 46] on button "< Back to public search results" at bounding box center [59, 47] width 86 height 15
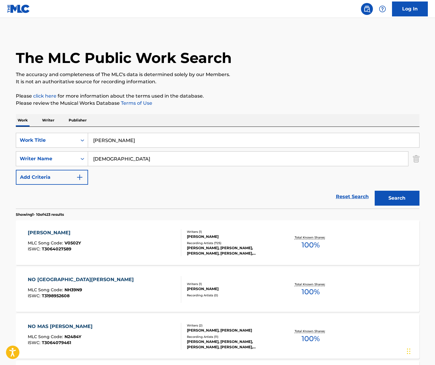
click at [132, 142] on input "[PERSON_NAME]" at bounding box center [253, 140] width 331 height 14
paste input "ivir Mi Vid"
type input "Vivir Mi Vida"
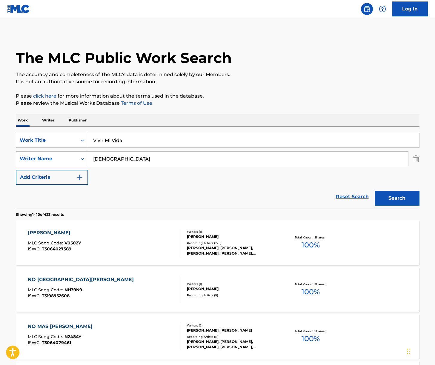
click at [215, 101] on p "Please review the Musical Works Database Terms of Use" at bounding box center [218, 103] width 404 height 7
click at [131, 160] on input "[DEMOGRAPHIC_DATA]" at bounding box center [248, 159] width 320 height 14
type input "jannusi"
click at [375, 191] on button "Search" at bounding box center [397, 198] width 45 height 15
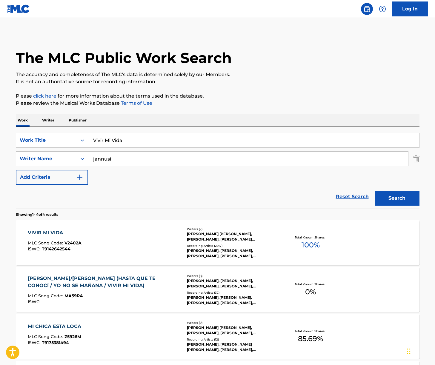
click at [126, 242] on div "VIVIR MI VIDA MLC Song Code : V2402A ISWC : T9142642544" at bounding box center [105, 243] width 154 height 27
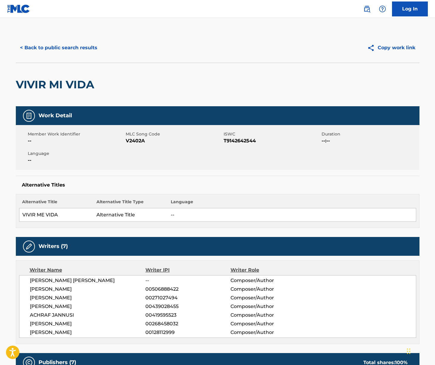
click at [46, 279] on span "[PERSON_NAME] [PERSON_NAME]" at bounding box center [88, 280] width 116 height 7
click at [45, 290] on span "[PERSON_NAME]" at bounding box center [88, 289] width 116 height 7
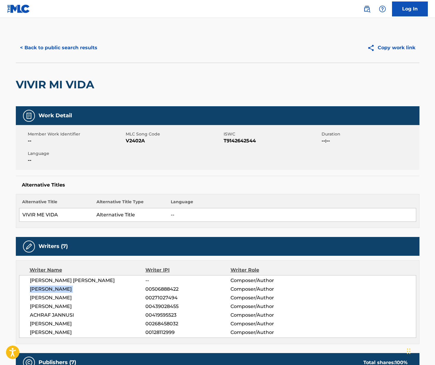
click at [45, 290] on span "[PERSON_NAME]" at bounding box center [88, 289] width 116 height 7
click at [71, 297] on span "[PERSON_NAME]" at bounding box center [88, 298] width 116 height 7
click at [53, 308] on span "[PERSON_NAME]" at bounding box center [88, 306] width 116 height 7
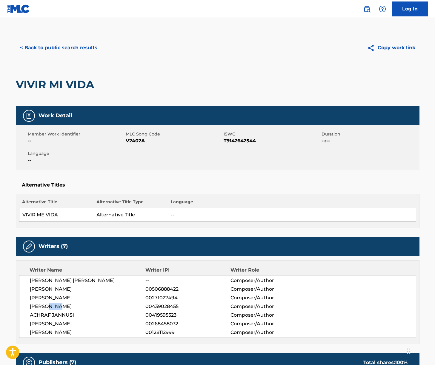
click at [53, 308] on span "[PERSON_NAME]" at bounding box center [88, 306] width 116 height 7
click at [52, 316] on span "ACHRAF JANNUSI" at bounding box center [88, 315] width 116 height 7
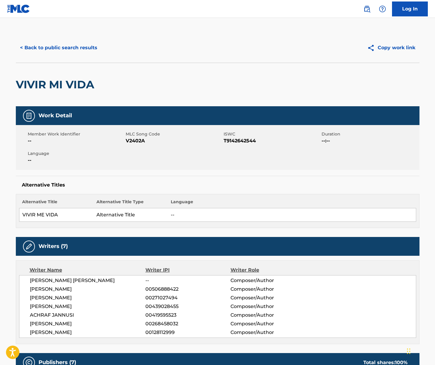
click at [68, 322] on span "[PERSON_NAME]" at bounding box center [88, 324] width 116 height 7
drag, startPoint x: 68, startPoint y: 322, endPoint x: 54, endPoint y: 322, distance: 13.5
click at [66, 322] on span "[PERSON_NAME]" at bounding box center [88, 324] width 116 height 7
click at [54, 322] on span "[PERSON_NAME]" at bounding box center [88, 324] width 116 height 7
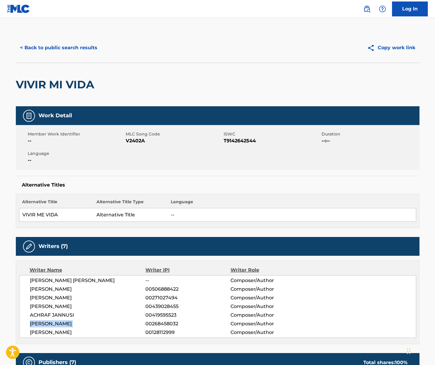
click at [54, 322] on span "[PERSON_NAME]" at bounding box center [88, 324] width 116 height 7
click at [54, 333] on span "[PERSON_NAME]" at bounding box center [88, 332] width 116 height 7
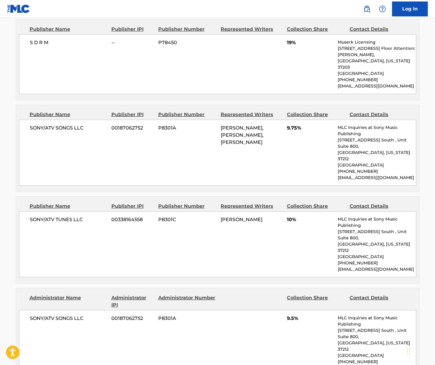
scroll to position [358, 0]
click at [52, 124] on span "SONY/ATV SONGS LLC" at bounding box center [68, 127] width 77 height 7
click at [39, 45] on span "S D R M" at bounding box center [68, 42] width 77 height 7
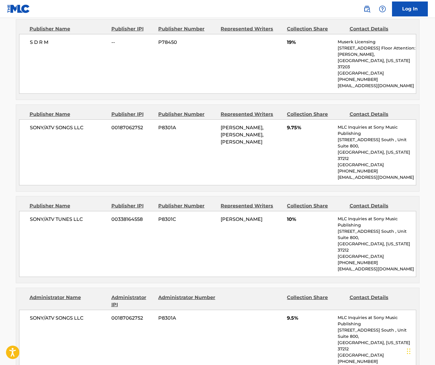
click at [39, 45] on span "S D R M" at bounding box center [68, 42] width 77 height 7
click at [39, 43] on span "S D R M" at bounding box center [68, 42] width 77 height 7
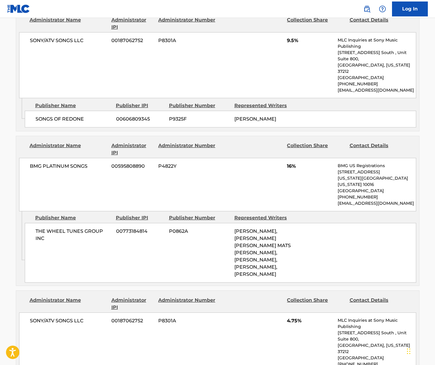
scroll to position [654, 0]
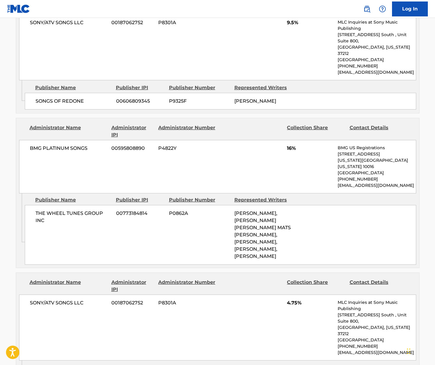
click at [55, 145] on span "BMG PLATINUM SONGS" at bounding box center [68, 148] width 77 height 7
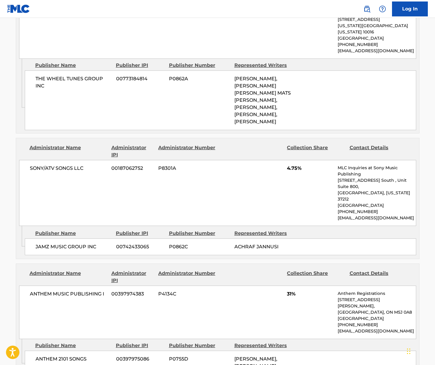
scroll to position [845, 0]
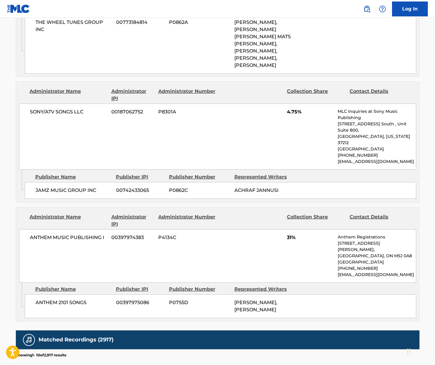
click at [76, 234] on span "ANTHEM MUSIC PUBLISHING I" at bounding box center [68, 237] width 77 height 7
drag, startPoint x: 76, startPoint y: 178, endPoint x: 3, endPoint y: 170, distance: 73.1
click at [75, 234] on span "ANTHEM MUSIC PUBLISHING I" at bounding box center [68, 237] width 77 height 7
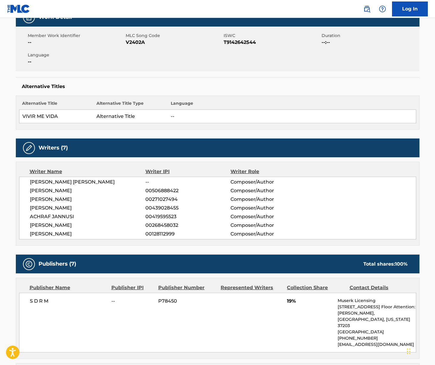
scroll to position [0, 0]
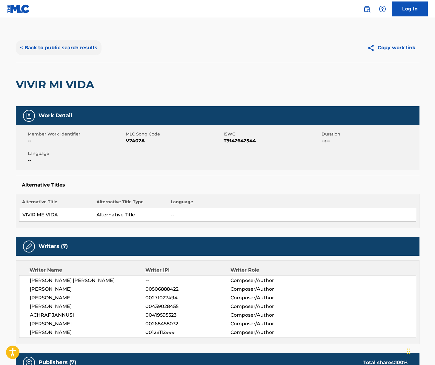
click at [57, 51] on button "< Back to public search results" at bounding box center [59, 47] width 86 height 15
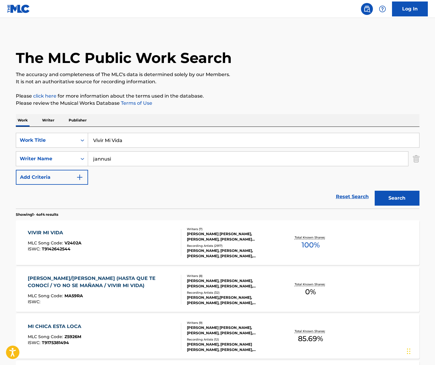
click at [123, 141] on input "Vivir Mi Vida" at bounding box center [253, 140] width 331 height 14
paste input "Te Espero"
type input "Te Espero"
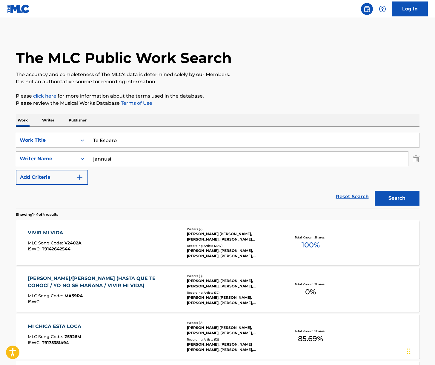
drag, startPoint x: 230, startPoint y: 113, endPoint x: 209, endPoint y: 123, distance: 23.0
click at [227, 115] on div "The MLC Public Work Search The accuracy and completeness of The MLC's data is d…" at bounding box center [218, 233] width 418 height 401
click at [164, 154] on input "jannusi" at bounding box center [248, 159] width 320 height 14
type input "palomino"
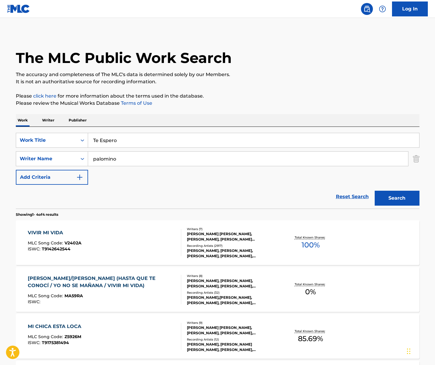
click at [375, 191] on button "Search" at bounding box center [397, 198] width 45 height 15
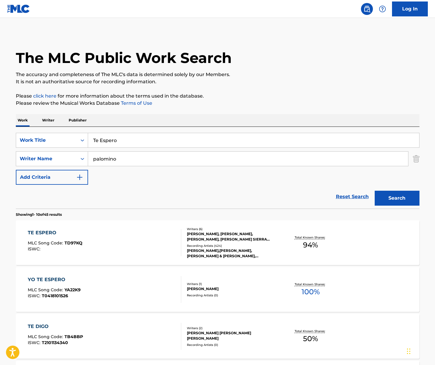
click at [123, 237] on div "TE ESPERO MLC Song Code : TD97KQ ISWC :" at bounding box center [105, 243] width 154 height 27
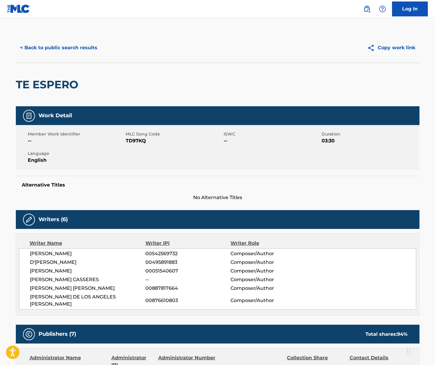
click at [64, 253] on span "[PERSON_NAME]" at bounding box center [88, 253] width 116 height 7
click at [36, 260] on span "D'[PERSON_NAME]" at bounding box center [88, 262] width 116 height 7
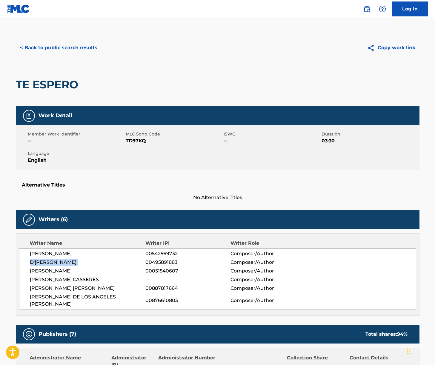
drag, startPoint x: 36, startPoint y: 260, endPoint x: 14, endPoint y: 250, distance: 24.5
click at [36, 260] on span "D'[PERSON_NAME]" at bounding box center [88, 262] width 116 height 7
click at [59, 273] on span "[PERSON_NAME]" at bounding box center [88, 271] width 116 height 7
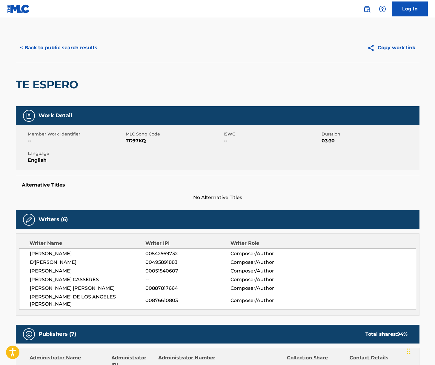
click at [65, 280] on span "[PERSON_NAME] CASSERES" at bounding box center [88, 279] width 116 height 7
click at [86, 292] on span "[PERSON_NAME] [PERSON_NAME]" at bounding box center [88, 288] width 116 height 7
click at [88, 287] on span "[PERSON_NAME] [PERSON_NAME]" at bounding box center [88, 288] width 116 height 7
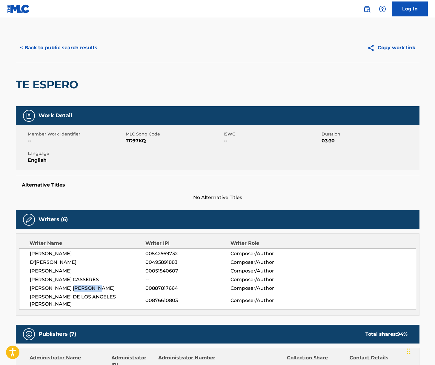
click at [88, 287] on span "[PERSON_NAME] [PERSON_NAME]" at bounding box center [88, 288] width 116 height 7
click at [87, 287] on span "[PERSON_NAME] [PERSON_NAME]" at bounding box center [88, 288] width 116 height 7
click at [75, 287] on span "[PERSON_NAME] [PERSON_NAME]" at bounding box center [88, 288] width 116 height 7
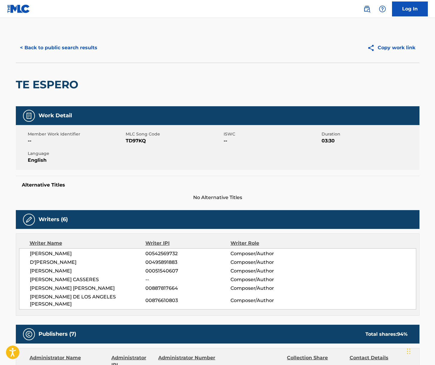
click at [109, 296] on span "[PERSON_NAME] DE LOS ANGELES [PERSON_NAME]" at bounding box center [88, 301] width 116 height 14
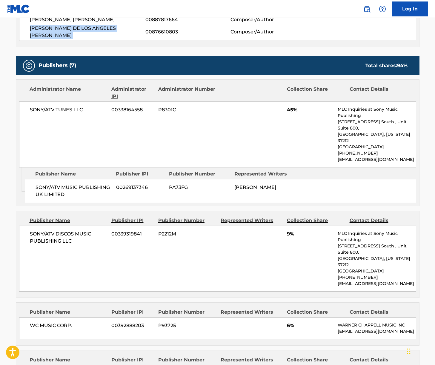
scroll to position [270, 0]
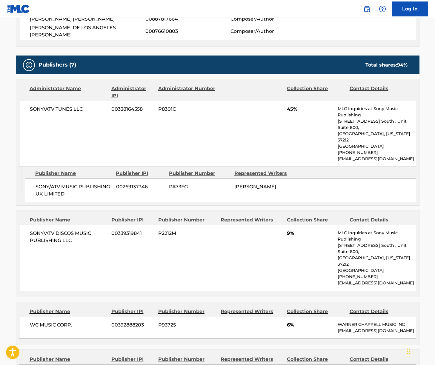
click at [53, 106] on span "SONY/ATV TUNES LLC" at bounding box center [68, 109] width 77 height 7
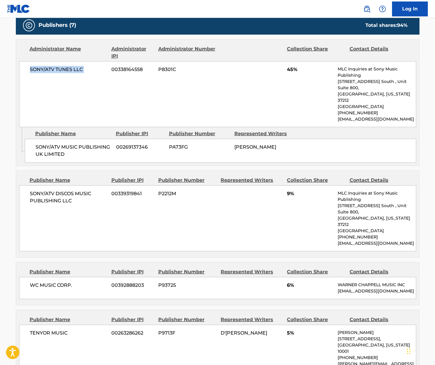
scroll to position [351, 0]
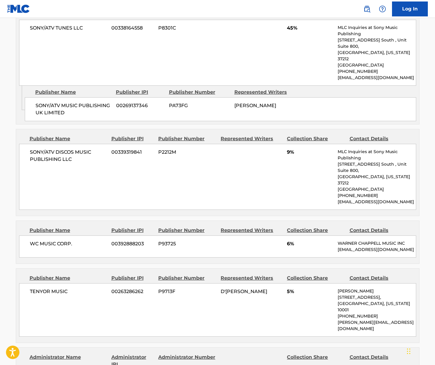
click at [49, 241] on span "WC MUSIC CORP." at bounding box center [68, 244] width 77 height 7
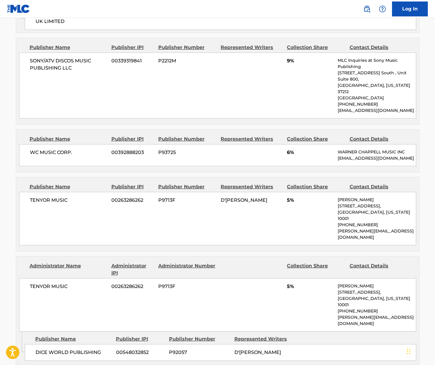
click at [51, 197] on span "TENYOR MUSIC" at bounding box center [68, 200] width 77 height 7
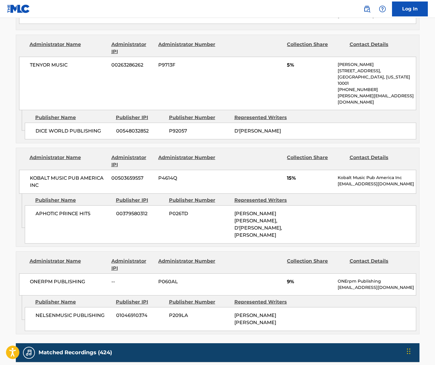
scroll to position [669, 0]
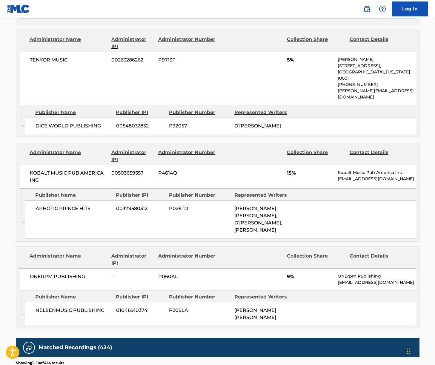
click at [57, 170] on span "KOBALT MUSIC PUB AMERICA INC" at bounding box center [68, 177] width 77 height 14
click at [46, 273] on span "ONERPM PUBLISHING" at bounding box center [68, 276] width 77 height 7
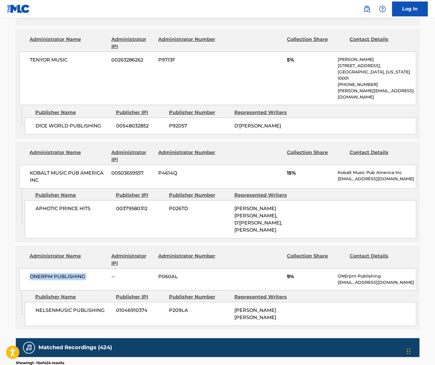
click at [46, 273] on span "ONERPM PUBLISHING" at bounding box center [68, 276] width 77 height 7
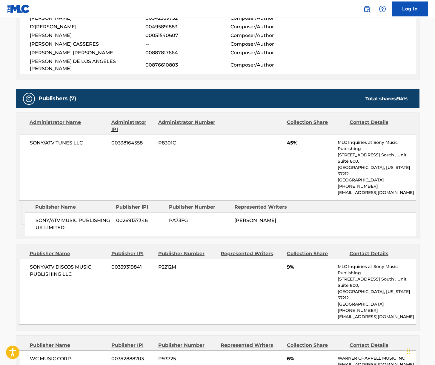
scroll to position [0, 0]
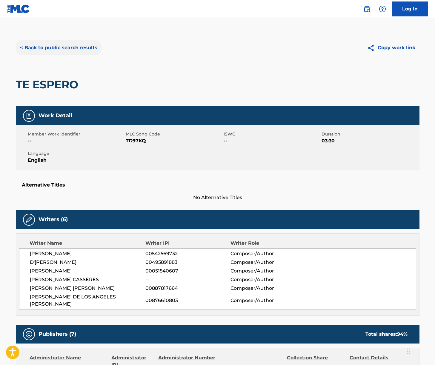
click at [64, 48] on button "< Back to public search results" at bounding box center [59, 47] width 86 height 15
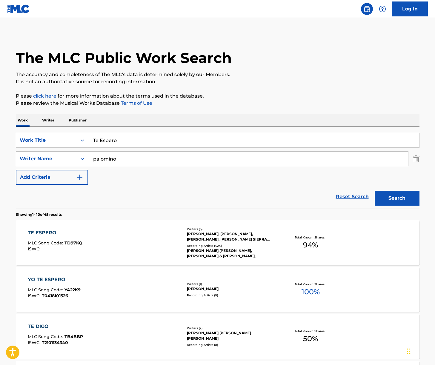
click at [117, 141] on input "Te Espero" at bounding box center [253, 140] width 331 height 14
drag, startPoint x: 117, startPoint y: 141, endPoint x: 235, endPoint y: 124, distance: 119.3
click at [117, 141] on input "Te Espero" at bounding box center [253, 140] width 331 height 14
paste input "Morir Sol"
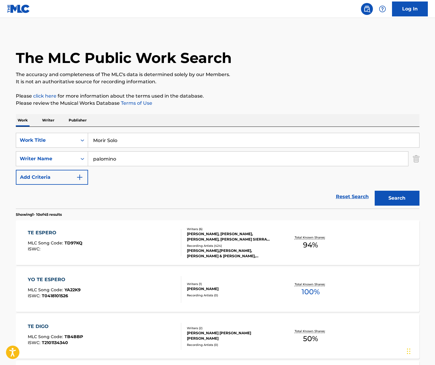
type input "Morir Solo"
drag, startPoint x: 240, startPoint y: 120, endPoint x: 156, endPoint y: 155, distance: 91.1
click at [238, 122] on div "Work Writer Publisher" at bounding box center [218, 120] width 404 height 13
click at [153, 156] on input "palomino" at bounding box center [248, 159] width 320 height 14
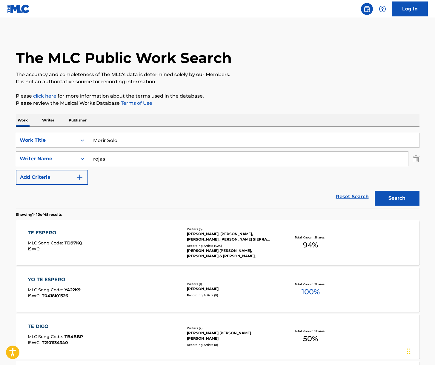
type input "rojas"
click at [375, 191] on button "Search" at bounding box center [397, 198] width 45 height 15
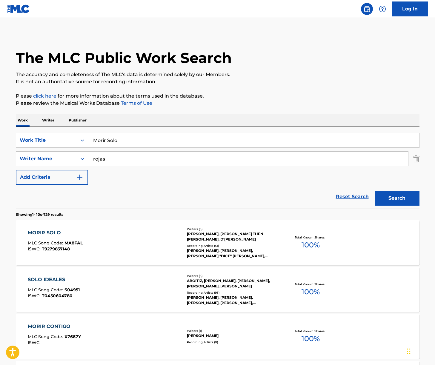
click at [144, 244] on div "MORIR SOLO MLC Song Code : MA8FAL ISWC : T9279837148" at bounding box center [105, 243] width 154 height 27
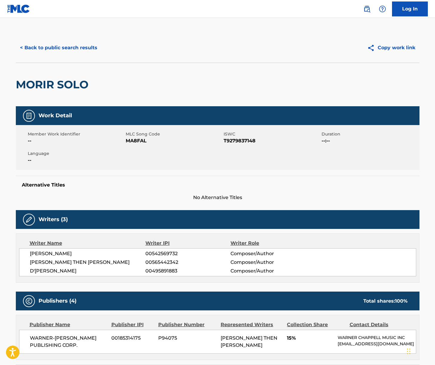
click at [69, 254] on span "[PERSON_NAME]" at bounding box center [88, 253] width 116 height 7
click at [62, 261] on span "[PERSON_NAME] THEN [PERSON_NAME]" at bounding box center [88, 262] width 116 height 7
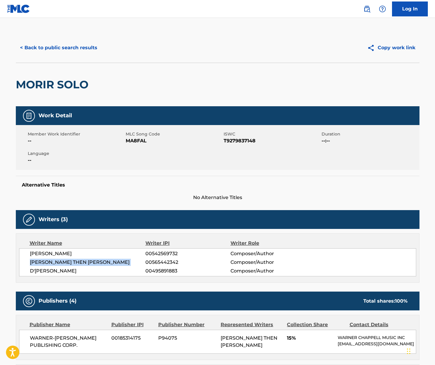
click at [62, 261] on span "[PERSON_NAME] THEN [PERSON_NAME]" at bounding box center [88, 262] width 116 height 7
click at [57, 269] on span "D'[PERSON_NAME]" at bounding box center [88, 271] width 116 height 7
drag, startPoint x: 57, startPoint y: 269, endPoint x: 51, endPoint y: 270, distance: 5.7
click at [57, 269] on span "D'[PERSON_NAME]" at bounding box center [88, 271] width 116 height 7
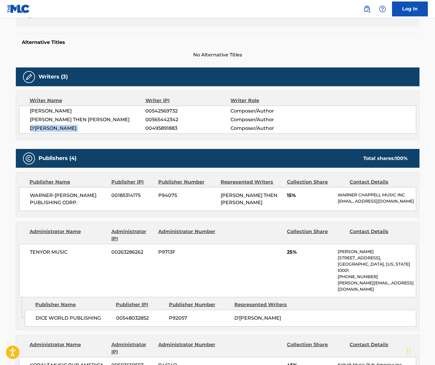
scroll to position [165, 0]
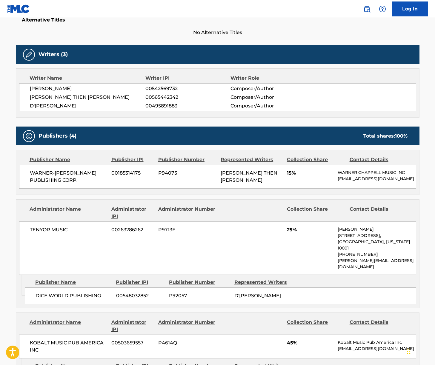
click at [55, 172] on span "WARNER-[PERSON_NAME] PUBLISHING CORP." at bounding box center [68, 177] width 77 height 14
click at [50, 232] on span "TENYOR MUSIC" at bounding box center [68, 230] width 77 height 7
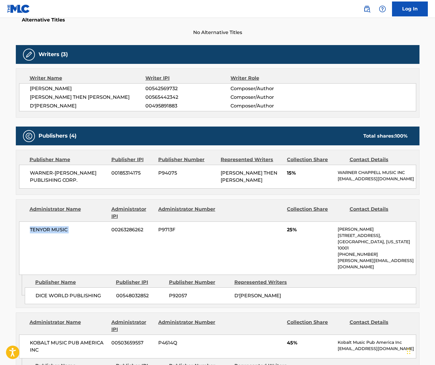
click at [50, 232] on span "TENYOR MUSIC" at bounding box center [68, 230] width 77 height 7
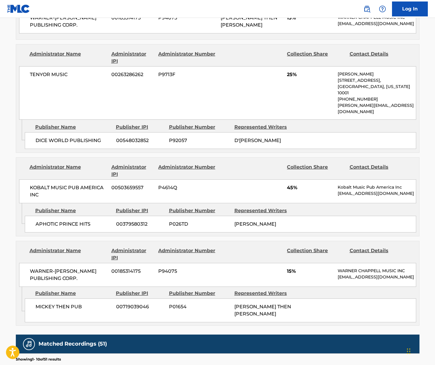
click at [72, 184] on span "KOBALT MUSIC PUB AMERICA INC" at bounding box center [68, 191] width 77 height 14
drag, startPoint x: 72, startPoint y: 172, endPoint x: 26, endPoint y: 184, distance: 47.5
click at [71, 184] on span "KOBALT MUSIC PUB AMERICA INC" at bounding box center [68, 191] width 77 height 14
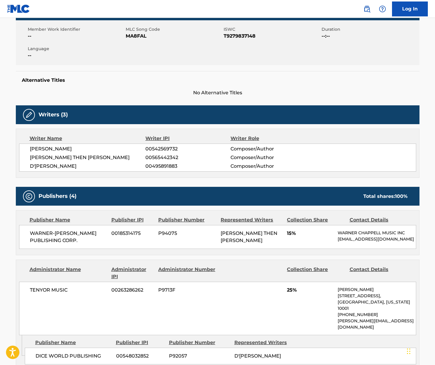
scroll to position [0, 0]
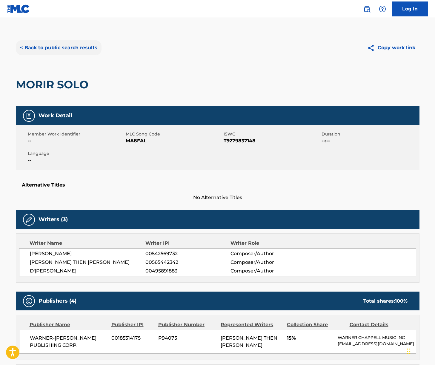
click at [59, 48] on button "< Back to public search results" at bounding box center [59, 47] width 86 height 15
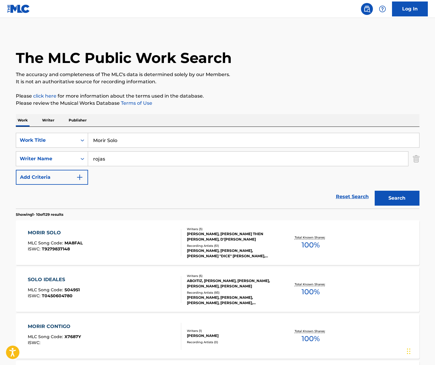
click at [111, 140] on input "Morir Solo" at bounding box center [253, 140] width 331 height 14
paste input "[PERSON_NAME]"
type input "[PERSON_NAME]"
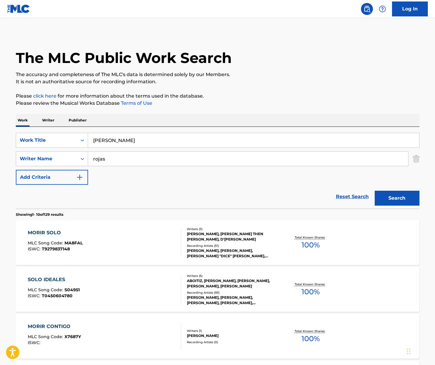
click at [210, 119] on div "Work Writer Publisher" at bounding box center [218, 120] width 404 height 13
click at [382, 201] on button "Search" at bounding box center [397, 198] width 45 height 15
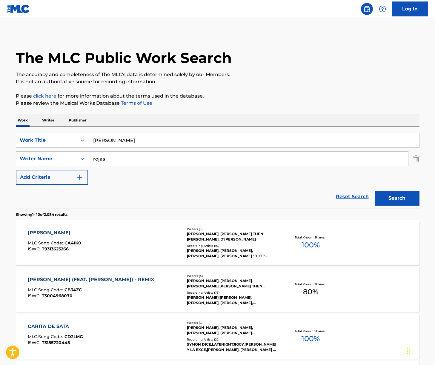
click at [106, 245] on div "[PERSON_NAME] MLC Song Code : CA4IK0 ISWC : T9313623266" at bounding box center [105, 243] width 154 height 27
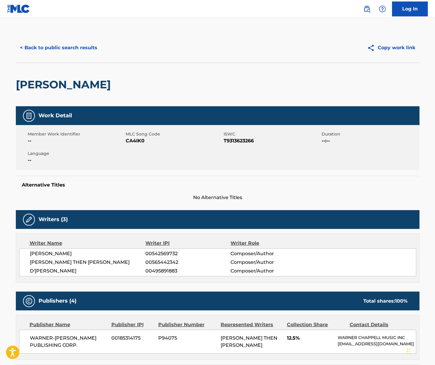
click at [80, 254] on span "[PERSON_NAME]" at bounding box center [88, 253] width 116 height 7
click at [58, 263] on span "[PERSON_NAME] THEN [PERSON_NAME]" at bounding box center [88, 262] width 116 height 7
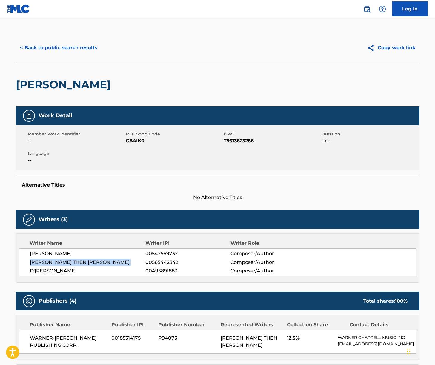
click at [58, 263] on span "[PERSON_NAME] THEN [PERSON_NAME]" at bounding box center [88, 262] width 116 height 7
click at [51, 271] on span "D'[PERSON_NAME]" at bounding box center [88, 271] width 116 height 7
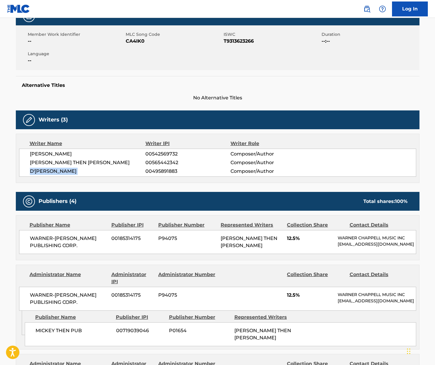
scroll to position [161, 0]
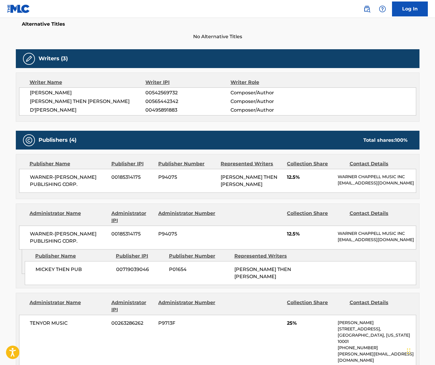
click at [69, 175] on span "WARNER-[PERSON_NAME] PUBLISHING CORP." at bounding box center [68, 181] width 77 height 14
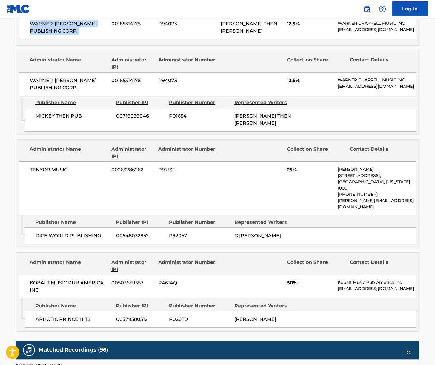
scroll to position [394, 0]
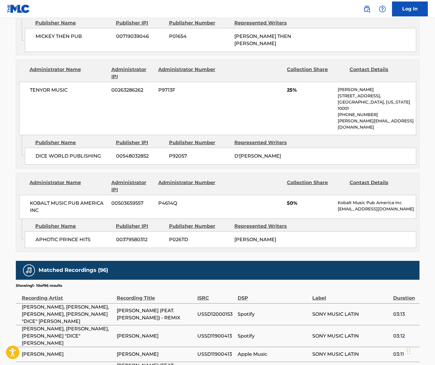
click at [53, 88] on span "TENYOR MUSIC" at bounding box center [68, 90] width 77 height 7
click at [44, 200] on span "KOBALT MUSIC PUB AMERICA INC" at bounding box center [68, 207] width 77 height 14
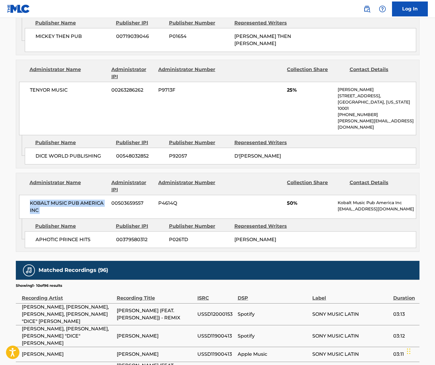
click at [44, 200] on span "KOBALT MUSIC PUB AMERICA INC" at bounding box center [68, 207] width 77 height 14
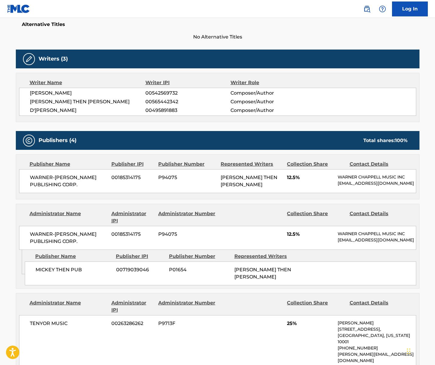
scroll to position [0, 0]
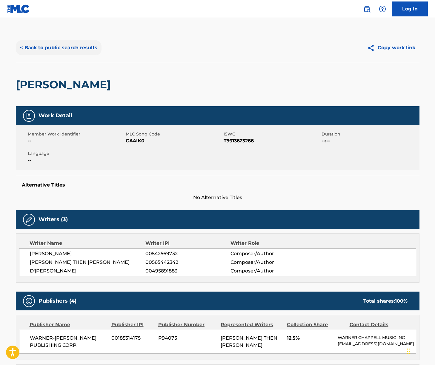
click at [72, 49] on button "< Back to public search results" at bounding box center [59, 47] width 86 height 15
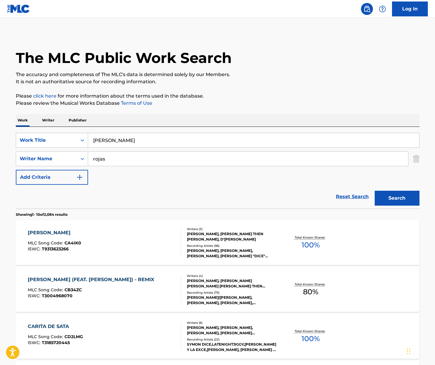
click at [127, 140] on input "[PERSON_NAME]" at bounding box center [253, 140] width 331 height 14
paste input "Si Te Preguntan"
type input "Si Te Preguntan"
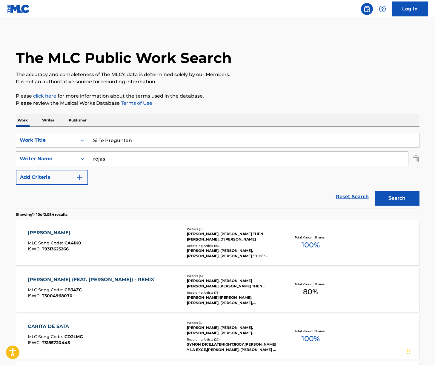
click at [233, 115] on div "Work Writer Publisher" at bounding box center [218, 120] width 404 height 13
click at [382, 194] on button "Search" at bounding box center [397, 198] width 45 height 15
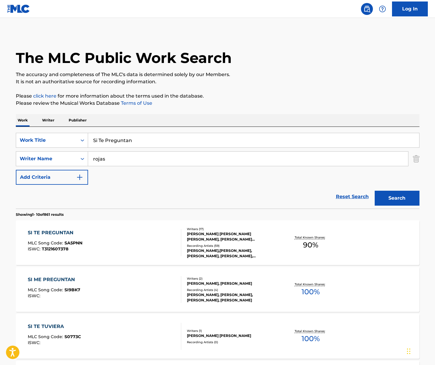
click at [113, 238] on div "SI TE PREGUNTAN MLC Song Code : SA5PNN ISWC : T3121607378" at bounding box center [105, 243] width 154 height 27
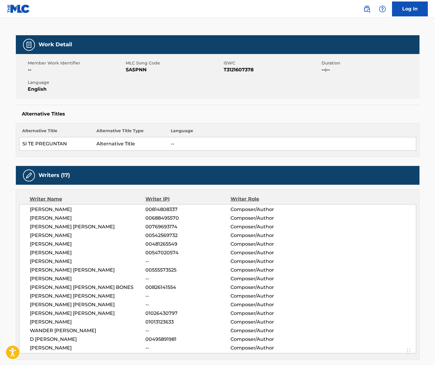
scroll to position [162, 0]
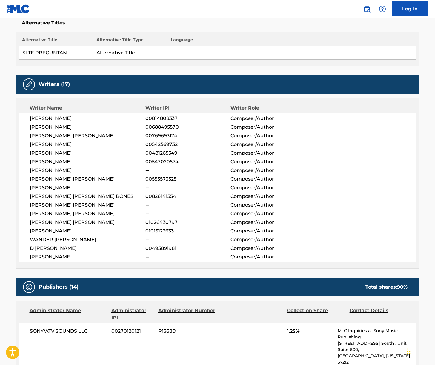
click at [68, 117] on span "[PERSON_NAME]" at bounding box center [88, 118] width 116 height 7
click at [75, 128] on span "[PERSON_NAME]" at bounding box center [88, 127] width 116 height 7
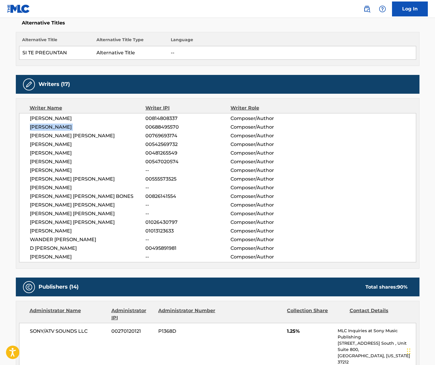
drag, startPoint x: 75, startPoint y: 128, endPoint x: 22, endPoint y: 143, distance: 54.8
click at [75, 128] on span "[PERSON_NAME]" at bounding box center [88, 127] width 116 height 7
click at [87, 137] on span "[PERSON_NAME] [PERSON_NAME]" at bounding box center [88, 135] width 116 height 7
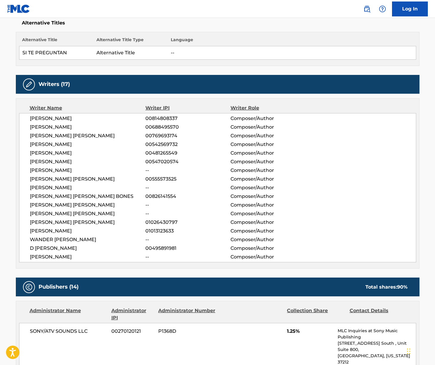
click at [81, 145] on span "[PERSON_NAME]" at bounding box center [88, 144] width 116 height 7
drag, startPoint x: 81, startPoint y: 145, endPoint x: 5, endPoint y: 166, distance: 78.9
click at [81, 145] on span "[PERSON_NAME]" at bounding box center [88, 144] width 116 height 7
click at [94, 154] on span "[PERSON_NAME]" at bounding box center [88, 153] width 116 height 7
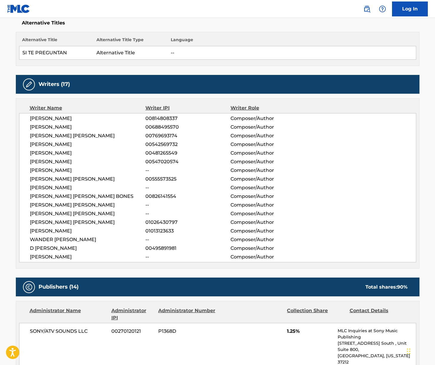
click at [94, 154] on span "[PERSON_NAME]" at bounding box center [88, 153] width 116 height 7
click at [81, 163] on span "[PERSON_NAME]" at bounding box center [88, 161] width 116 height 7
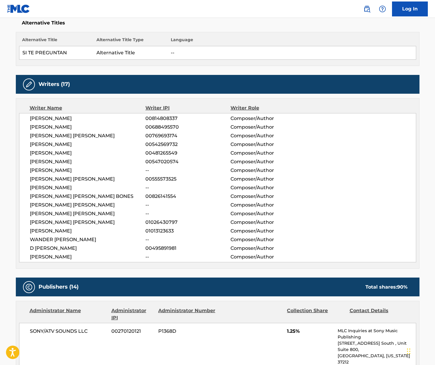
click at [57, 172] on span "[PERSON_NAME]" at bounding box center [88, 170] width 116 height 7
click at [63, 180] on span "[PERSON_NAME] [PERSON_NAME]" at bounding box center [88, 179] width 116 height 7
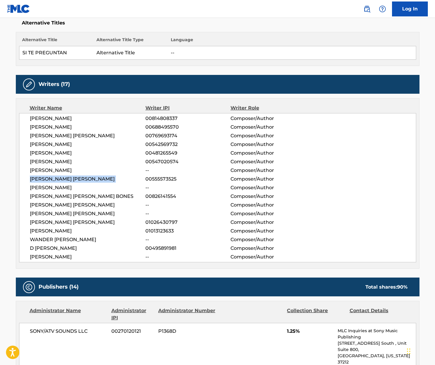
drag, startPoint x: 63, startPoint y: 180, endPoint x: 44, endPoint y: 185, distance: 20.1
click at [63, 180] on span "[PERSON_NAME] [PERSON_NAME]" at bounding box center [88, 179] width 116 height 7
click at [60, 187] on span "[PERSON_NAME]" at bounding box center [88, 187] width 116 height 7
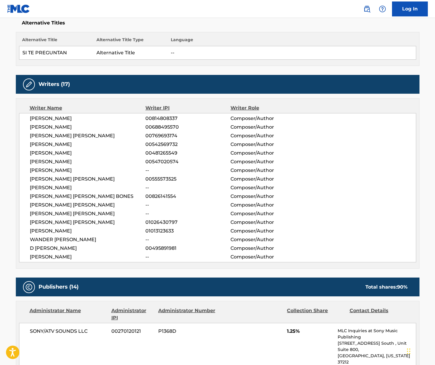
click at [73, 196] on span "[PERSON_NAME] [PERSON_NAME] BONES" at bounding box center [88, 196] width 116 height 7
click at [53, 204] on span "[PERSON_NAME] [PERSON_NAME]" at bounding box center [88, 205] width 116 height 7
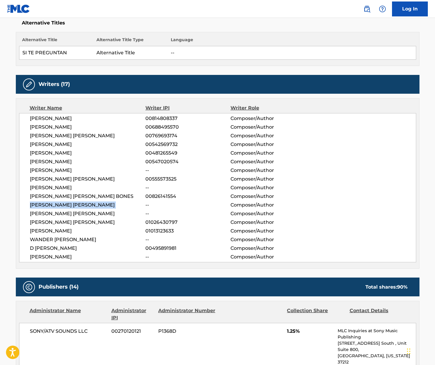
click at [53, 204] on span "[PERSON_NAME] [PERSON_NAME]" at bounding box center [88, 205] width 116 height 7
click at [56, 212] on span "[PERSON_NAME] [PERSON_NAME]" at bounding box center [88, 213] width 116 height 7
drag, startPoint x: 56, startPoint y: 212, endPoint x: 42, endPoint y: 208, distance: 14.1
click at [55, 212] on span "[PERSON_NAME] [PERSON_NAME]" at bounding box center [88, 213] width 116 height 7
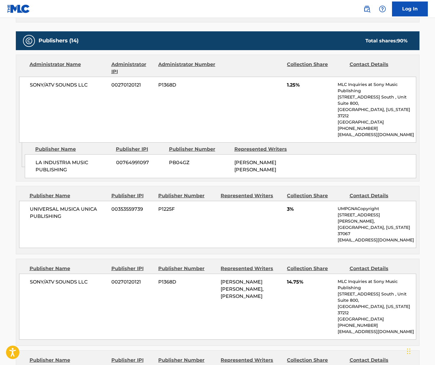
scroll to position [423, 0]
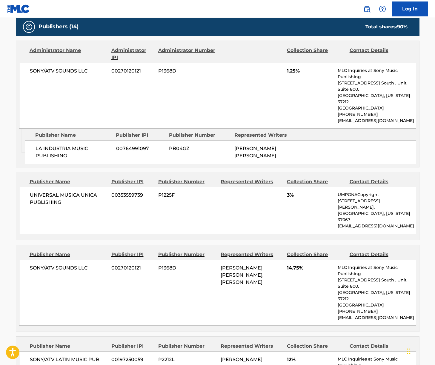
click at [69, 71] on span "SONY/ATV SOUNDS LLC" at bounding box center [68, 71] width 77 height 7
click at [58, 192] on span "UNIVERSAL MUSICA UNICA PUBLISHING" at bounding box center [68, 199] width 77 height 14
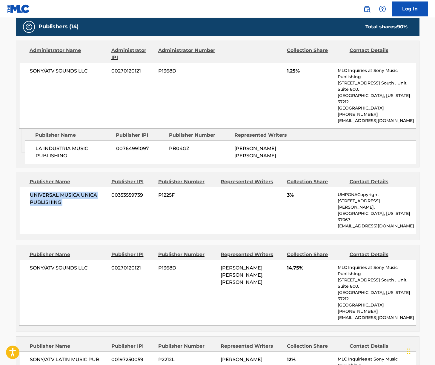
click at [57, 192] on span "UNIVERSAL MUSICA UNICA PUBLISHING" at bounding box center [68, 199] width 77 height 14
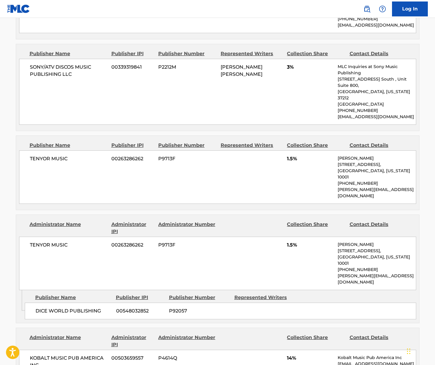
scroll to position [815, 0]
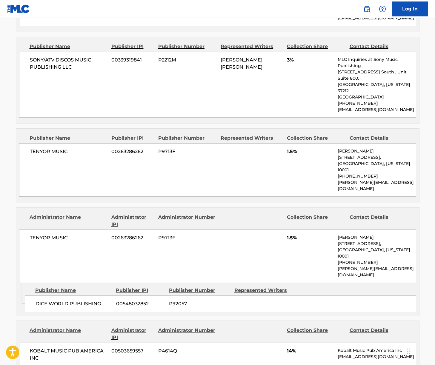
click at [51, 148] on span "TENYOR MUSIC" at bounding box center [68, 151] width 77 height 7
drag, startPoint x: 51, startPoint y: 85, endPoint x: 42, endPoint y: 89, distance: 9.8
click at [51, 148] on span "TENYOR MUSIC" at bounding box center [68, 151] width 77 height 7
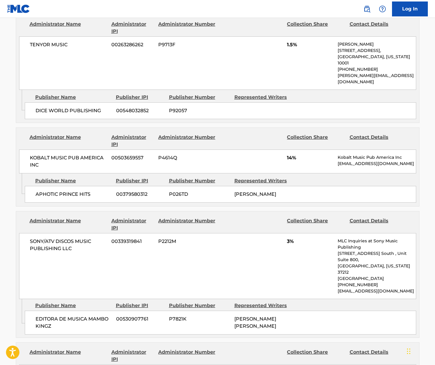
scroll to position [1009, 0]
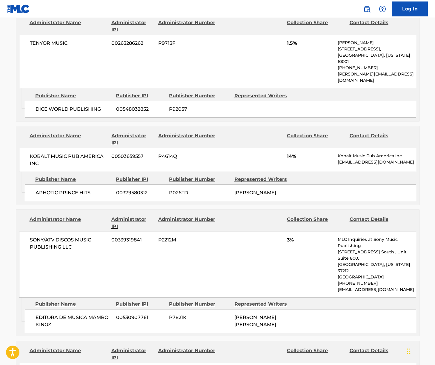
click at [59, 153] on span "KOBALT MUSIC PUB AMERICA INC" at bounding box center [68, 160] width 77 height 14
drag, startPoint x: 59, startPoint y: 65, endPoint x: 8, endPoint y: 110, distance: 68.2
click at [59, 153] on span "KOBALT MUSIC PUB AMERICA INC" at bounding box center [68, 160] width 77 height 14
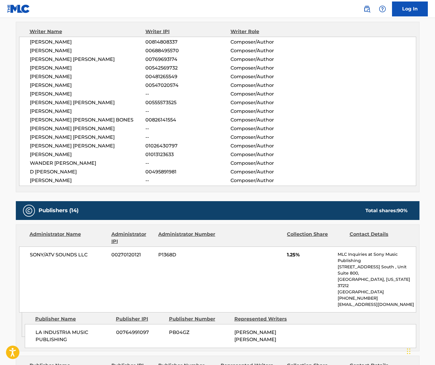
scroll to position [0, 0]
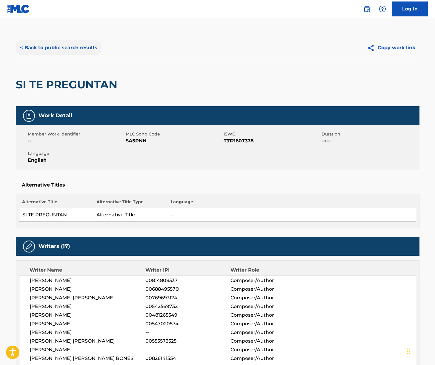
click at [62, 48] on button "< Back to public search results" at bounding box center [59, 47] width 86 height 15
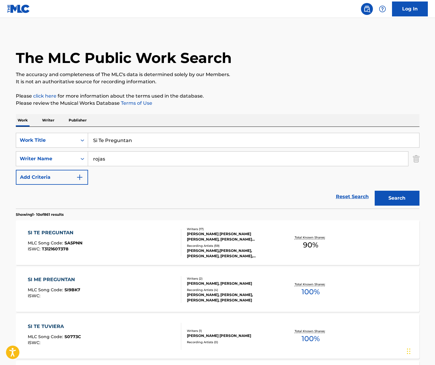
click at [117, 138] on input "Si Te Preguntan" at bounding box center [253, 140] width 331 height 14
paste input "[PERSON_NAME]"
type input "[PERSON_NAME]"
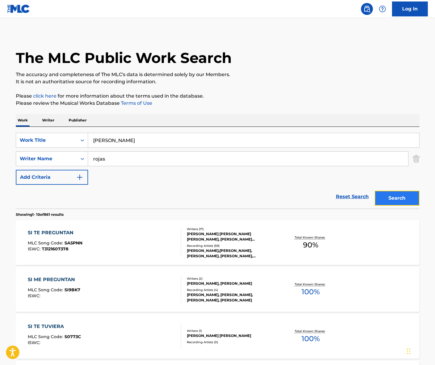
click at [382, 197] on button "Search" at bounding box center [397, 198] width 45 height 15
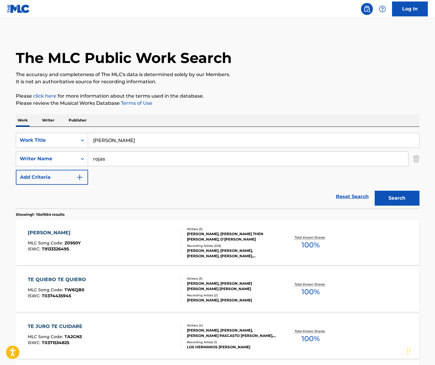
click at [122, 234] on div "[PERSON_NAME] MLC Song Code : Z0950Y ISWC : T9133326495" at bounding box center [105, 243] width 154 height 27
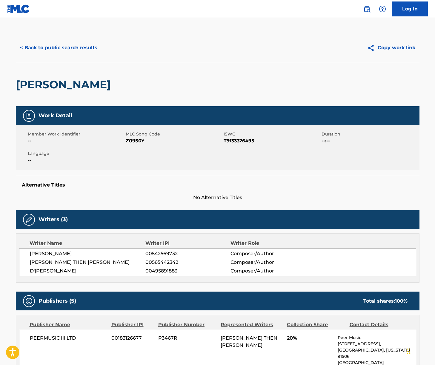
click at [61, 250] on div "[PERSON_NAME] 00542569732 Composer/Author [PERSON_NAME] THEN [PERSON_NAME] 0056…" at bounding box center [217, 263] width 397 height 28
click at [68, 263] on span "[PERSON_NAME] THEN [PERSON_NAME]" at bounding box center [88, 262] width 116 height 7
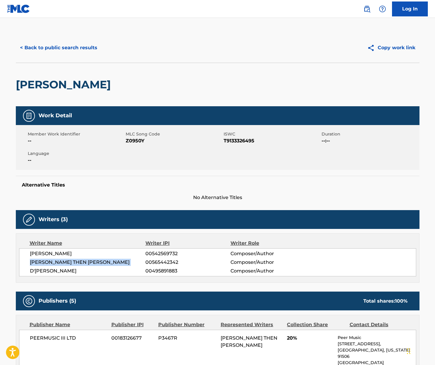
drag, startPoint x: 68, startPoint y: 263, endPoint x: 15, endPoint y: 274, distance: 54.0
click at [67, 264] on span "[PERSON_NAME] THEN [PERSON_NAME]" at bounding box center [88, 262] width 116 height 7
click at [36, 270] on span "D'[PERSON_NAME]" at bounding box center [88, 271] width 116 height 7
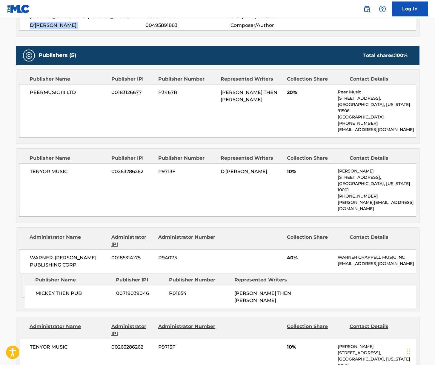
scroll to position [247, 0]
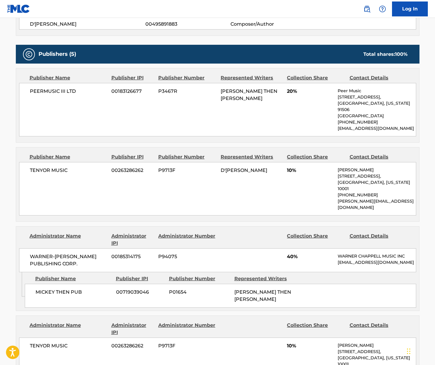
click at [51, 253] on span "WARNER-[PERSON_NAME] PUBLISHING CORP." at bounding box center [68, 260] width 77 height 14
click at [60, 93] on span "PEERMUSIC III LTD" at bounding box center [68, 91] width 77 height 7
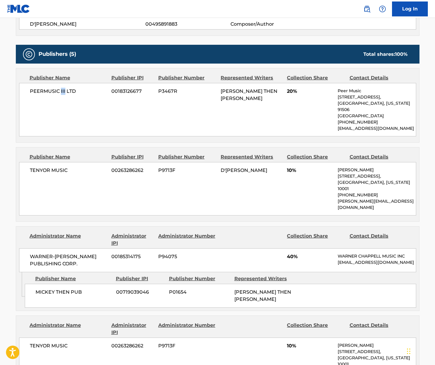
click at [60, 93] on span "PEERMUSIC III LTD" at bounding box center [68, 91] width 77 height 7
click at [54, 169] on span "TENYOR MUSIC" at bounding box center [68, 170] width 77 height 7
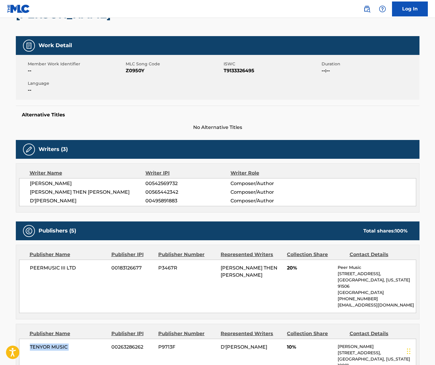
scroll to position [0, 0]
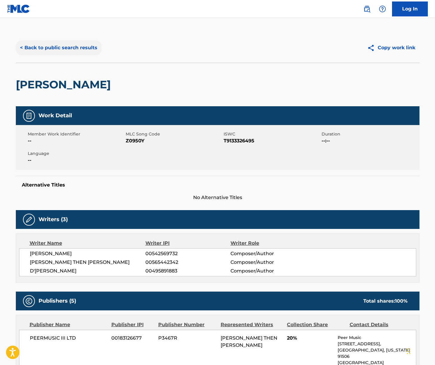
click at [72, 50] on button "< Back to public search results" at bounding box center [59, 47] width 86 height 15
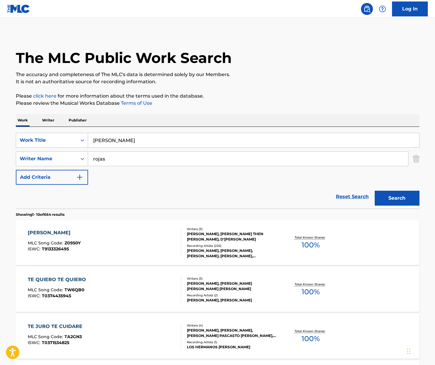
click at [111, 139] on input "[PERSON_NAME]" at bounding box center [253, 140] width 331 height 14
drag, startPoint x: 111, startPoint y: 139, endPoint x: 175, endPoint y: 126, distance: 65.3
click at [111, 139] on input "[PERSON_NAME]" at bounding box center [253, 140] width 331 height 14
paste input "Sus Huellas"
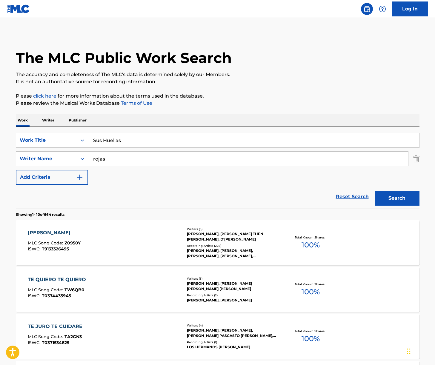
type input "Sus Huellas"
click at [180, 124] on div "Work Writer Publisher" at bounding box center [218, 120] width 404 height 13
click at [140, 159] on input "rojas" at bounding box center [248, 159] width 320 height 14
click at [139, 159] on input "rojas" at bounding box center [248, 159] width 320 height 14
type input "santos"
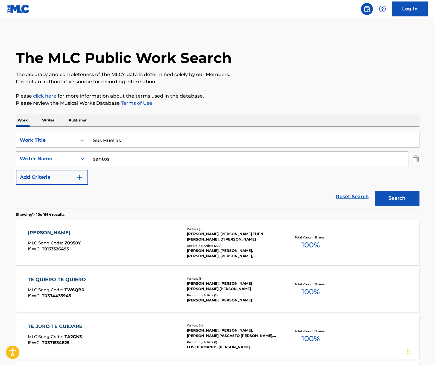
click at [375, 191] on button "Search" at bounding box center [397, 198] width 45 height 15
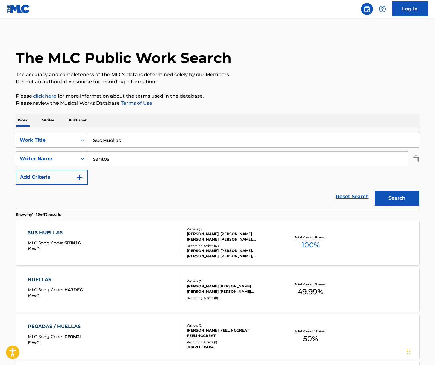
click at [133, 235] on div "SUS HUELLAS MLC Song Code : SB1NJG ISWC :" at bounding box center [105, 243] width 154 height 27
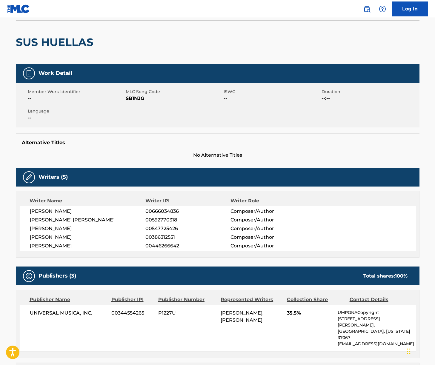
scroll to position [57, 0]
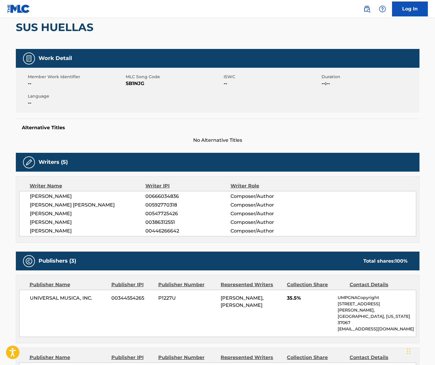
click at [57, 194] on span "[PERSON_NAME]" at bounding box center [88, 196] width 116 height 7
click at [39, 203] on span "[PERSON_NAME] [PERSON_NAME]" at bounding box center [88, 205] width 116 height 7
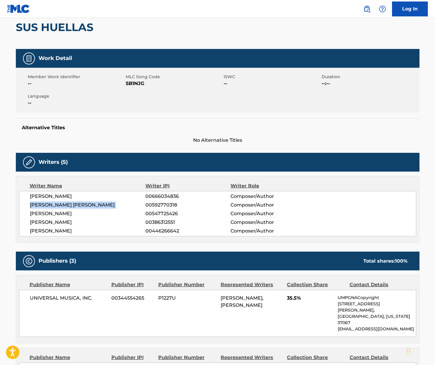
drag, startPoint x: 39, startPoint y: 203, endPoint x: 11, endPoint y: 205, distance: 28.1
click at [39, 203] on span "[PERSON_NAME] [PERSON_NAME]" at bounding box center [88, 205] width 116 height 7
click at [55, 215] on span "[PERSON_NAME]" at bounding box center [88, 213] width 116 height 7
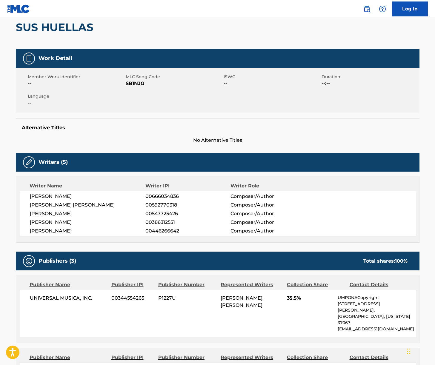
click at [54, 222] on span "[PERSON_NAME]" at bounding box center [88, 222] width 116 height 7
click at [52, 230] on span "[PERSON_NAME]" at bounding box center [88, 231] width 116 height 7
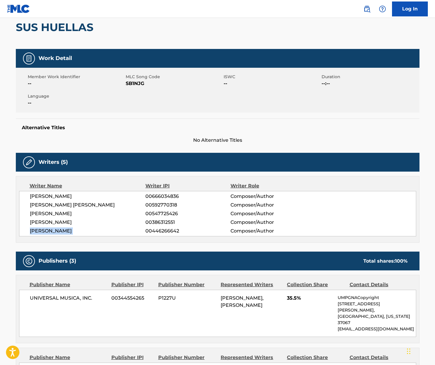
click at [52, 230] on span "[PERSON_NAME]" at bounding box center [88, 231] width 116 height 7
click at [61, 298] on span "UNIVERSAL MUSICA, INC." at bounding box center [68, 298] width 77 height 7
drag, startPoint x: 61, startPoint y: 298, endPoint x: 2, endPoint y: 271, distance: 64.9
click at [61, 298] on span "UNIVERSAL MUSICA, INC." at bounding box center [68, 298] width 77 height 7
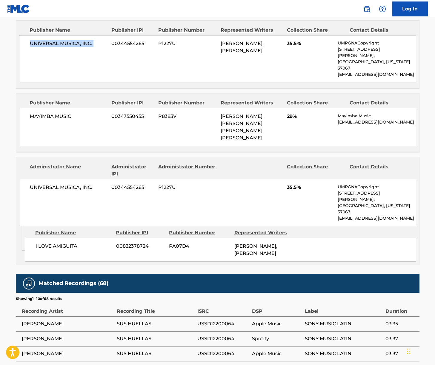
scroll to position [0, 0]
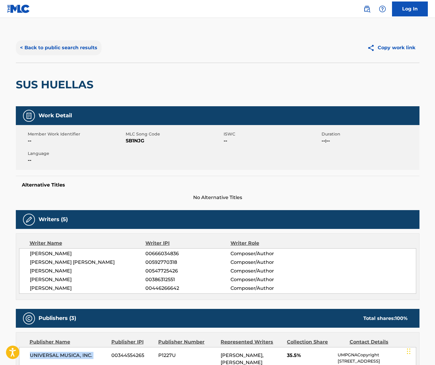
click at [74, 50] on button "< Back to public search results" at bounding box center [59, 47] width 86 height 15
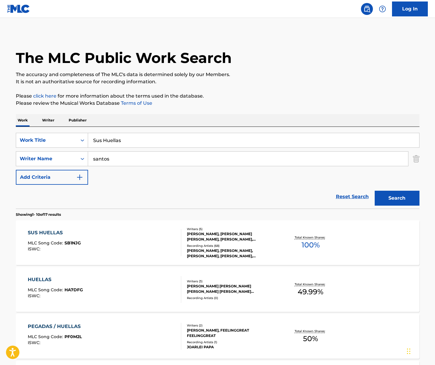
click at [129, 142] on input "Sus Huellas" at bounding box center [253, 140] width 331 height 14
paste input "Centavito"
type input "Centavito"
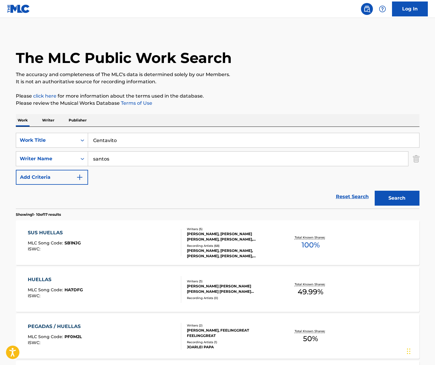
click at [382, 197] on button "Search" at bounding box center [397, 198] width 45 height 15
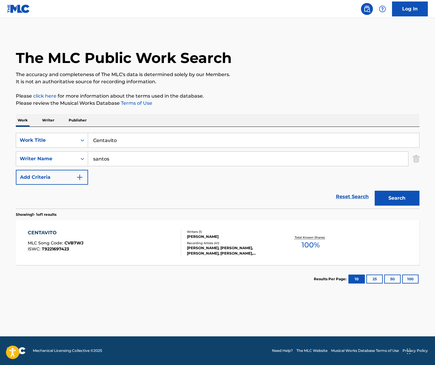
click at [123, 239] on div "CENTAVITO MLC Song Code : CVB7WJ ISWC : T9221697423" at bounding box center [105, 243] width 154 height 27
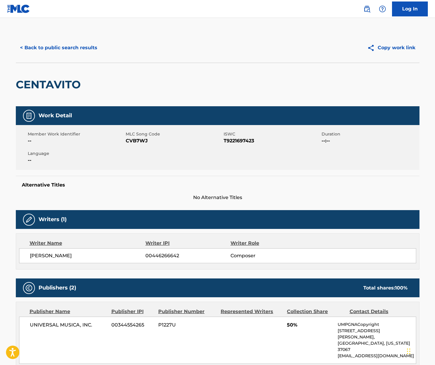
click at [59, 255] on span "[PERSON_NAME]" at bounding box center [88, 256] width 116 height 7
click at [60, 255] on span "[PERSON_NAME]" at bounding box center [88, 256] width 116 height 7
click at [64, 253] on span "[PERSON_NAME]" at bounding box center [88, 256] width 116 height 7
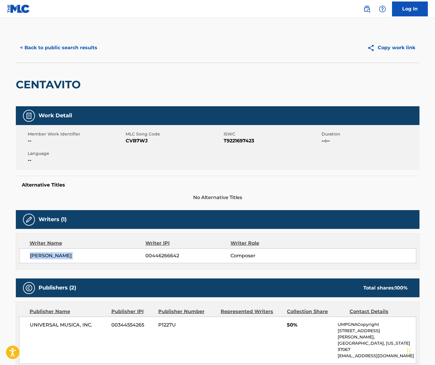
click at [64, 253] on span "[PERSON_NAME]" at bounding box center [88, 256] width 116 height 7
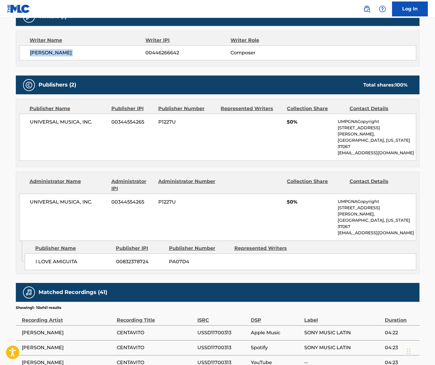
scroll to position [152, 0]
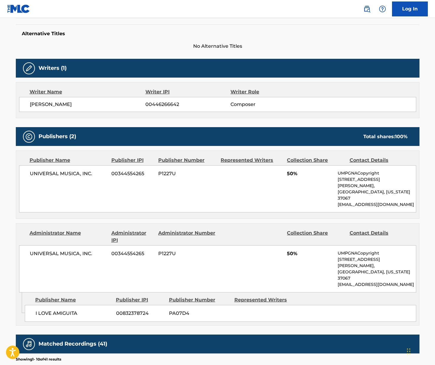
click at [55, 172] on span "UNIVERSAL MUSICA, INC." at bounding box center [68, 173] width 77 height 7
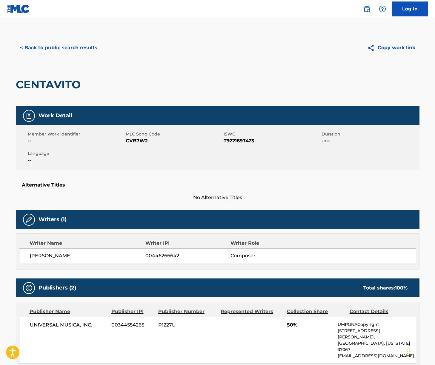
click at [67, 56] on div "< Back to public search results Copy work link" at bounding box center [218, 48] width 404 height 30
click at [67, 49] on button "< Back to public search results" at bounding box center [59, 47] width 86 height 15
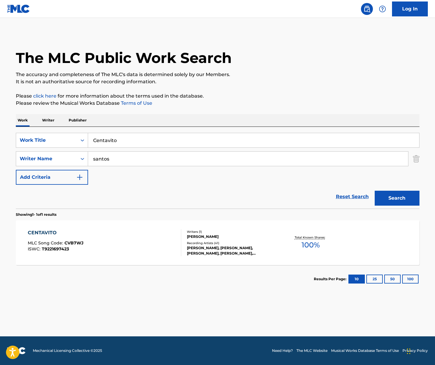
click at [123, 137] on input "Centavito" at bounding box center [253, 140] width 331 height 14
type input "bebo"
click at [375, 191] on button "Search" at bounding box center [397, 198] width 45 height 15
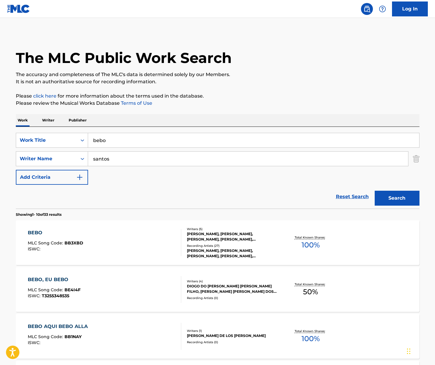
click at [127, 245] on div "BEBO MLC Song Code : BB3XBD ISWC :" at bounding box center [105, 243] width 154 height 27
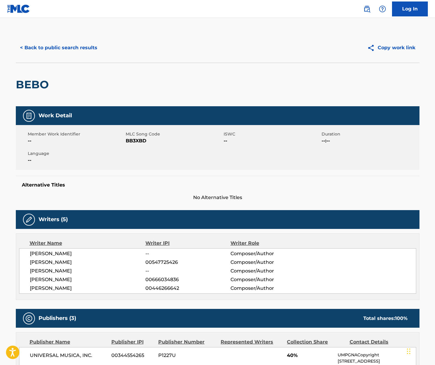
click at [57, 254] on span "[PERSON_NAME]" at bounding box center [88, 253] width 116 height 7
click at [50, 261] on span "[PERSON_NAME]" at bounding box center [88, 262] width 116 height 7
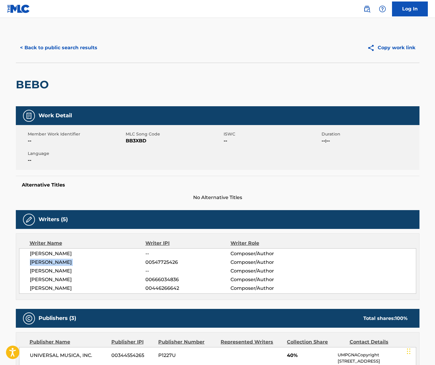
click at [50, 261] on span "[PERSON_NAME]" at bounding box center [88, 262] width 116 height 7
click at [40, 286] on span "[PERSON_NAME]" at bounding box center [88, 288] width 116 height 7
click at [42, 277] on span "[PERSON_NAME]" at bounding box center [88, 279] width 116 height 7
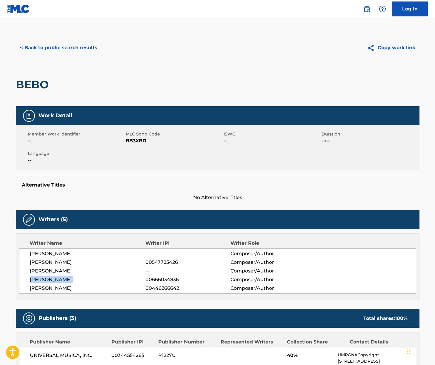
click at [42, 277] on span "[PERSON_NAME]" at bounding box center [88, 279] width 116 height 7
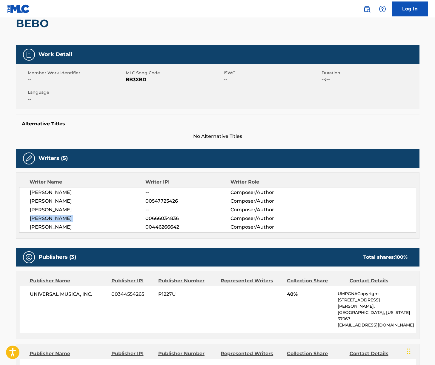
scroll to position [271, 0]
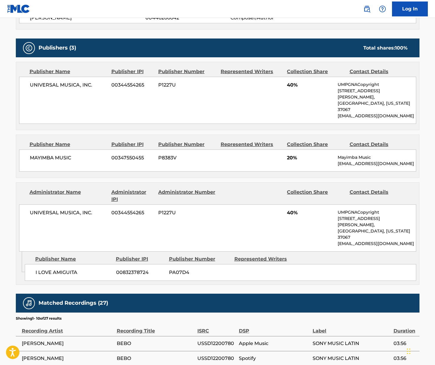
click at [63, 85] on span "UNIVERSAL MUSICA, INC." at bounding box center [68, 85] width 77 height 7
click at [51, 150] on div "MAYIMBA MUSIC 00347550455 P8383V 20% Mayimba Music [EMAIL_ADDRESS][DOMAIN_NAME]" at bounding box center [217, 161] width 397 height 22
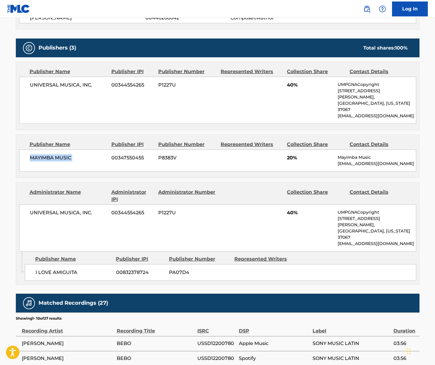
click at [51, 150] on div "MAYIMBA MUSIC 00347550455 P8383V 20% Mayimba Music [EMAIL_ADDRESS][DOMAIN_NAME]" at bounding box center [217, 161] width 397 height 22
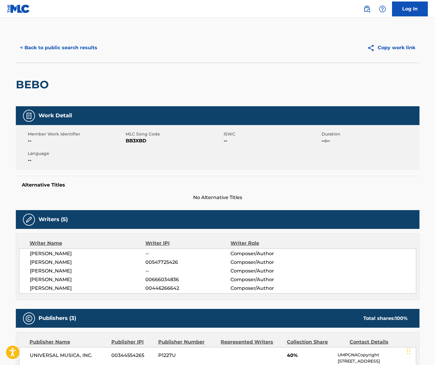
click at [79, 57] on div "< Back to public search results Copy work link" at bounding box center [218, 48] width 404 height 30
click at [78, 52] on button "< Back to public search results" at bounding box center [59, 47] width 86 height 15
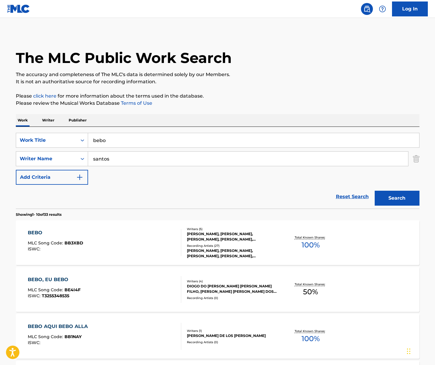
click at [103, 138] on input "bebo" at bounding box center [253, 140] width 331 height 14
paste input "[PERSON_NAME]"
type input "[PERSON_NAME]"
click at [222, 104] on p "Please review the Musical Works Database Terms of Use" at bounding box center [218, 103] width 404 height 7
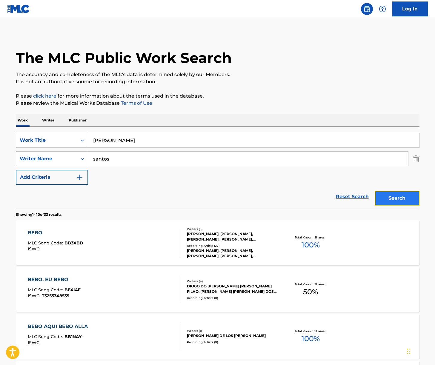
click at [382, 193] on button "Search" at bounding box center [397, 198] width 45 height 15
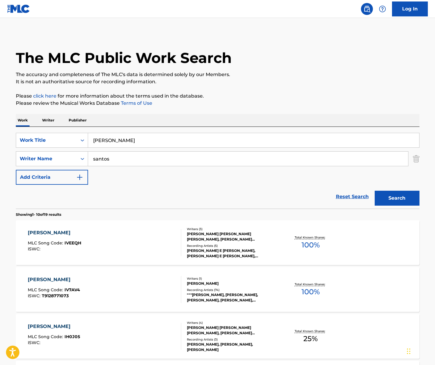
click at [124, 285] on div "[PERSON_NAME] MLC Song Code : IV7AV4 ISWC : T9128771073" at bounding box center [105, 289] width 154 height 27
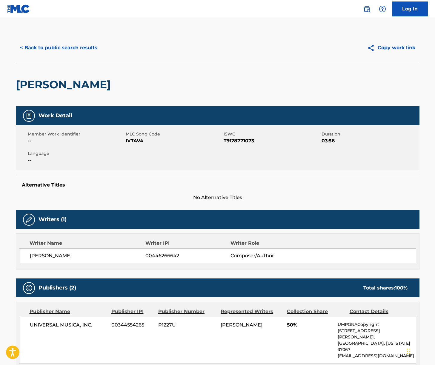
click at [62, 258] on span "[PERSON_NAME]" at bounding box center [88, 256] width 116 height 7
click at [61, 327] on span "UNIVERSAL MUSICA, INC." at bounding box center [68, 325] width 77 height 7
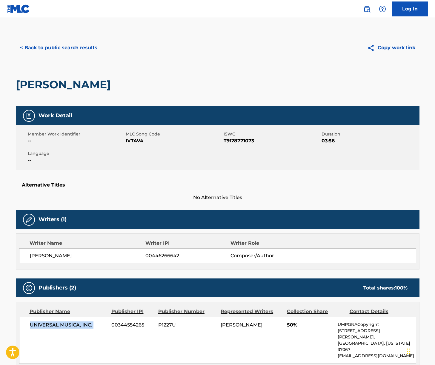
click at [61, 327] on span "UNIVERSAL MUSICA, INC." at bounding box center [68, 325] width 77 height 7
click at [62, 54] on button "< Back to public search results" at bounding box center [59, 47] width 86 height 15
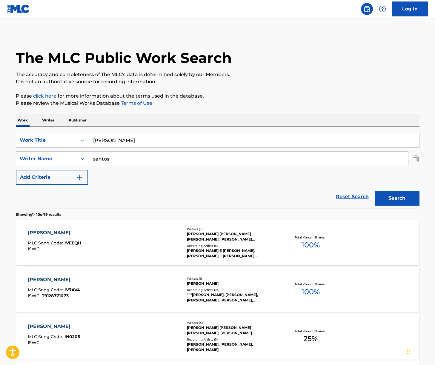
click at [115, 138] on input "[PERSON_NAME]" at bounding box center [253, 140] width 331 height 14
paste input "Feed the Birds"
type input "Feed the Birds"
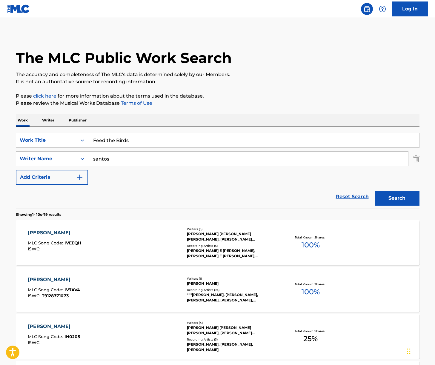
drag, startPoint x: 184, startPoint y: 116, endPoint x: 121, endPoint y: 158, distance: 76.0
click at [184, 116] on div "Work Writer Publisher" at bounding box center [218, 120] width 404 height 13
click at [117, 160] on input "santos" at bounding box center [248, 159] width 320 height 14
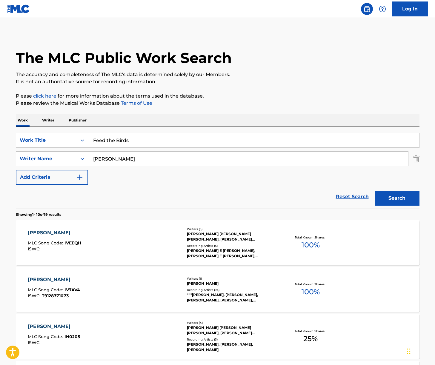
type input "[PERSON_NAME]"
click at [375, 191] on button "Search" at bounding box center [397, 198] width 45 height 15
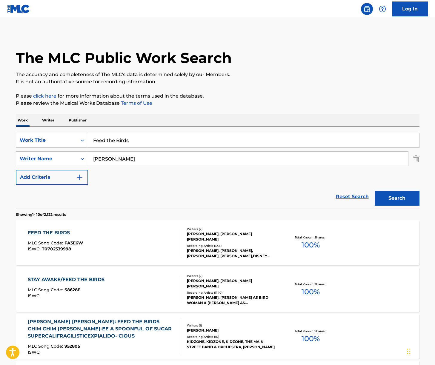
click at [140, 248] on div "FEED THE BIRDS MLC Song Code : FA3E6W ISWC : T0702339998" at bounding box center [105, 243] width 154 height 27
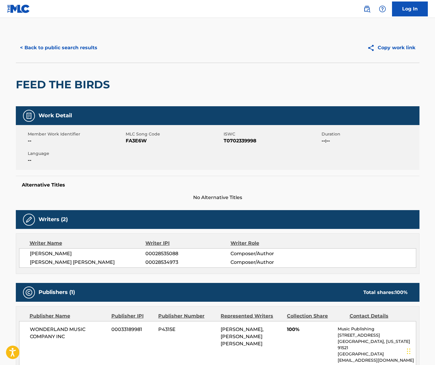
click at [72, 253] on span "[PERSON_NAME]" at bounding box center [88, 253] width 116 height 7
click at [68, 262] on span "[PERSON_NAME] [PERSON_NAME]" at bounding box center [88, 262] width 116 height 7
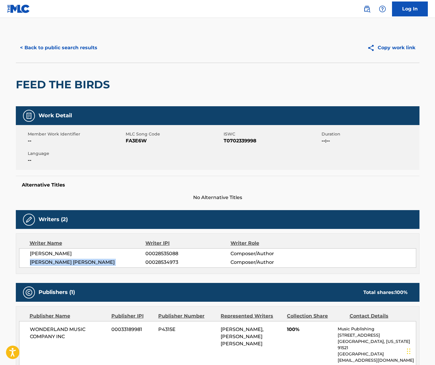
click at [67, 261] on span "[PERSON_NAME] [PERSON_NAME]" at bounding box center [88, 262] width 116 height 7
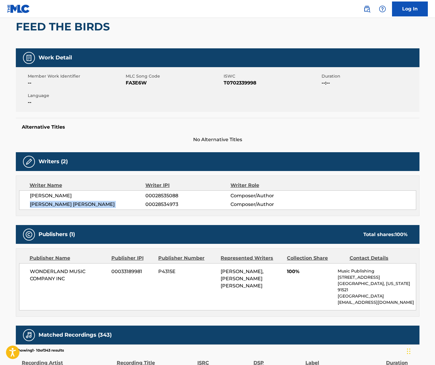
scroll to position [175, 0]
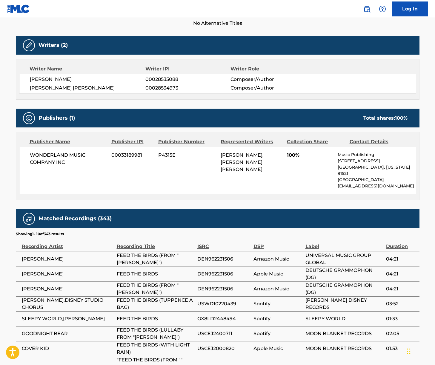
click at [56, 152] on span "WONDERLAND MUSIC COMPANY INC" at bounding box center [68, 159] width 77 height 14
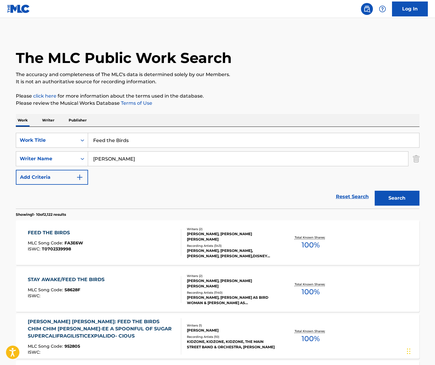
click at [149, 141] on input "Feed the Birds" at bounding box center [253, 140] width 331 height 14
paste input "A Spoonful of Sugar"
drag, startPoint x: 238, startPoint y: 101, endPoint x: 276, endPoint y: 143, distance: 56.3
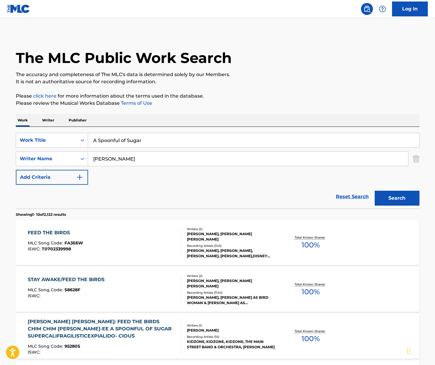
click at [239, 102] on p "Please review the Musical Works Database Terms of Use" at bounding box center [218, 103] width 404 height 7
click at [382, 201] on button "Search" at bounding box center [397, 198] width 45 height 15
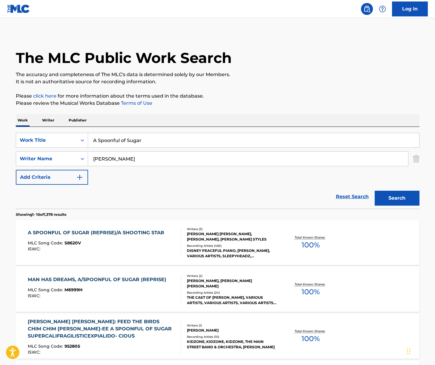
click at [124, 141] on input "A Spoonful of Sugar" at bounding box center [253, 140] width 331 height 14
paste input "Remember Me"
type input "Remember Me"
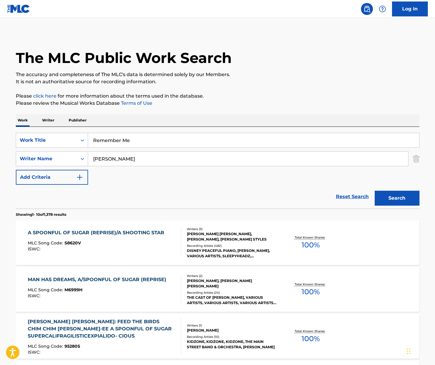
click at [168, 121] on div "Work Writer Publisher" at bounding box center [218, 120] width 404 height 13
click at [133, 158] on input "[PERSON_NAME]" at bounding box center [248, 159] width 320 height 14
click at [375, 191] on button "Search" at bounding box center [397, 198] width 45 height 15
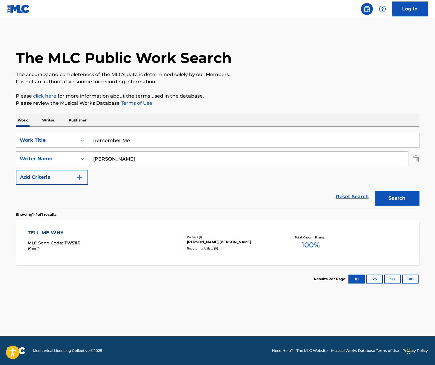
click at [151, 157] on input "[PERSON_NAME]" at bounding box center [248, 159] width 320 height 14
type input "[DEMOGRAPHIC_DATA]"
click at [375, 191] on button "Search" at bounding box center [397, 198] width 45 height 15
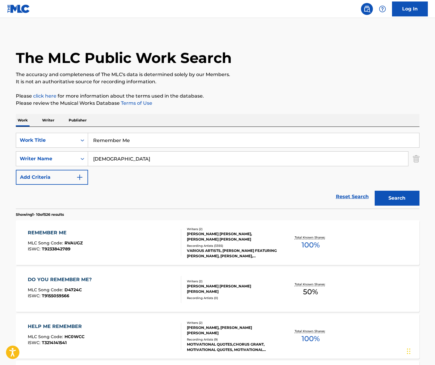
click at [111, 239] on div "REMEMBER ME MLC Song Code : RVAUGZ ISWC : T9233842789" at bounding box center [105, 243] width 154 height 27
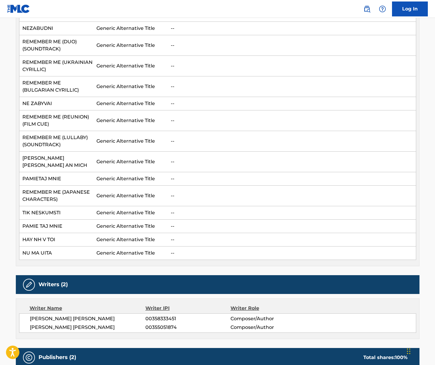
scroll to position [745, 0]
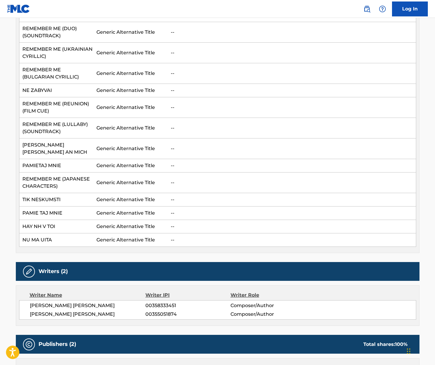
click at [81, 302] on span "[PERSON_NAME] [PERSON_NAME]" at bounding box center [88, 305] width 116 height 7
drag, startPoint x: 81, startPoint y: 267, endPoint x: 16, endPoint y: 268, distance: 64.8
click at [81, 302] on span "[PERSON_NAME] [PERSON_NAME]" at bounding box center [88, 305] width 116 height 7
click at [52, 311] on span "[PERSON_NAME] [PERSON_NAME]" at bounding box center [88, 314] width 116 height 7
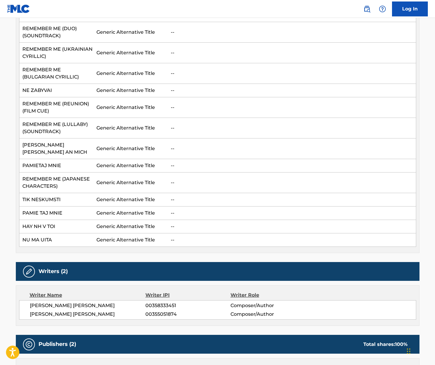
click at [52, 311] on span "[PERSON_NAME] [PERSON_NAME]" at bounding box center [88, 314] width 116 height 7
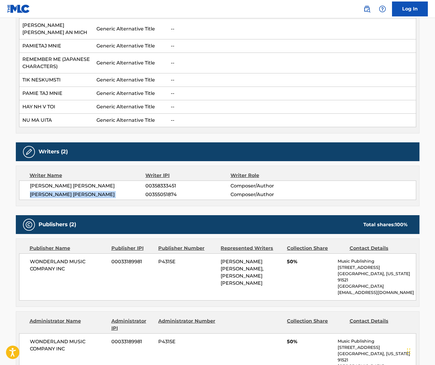
scroll to position [904, 0]
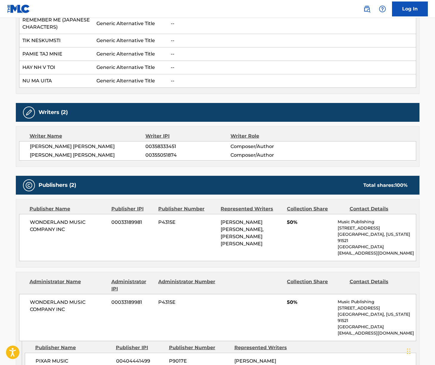
click at [54, 219] on span "WONDERLAND MUSIC COMPANY INC" at bounding box center [68, 226] width 77 height 14
drag, startPoint x: 54, startPoint y: 186, endPoint x: 15, endPoint y: 196, distance: 40.5
click at [53, 219] on span "WONDERLAND MUSIC COMPANY INC" at bounding box center [68, 226] width 77 height 14
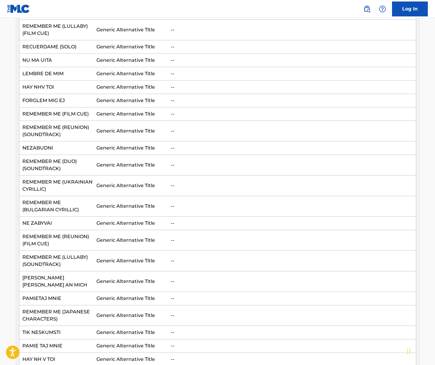
scroll to position [0, 0]
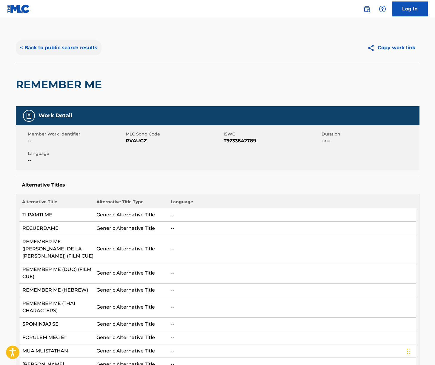
click at [69, 45] on button "< Back to public search results" at bounding box center [59, 47] width 86 height 15
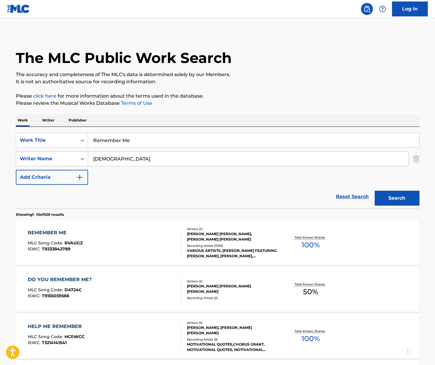
click at [134, 140] on input "Remember Me" at bounding box center [253, 140] width 331 height 14
paste input "We Don’t Talk About [PERSON_NAME]"
type input "We Don’t Talk About [PERSON_NAME]"
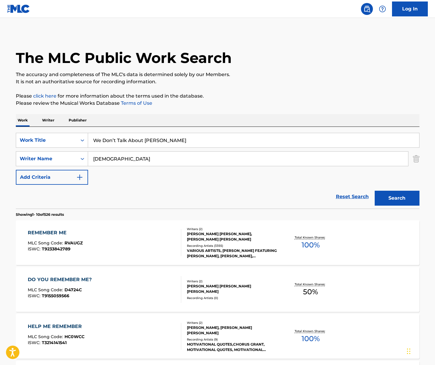
click at [129, 158] on input "[DEMOGRAPHIC_DATA]" at bounding box center [248, 159] width 320 height 14
click at [375, 191] on button "Search" at bounding box center [397, 198] width 45 height 15
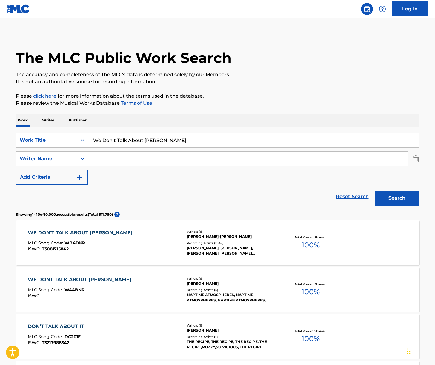
click at [154, 245] on div "WE DON'T TALK ABOUT [PERSON_NAME] MLC Song Code : WB4DKR ISWC : T3081715842" at bounding box center [105, 243] width 154 height 27
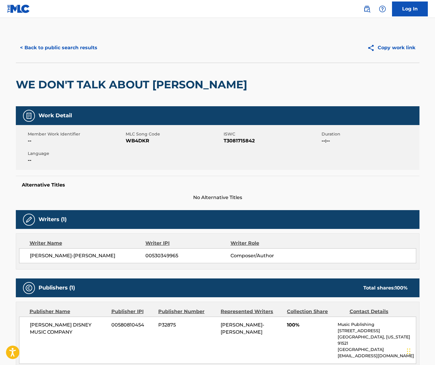
click at [70, 255] on span "[PERSON_NAME]-[PERSON_NAME]" at bounding box center [88, 256] width 116 height 7
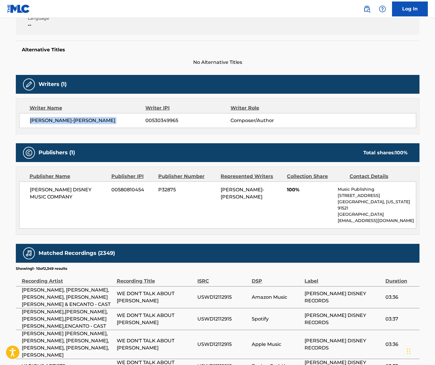
scroll to position [148, 0]
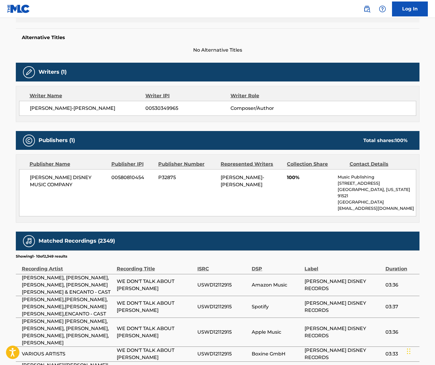
click at [52, 177] on span "[PERSON_NAME] DISNEY MUSIC COMPANY" at bounding box center [68, 181] width 77 height 14
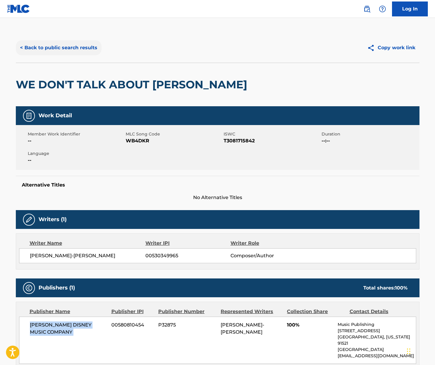
click at [66, 50] on button "< Back to public search results" at bounding box center [59, 47] width 86 height 15
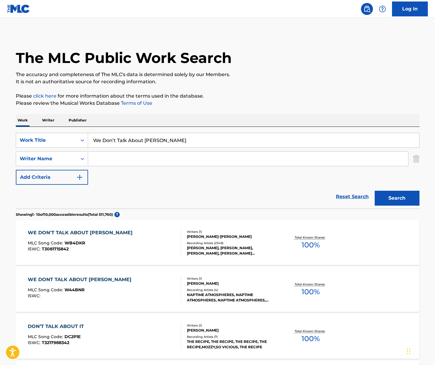
click at [126, 136] on input "We Don’t Talk About [PERSON_NAME]" at bounding box center [253, 140] width 331 height 14
paste input "Go the Distance"
type input "Go the Distance"
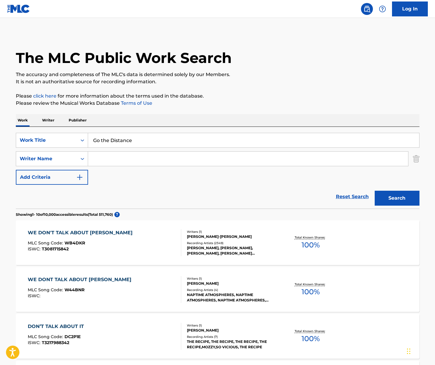
click at [206, 124] on div "Work Writer Publisher" at bounding box center [218, 120] width 404 height 13
click at [108, 160] on input "Search Form" at bounding box center [248, 159] width 320 height 14
type input "menken"
click at [375, 191] on button "Search" at bounding box center [397, 198] width 45 height 15
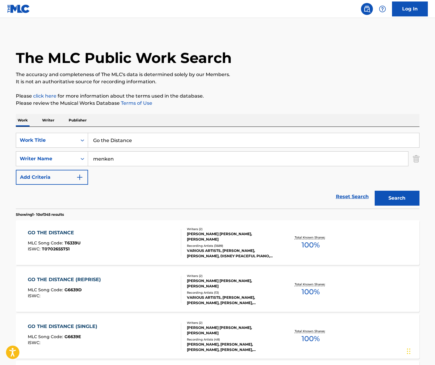
click at [130, 243] on div "GO THE DISTANCE MLC Song Code : T6339U ISWC : T0702655751" at bounding box center [105, 243] width 154 height 27
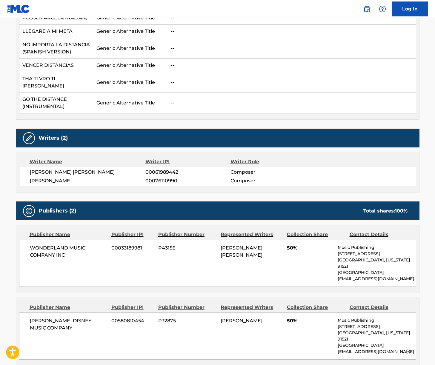
scroll to position [307, 0]
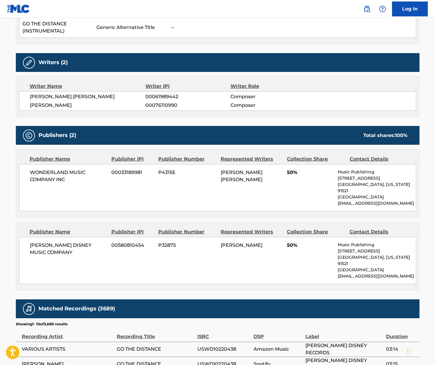
click at [67, 93] on span "[PERSON_NAME] [PERSON_NAME]" at bounding box center [88, 96] width 116 height 7
click at [39, 102] on span "[PERSON_NAME]" at bounding box center [88, 105] width 116 height 7
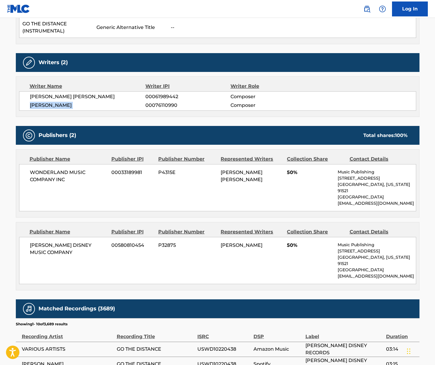
click at [39, 102] on span "[PERSON_NAME]" at bounding box center [88, 105] width 116 height 7
click at [53, 169] on span "WONDERLAND MUSIC COMPANY INC" at bounding box center [68, 176] width 77 height 14
click at [57, 242] on span "[PERSON_NAME] DISNEY MUSIC COMPANY" at bounding box center [68, 249] width 77 height 14
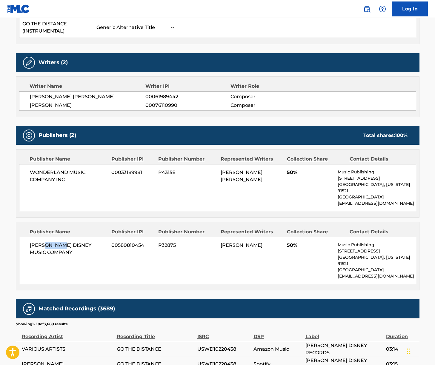
click at [57, 242] on span "[PERSON_NAME] DISNEY MUSIC COMPANY" at bounding box center [68, 249] width 77 height 14
click at [56, 242] on span "[PERSON_NAME] DISNEY MUSIC COMPANY" at bounding box center [68, 249] width 77 height 14
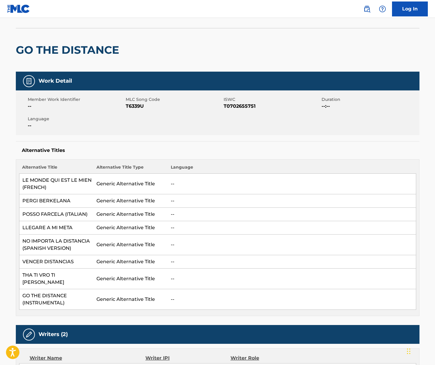
scroll to position [0, 0]
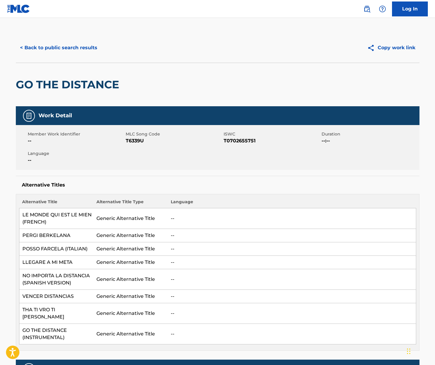
click at [48, 57] on div "< Back to public search results Copy work link" at bounding box center [218, 48] width 404 height 30
click at [55, 47] on button "< Back to public search results" at bounding box center [59, 47] width 86 height 15
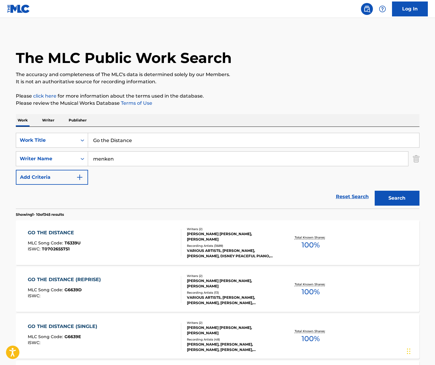
click at [120, 141] on input "Go the Distance" at bounding box center [253, 140] width 331 height 14
paste input "Reflection"
type input "Reflection"
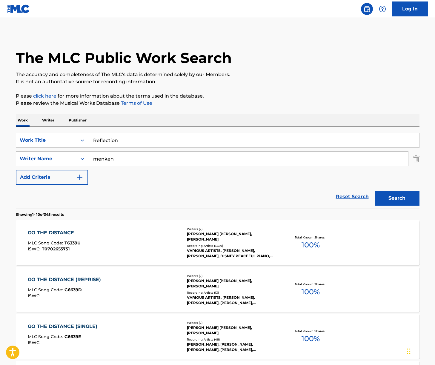
drag, startPoint x: 218, startPoint y: 114, endPoint x: 213, endPoint y: 118, distance: 6.9
click at [152, 157] on input "menken" at bounding box center [248, 159] width 320 height 14
type input "[PERSON_NAME]"
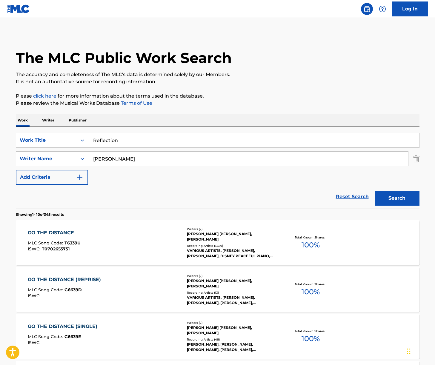
click at [375, 191] on button "Search" at bounding box center [397, 198] width 45 height 15
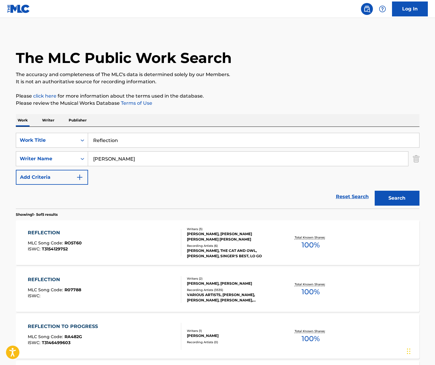
click at [146, 241] on div "REFLECTION MLC Song Code : RO5T60 ISWC : T3154129752" at bounding box center [105, 243] width 154 height 27
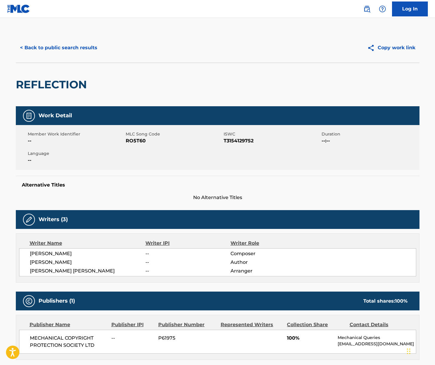
click at [61, 254] on span "[PERSON_NAME]" at bounding box center [88, 253] width 116 height 7
click at [59, 252] on span "[PERSON_NAME]" at bounding box center [88, 253] width 116 height 7
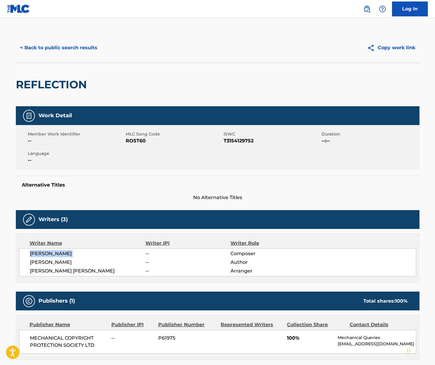
click at [59, 252] on span "[PERSON_NAME]" at bounding box center [88, 253] width 116 height 7
click at [32, 259] on span "[PERSON_NAME]" at bounding box center [88, 262] width 116 height 7
click at [70, 271] on span "[PERSON_NAME] [PERSON_NAME]" at bounding box center [88, 271] width 116 height 7
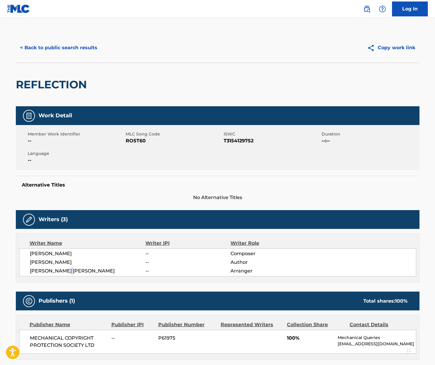
click at [70, 271] on span "[PERSON_NAME] [PERSON_NAME]" at bounding box center [88, 271] width 116 height 7
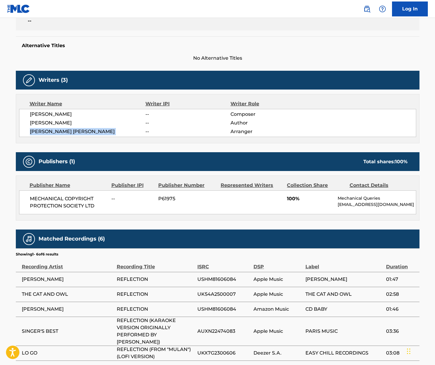
scroll to position [192, 0]
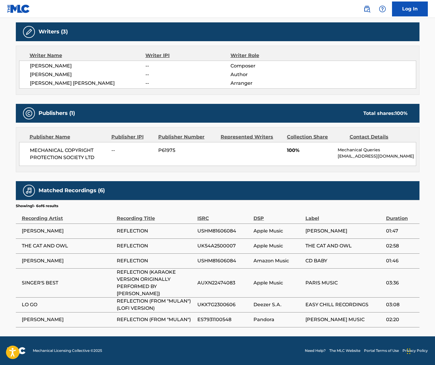
click at [68, 147] on span "MECHANICAL COPYRIGHT PROTECTION SOCIETY LTD" at bounding box center [68, 154] width 77 height 14
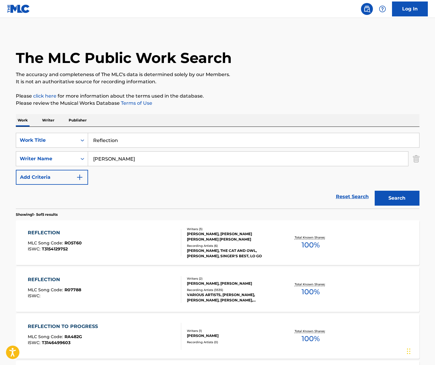
click at [135, 138] on input "Reflection" at bounding box center [253, 140] width 331 height 14
click at [134, 138] on input "Reflection" at bounding box center [253, 140] width 331 height 14
paste input "When She Loved Me"
click at [145, 140] on input "ReflectionWhen She Loved Me" at bounding box center [253, 140] width 331 height 14
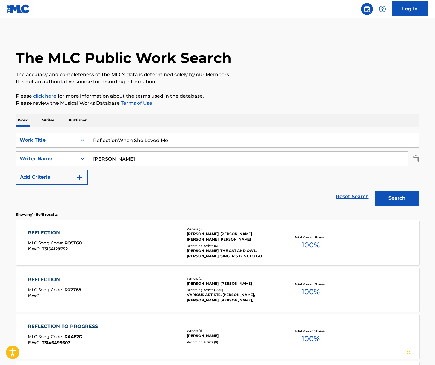
click at [144, 140] on input "ReflectionWhen She Loved Me" at bounding box center [253, 140] width 331 height 14
paste input "Search Form"
type input "When She Loved Me"
click at [201, 115] on div "Work Writer Publisher" at bounding box center [218, 120] width 404 height 13
click at [118, 161] on input "[PERSON_NAME]" at bounding box center [248, 159] width 320 height 14
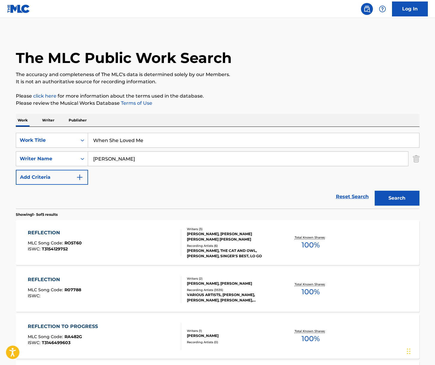
click at [118, 161] on input "[PERSON_NAME]" at bounding box center [248, 159] width 320 height 14
type input "[PERSON_NAME]"
click at [375, 191] on button "Search" at bounding box center [397, 198] width 45 height 15
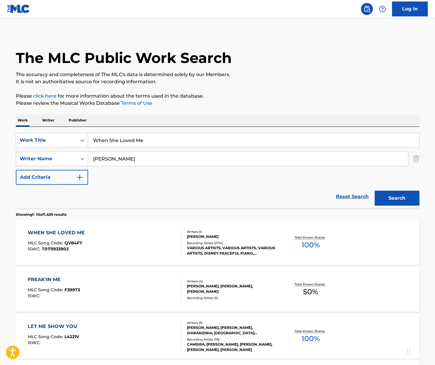
click at [142, 241] on div "WHEN SHE LOVED ME MLC Song Code : QV84F7 ISWC : T0711933902" at bounding box center [105, 243] width 154 height 27
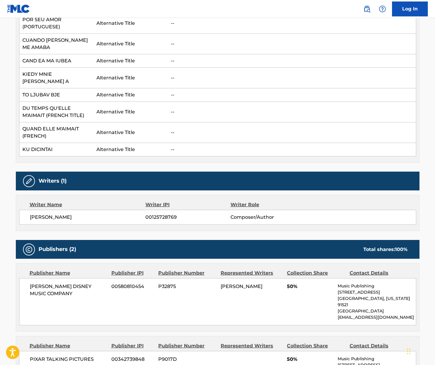
scroll to position [278, 0]
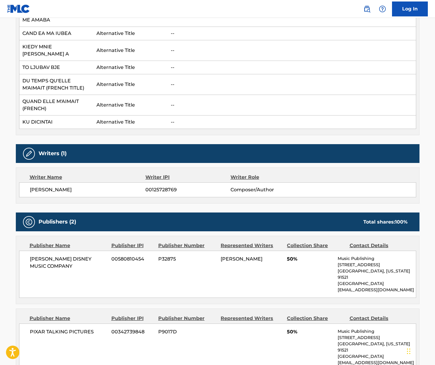
click at [66, 186] on span "[PERSON_NAME]" at bounding box center [88, 189] width 116 height 7
drag, startPoint x: 66, startPoint y: 176, endPoint x: 0, endPoint y: 193, distance: 67.8
click at [66, 186] on span "[PERSON_NAME]" at bounding box center [88, 189] width 116 height 7
click at [57, 256] on span "[PERSON_NAME] DISNEY MUSIC COMPANY" at bounding box center [68, 263] width 77 height 14
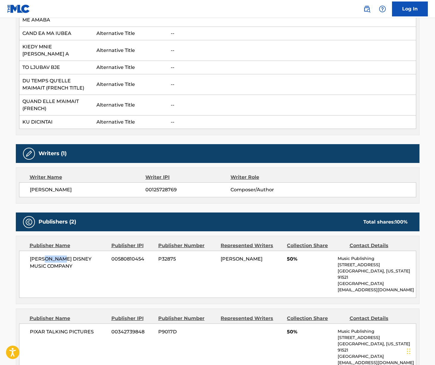
click at [57, 256] on span "[PERSON_NAME] DISNEY MUSIC COMPANY" at bounding box center [68, 263] width 77 height 14
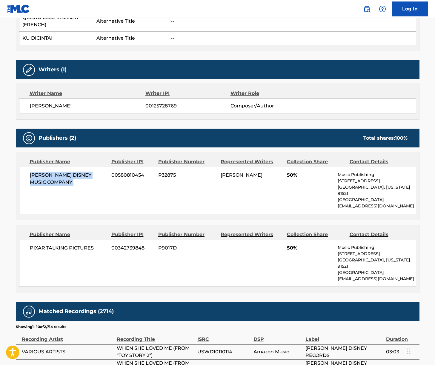
scroll to position [379, 0]
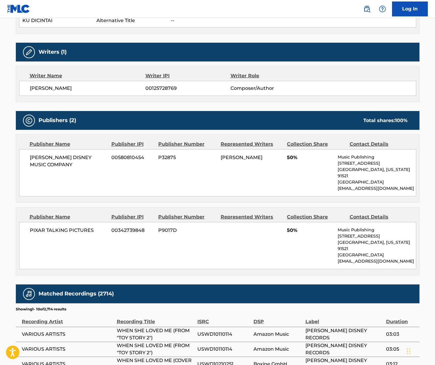
click at [77, 227] on span "PIXAR TALKING PICTURES" at bounding box center [68, 230] width 77 height 7
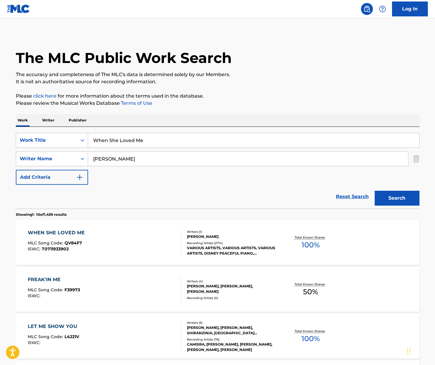
click at [123, 136] on input "When She Loved Me" at bounding box center [253, 140] width 331 height 14
click at [122, 136] on input "When She Loved Me" at bounding box center [253, 140] width 331 height 14
paste input "You’ll Be in My Heart"
click at [163, 141] on input "You’ll Be in My HeartWhen She Loved Me" at bounding box center [253, 140] width 331 height 14
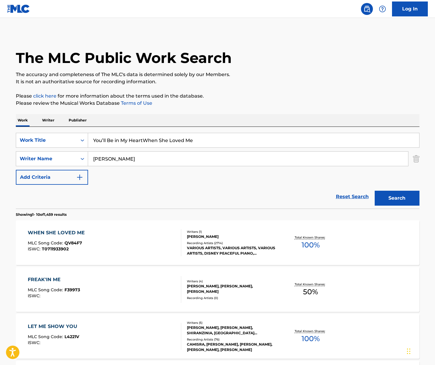
click at [163, 141] on input "You’ll Be in My HeartWhen She Loved Me" at bounding box center [253, 140] width 331 height 14
paste input "Search Form"
type input "You’ll Be in My Heart"
drag, startPoint x: 215, startPoint y: 117, endPoint x: 163, endPoint y: 145, distance: 59.6
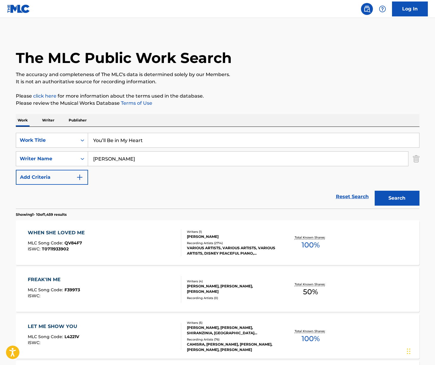
click at [215, 117] on div "Work Writer Publisher" at bounding box center [218, 120] width 404 height 13
click at [143, 154] on input "[PERSON_NAME]" at bounding box center [248, 159] width 320 height 14
type input "[PERSON_NAME]"
click at [375, 191] on button "Search" at bounding box center [397, 198] width 45 height 15
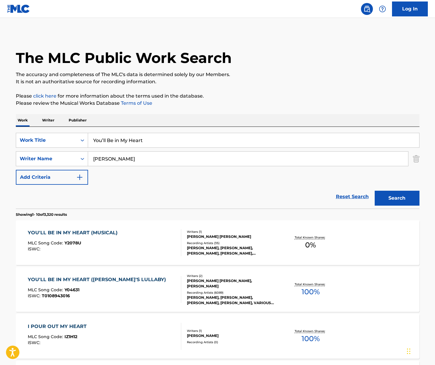
click at [157, 296] on div "YOU'LL BE IN MY HEART ([PERSON_NAME]'S LULLABY) MLC Song Code : Y04631 ISWC : T…" at bounding box center [105, 289] width 154 height 27
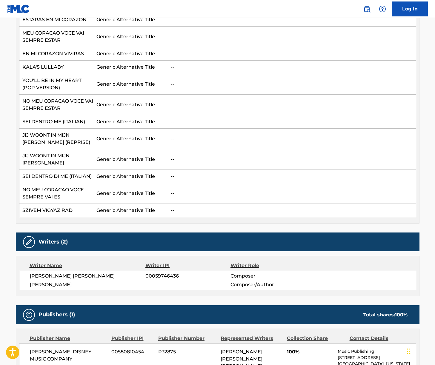
scroll to position [389, 0]
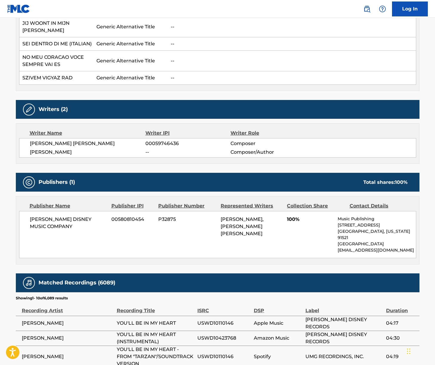
click at [82, 140] on span "[PERSON_NAME] [PERSON_NAME]" at bounding box center [88, 143] width 116 height 7
click at [45, 216] on span "[PERSON_NAME] DISNEY MUSIC COMPANY" at bounding box center [68, 223] width 77 height 14
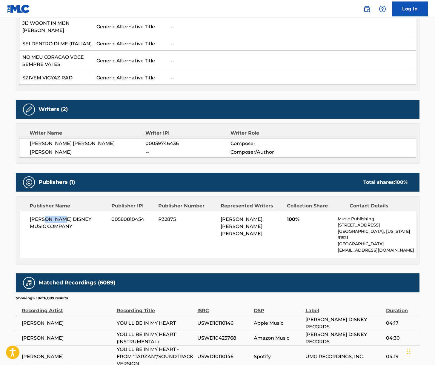
click at [45, 216] on span "[PERSON_NAME] DISNEY MUSIC COMPANY" at bounding box center [68, 223] width 77 height 14
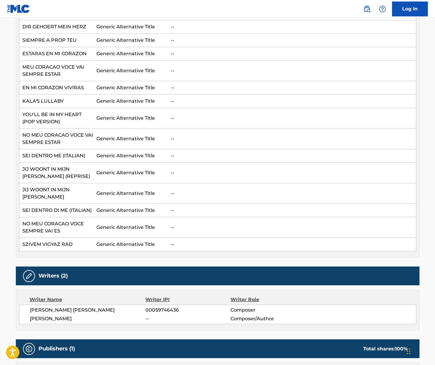
scroll to position [0, 0]
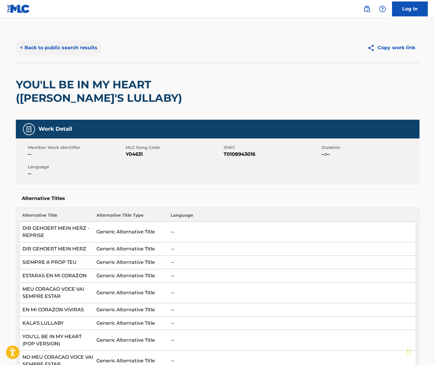
click at [66, 44] on button "< Back to public search results" at bounding box center [59, 47] width 86 height 15
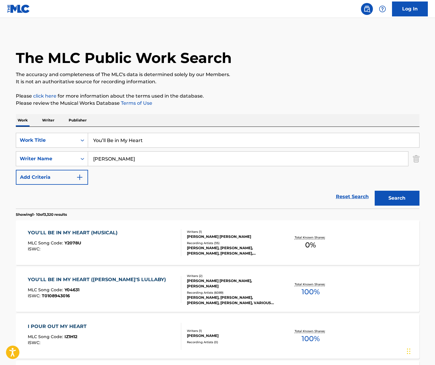
click at [132, 133] on input "You’ll Be in My Heart" at bounding box center [253, 140] width 331 height 14
paste input "How Far I’ll Go"
type input "How Far I’ll Go"
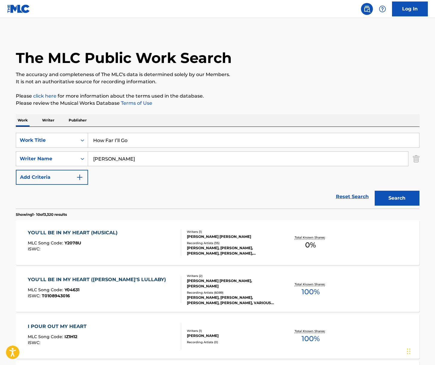
drag, startPoint x: 256, startPoint y: 116, endPoint x: 190, endPoint y: 158, distance: 78.7
click at [253, 119] on div "Work Writer Publisher" at bounding box center [218, 120] width 404 height 13
click at [176, 164] on input "[PERSON_NAME]" at bounding box center [248, 159] width 320 height 14
click at [375, 191] on button "Search" at bounding box center [397, 198] width 45 height 15
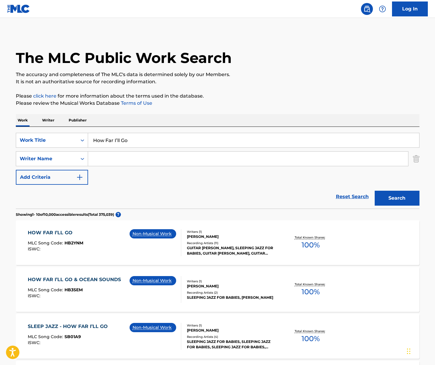
click at [118, 154] on input "Search Form" at bounding box center [248, 159] width 320 height 14
type input "[PERSON_NAME]"
click at [375, 191] on button "Search" at bounding box center [397, 198] width 45 height 15
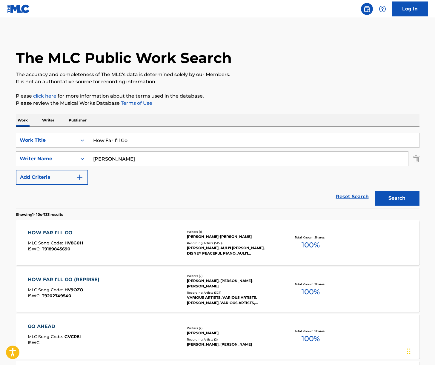
click at [149, 244] on div "HOW FAR I'LL GO MLC Song Code : HV8G0H ISWC : T9189845690" at bounding box center [105, 243] width 154 height 27
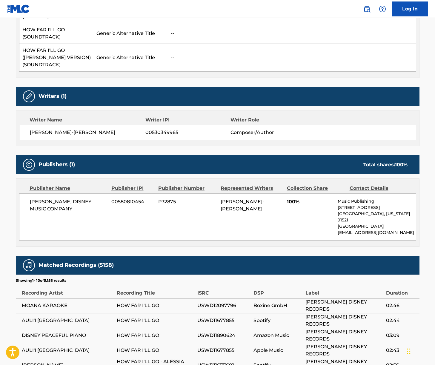
scroll to position [1013, 0]
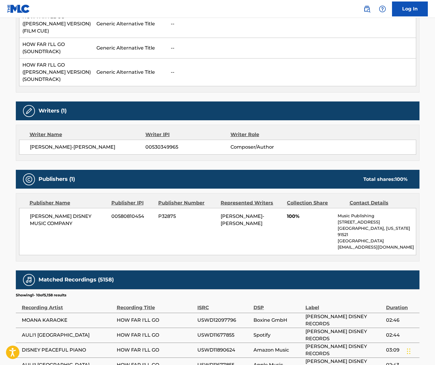
click at [68, 144] on span "[PERSON_NAME]-[PERSON_NAME]" at bounding box center [88, 147] width 116 height 7
click at [61, 213] on span "[PERSON_NAME] DISNEY MUSIC COMPANY" at bounding box center [68, 220] width 77 height 14
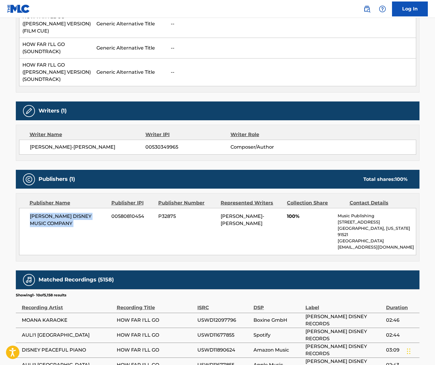
drag, startPoint x: 61, startPoint y: 178, endPoint x: 8, endPoint y: 189, distance: 53.6
click at [60, 213] on span "[PERSON_NAME] DISNEY MUSIC COMPANY" at bounding box center [68, 220] width 77 height 14
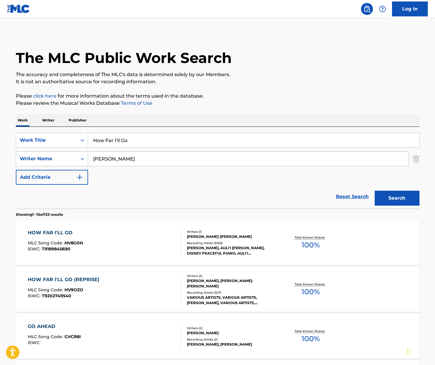
click at [117, 138] on input "How Far I’ll Go" at bounding box center [253, 140] width 331 height 14
paste input "You're Welcome"
type input "You're Welcome"
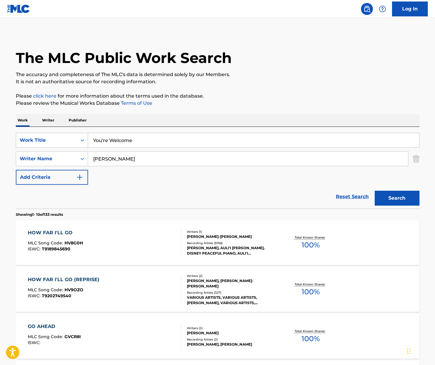
click at [192, 117] on div "Work Writer Publisher" at bounding box center [218, 120] width 404 height 13
click at [382, 201] on button "Search" at bounding box center [397, 198] width 45 height 15
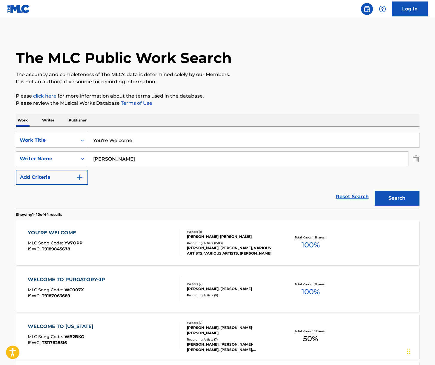
click at [120, 241] on div "YOU'RE WELCOME MLC Song Code : YV7OPP ISWC : T9189845678" at bounding box center [105, 243] width 154 height 27
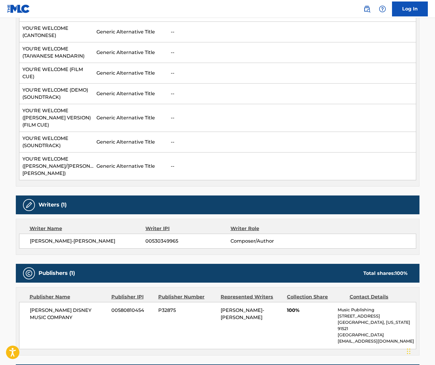
scroll to position [1012, 0]
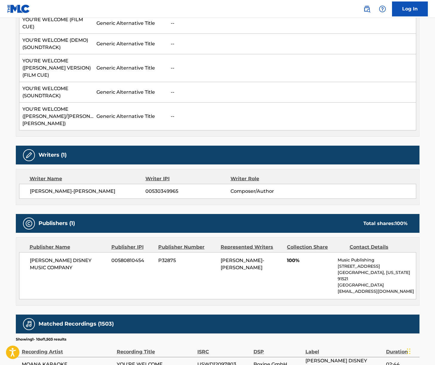
click at [64, 188] on span "[PERSON_NAME]-[PERSON_NAME]" at bounding box center [88, 191] width 116 height 7
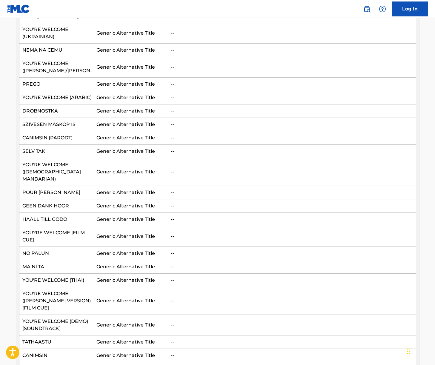
scroll to position [357, 0]
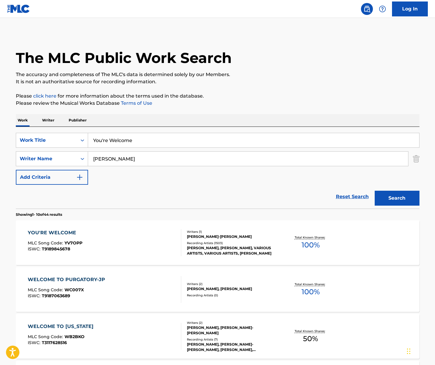
click at [128, 142] on input "You're Welcome" at bounding box center [253, 140] width 331 height 14
paste input "Let It Go"
type input "Let It Go"
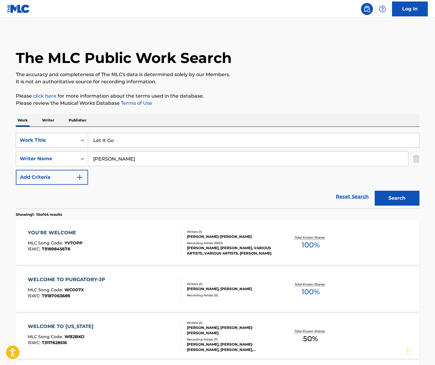
click at [196, 123] on div "Work Writer Publisher" at bounding box center [218, 120] width 404 height 13
click at [124, 161] on input "[PERSON_NAME]" at bounding box center [248, 159] width 320 height 14
click at [125, 161] on input "[PERSON_NAME]" at bounding box center [248, 159] width 320 height 14
type input "[PERSON_NAME]"
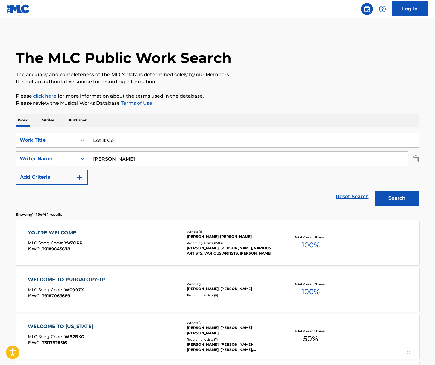
click at [375, 191] on button "Search" at bounding box center [397, 198] width 45 height 15
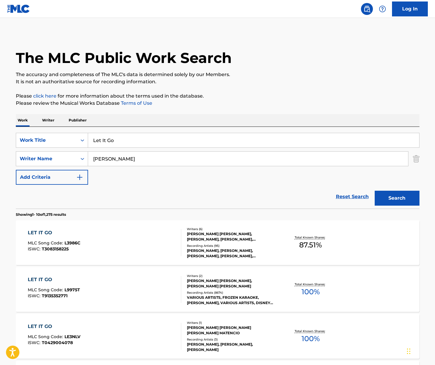
click at [127, 287] on div "LET IT GO MLC Song Code : L9975T ISWC : T9135352771" at bounding box center [105, 289] width 154 height 27
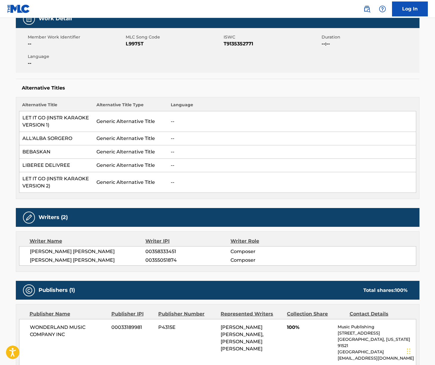
scroll to position [105, 0]
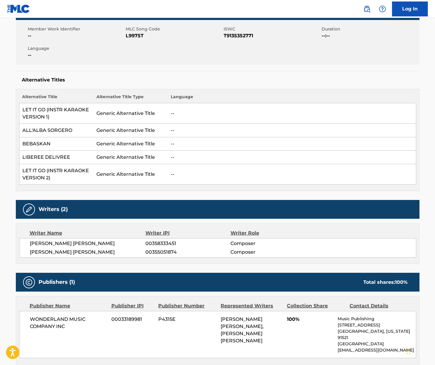
click at [76, 245] on span "[PERSON_NAME] [PERSON_NAME]" at bounding box center [88, 243] width 116 height 7
click at [76, 250] on span "[PERSON_NAME] [PERSON_NAME]" at bounding box center [88, 252] width 116 height 7
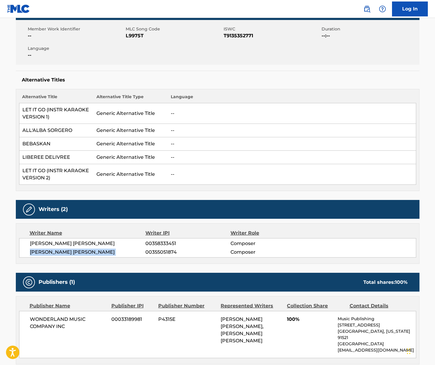
click at [76, 250] on span "[PERSON_NAME] [PERSON_NAME]" at bounding box center [88, 252] width 116 height 7
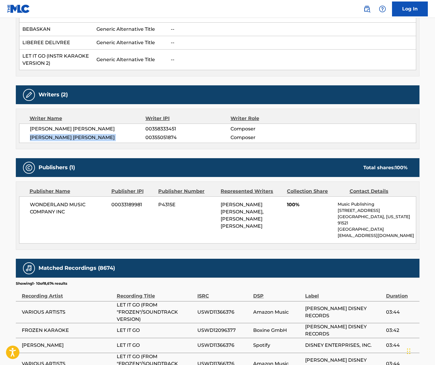
scroll to position [273, 0]
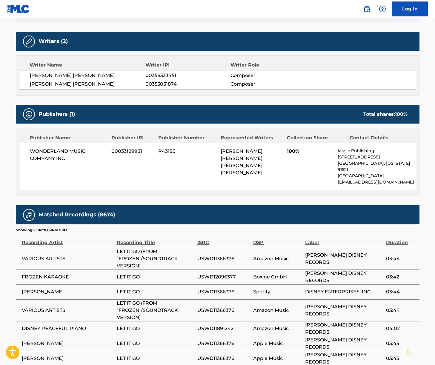
click at [50, 151] on span "WONDERLAND MUSIC COMPANY INC" at bounding box center [68, 155] width 77 height 14
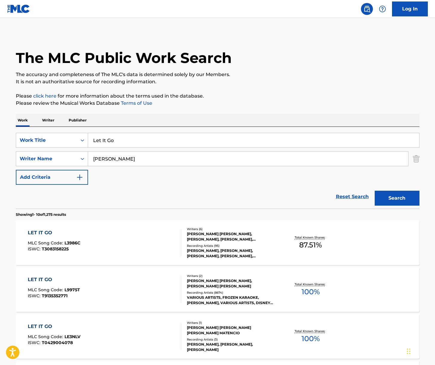
click at [117, 143] on input "Let It Go" at bounding box center [253, 140] width 331 height 14
paste input "Do You Want to Build a Snowman?"
type input "Do You Want to Build a Snowman?"
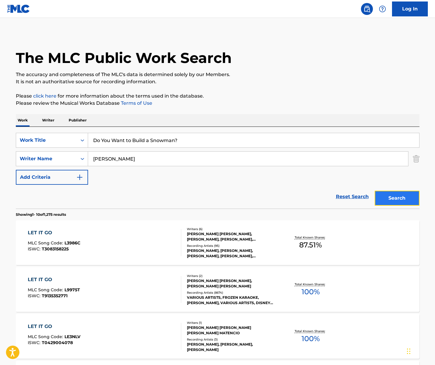
click at [382, 202] on button "Search" at bounding box center [397, 198] width 45 height 15
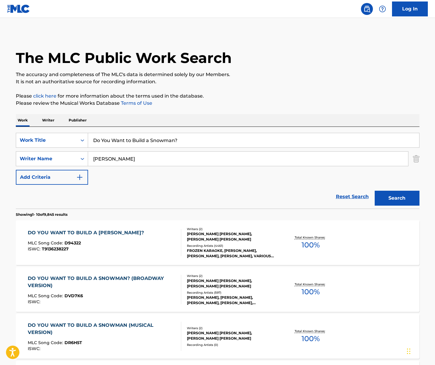
click at [152, 247] on div "DO YOU WANT TO BUILD A [PERSON_NAME]? MLC Song Code : D94322 ISWC : T9136238227" at bounding box center [105, 243] width 154 height 27
click at [124, 142] on input "Do You Want to Build a Snowman?" at bounding box center [253, 140] width 331 height 14
paste input "A Whole New World"
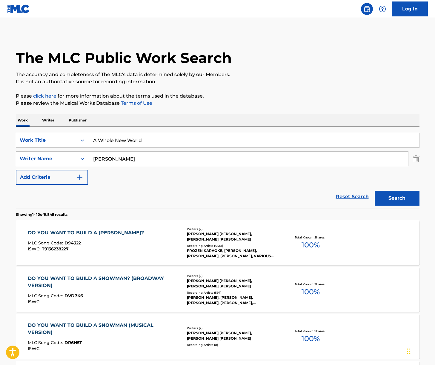
type input "A Whole New World"
drag, startPoint x: 193, startPoint y: 119, endPoint x: 120, endPoint y: 161, distance: 84.2
click at [193, 120] on div "Work Writer Publisher" at bounding box center [218, 120] width 404 height 13
click at [119, 162] on input "[PERSON_NAME]" at bounding box center [248, 159] width 320 height 14
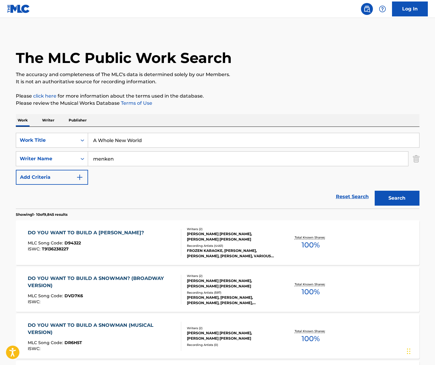
type input "menken"
click at [375, 191] on button "Search" at bounding box center [397, 198] width 45 height 15
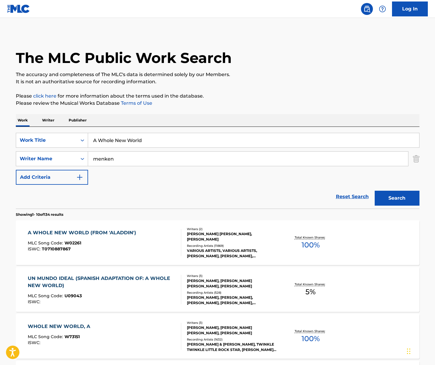
click at [135, 244] on div "MLC Song Code : W02261" at bounding box center [83, 244] width 111 height 6
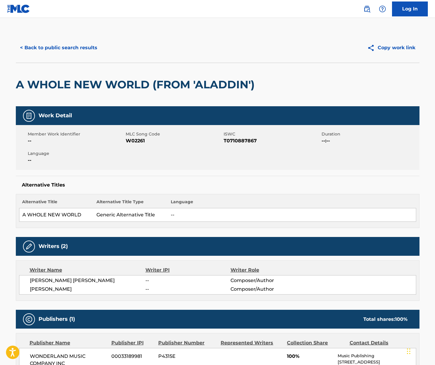
click at [57, 284] on span "[PERSON_NAME] [PERSON_NAME]" at bounding box center [88, 280] width 116 height 7
click at [39, 293] on span "[PERSON_NAME]" at bounding box center [88, 289] width 116 height 7
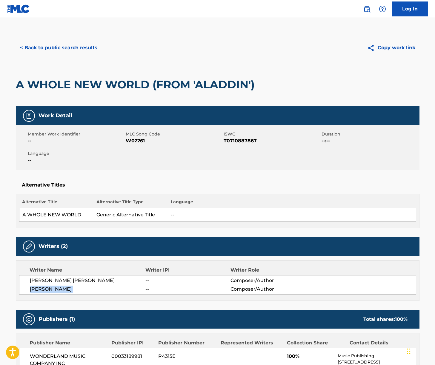
click at [39, 293] on span "[PERSON_NAME]" at bounding box center [88, 289] width 116 height 7
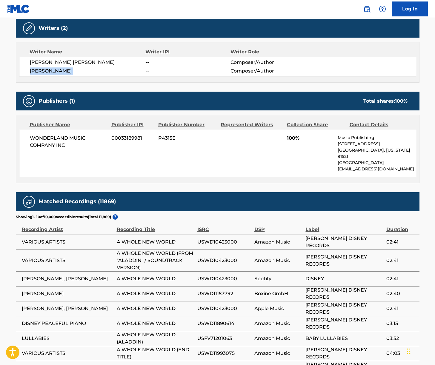
scroll to position [234, 0]
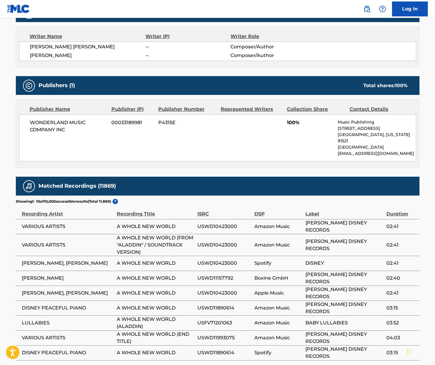
click at [52, 134] on span "WONDERLAND MUSIC COMPANY INC" at bounding box center [68, 126] width 77 height 14
drag, startPoint x: 52, startPoint y: 134, endPoint x: 35, endPoint y: 131, distance: 17.2
click at [52, 134] on span "WONDERLAND MUSIC COMPANY INC" at bounding box center [68, 126] width 77 height 14
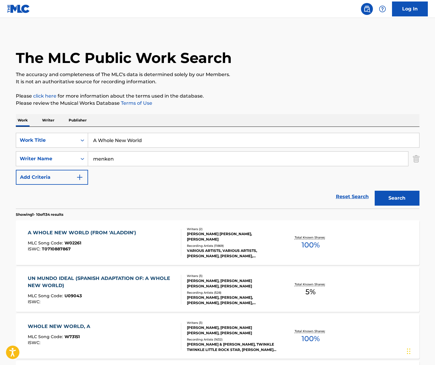
click at [113, 142] on input "A Whole New World" at bounding box center [253, 140] width 331 height 14
paste input "Friend Like Me"
type input "Friend Like Me"
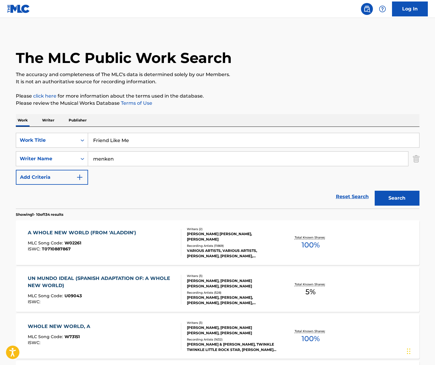
drag, startPoint x: 305, startPoint y: 111, endPoint x: 310, endPoint y: 118, distance: 8.0
drag, startPoint x: 397, startPoint y: 201, endPoint x: 382, endPoint y: 201, distance: 14.4
click at [382, 201] on button "Search" at bounding box center [397, 198] width 45 height 15
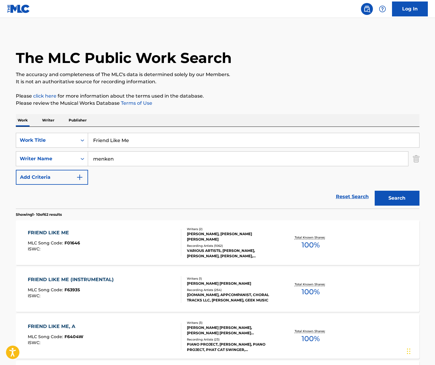
click at [146, 286] on div "FRIEND LIKE ME (INSTRUMENTAL) MLC Song Code : F6393S ISWC :" at bounding box center [105, 289] width 154 height 27
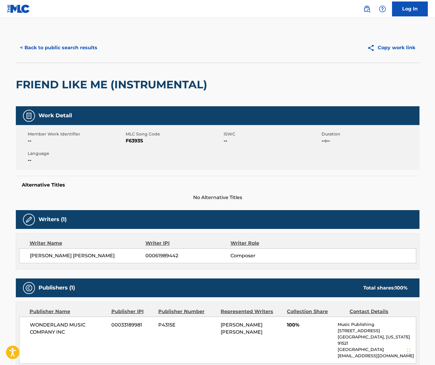
click at [54, 256] on span "[PERSON_NAME] [PERSON_NAME]" at bounding box center [88, 256] width 116 height 7
click at [54, 324] on span "WONDERLAND MUSIC COMPANY INC" at bounding box center [68, 329] width 77 height 14
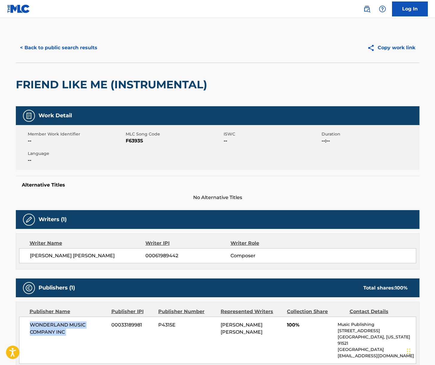
click at [54, 324] on span "WONDERLAND MUSIC COMPANY INC" at bounding box center [68, 329] width 77 height 14
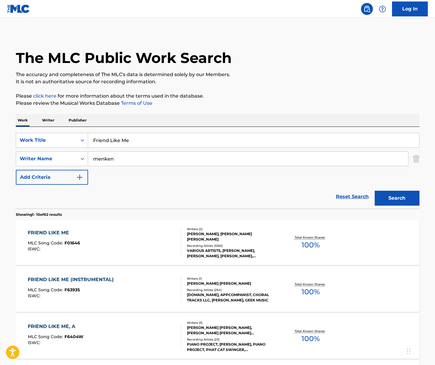
click at [122, 139] on input "Friend Like Me" at bounding box center [253, 140] width 331 height 14
click at [121, 139] on input "Friend Like Me" at bounding box center [253, 140] width 331 height 14
paste input "Colors of the Wind"
type input "Colors of the Wind"
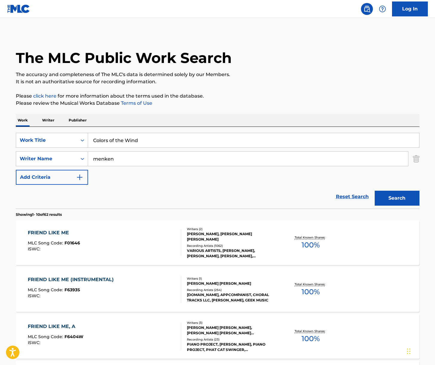
click at [222, 122] on div "Work Writer Publisher" at bounding box center [218, 120] width 404 height 13
click at [382, 204] on button "Search" at bounding box center [397, 198] width 45 height 15
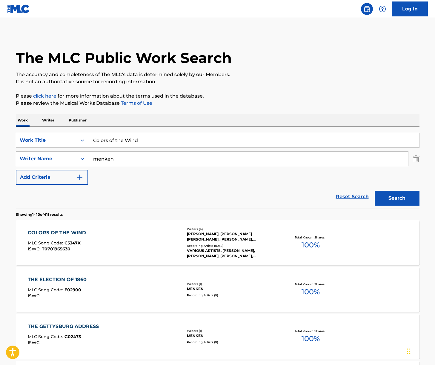
click at [145, 244] on div "COLORS OF THE WIND MLC Song Code : C5347X ISWC : T0701965630" at bounding box center [105, 243] width 154 height 27
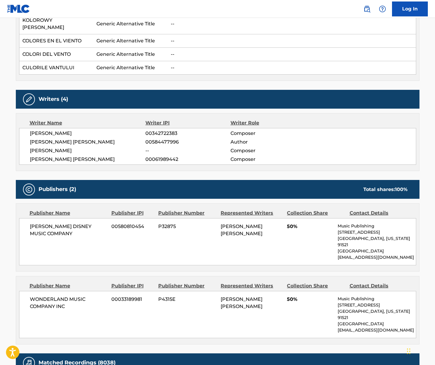
scroll to position [364, 0]
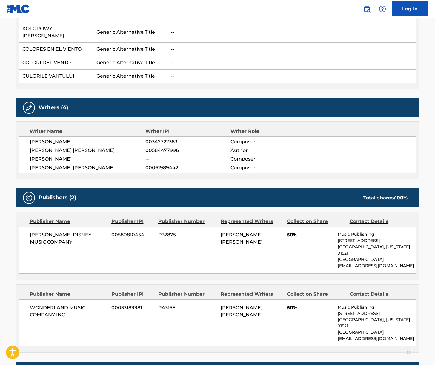
click at [68, 147] on div "[PERSON_NAME] 00342722383 Composer [PERSON_NAME] [PERSON_NAME] 00584477996 Auth…" at bounding box center [217, 155] width 397 height 37
click at [68, 147] on span "[PERSON_NAME] [PERSON_NAME]" at bounding box center [88, 150] width 116 height 7
click at [51, 164] on span "[PERSON_NAME] [PERSON_NAME]" at bounding box center [88, 167] width 116 height 7
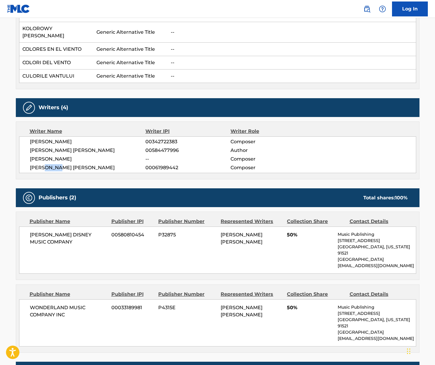
click at [51, 164] on span "[PERSON_NAME] [PERSON_NAME]" at bounding box center [88, 167] width 116 height 7
click at [57, 232] on span "[PERSON_NAME] DISNEY MUSIC COMPANY" at bounding box center [68, 239] width 77 height 14
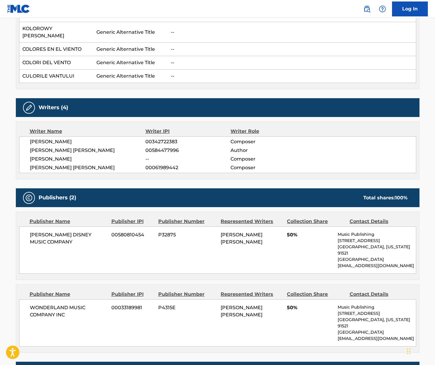
click at [52, 305] on span "WONDERLAND MUSIC COMPANY INC" at bounding box center [68, 312] width 77 height 14
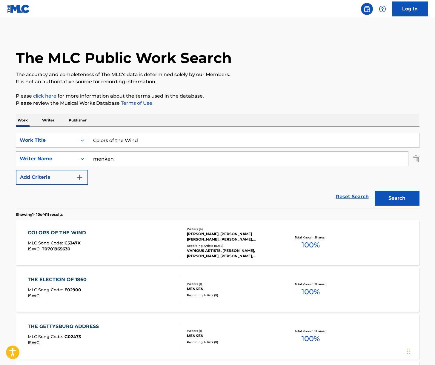
click at [128, 145] on input "Colors of the Wind" at bounding box center [253, 140] width 331 height 14
paste input "Married Life"
type input "Married Life"
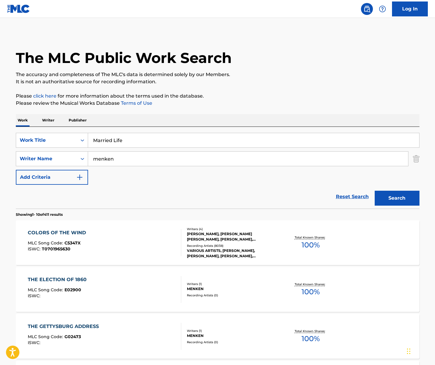
click at [134, 159] on input "menken" at bounding box center [248, 159] width 320 height 14
paste input "[PERSON_NAME]"
drag, startPoint x: 134, startPoint y: 159, endPoint x: -27, endPoint y: 138, distance: 162.7
click at [0, 138] on html "Accessibility Screen-Reader Guide, Feedback, and Issue Reporting | New window 0…" at bounding box center [217, 182] width 435 height 365
type input "[PERSON_NAME]"
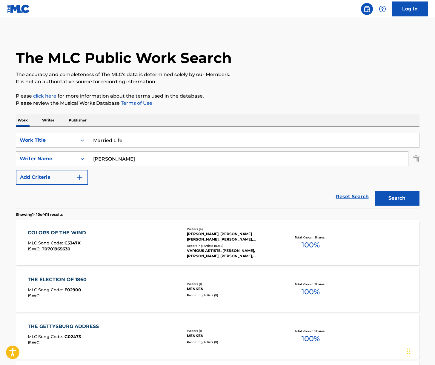
click at [375, 191] on button "Search" at bounding box center [397, 198] width 45 height 15
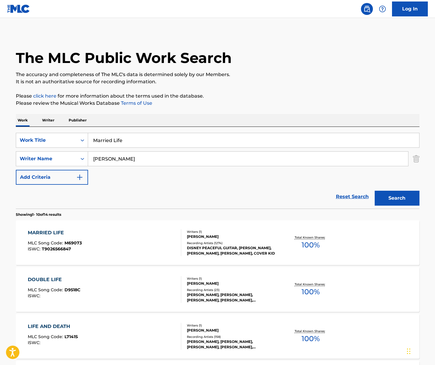
click at [139, 242] on div "MARRIED LIFE MLC Song Code : M69073 ISWC : T9026566847" at bounding box center [105, 243] width 154 height 27
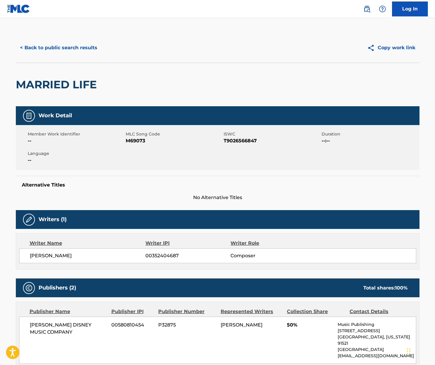
click at [74, 255] on span "[PERSON_NAME]" at bounding box center [88, 256] width 116 height 7
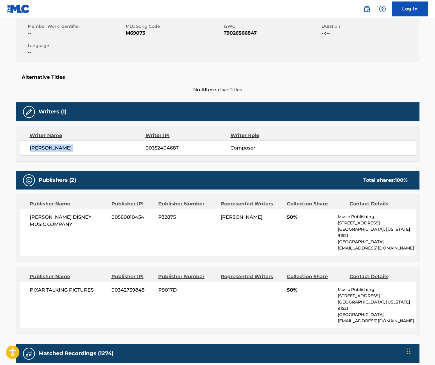
scroll to position [121, 0]
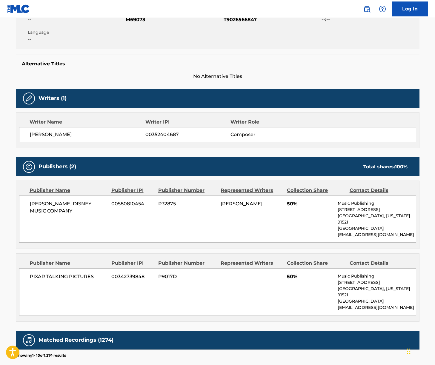
click at [56, 202] on span "[PERSON_NAME] DISNEY MUSIC COMPANY" at bounding box center [68, 208] width 77 height 14
click at [64, 273] on span "PIXAR TALKING PICTURES" at bounding box center [68, 276] width 77 height 7
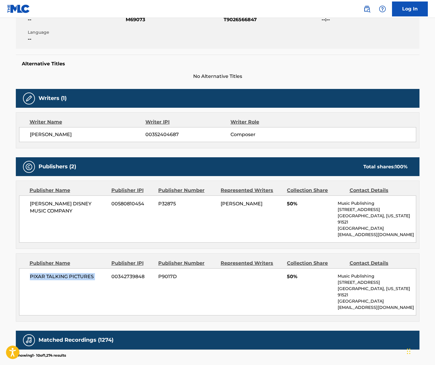
click at [64, 273] on span "PIXAR TALKING PICTURES" at bounding box center [68, 276] width 77 height 7
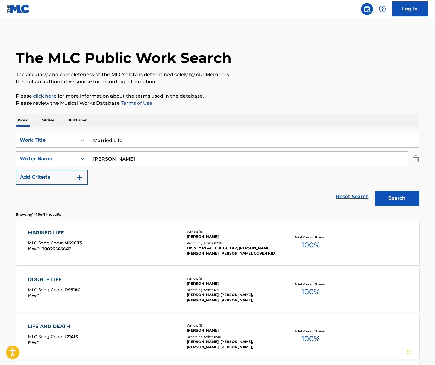
click at [127, 142] on input "Married Life" at bounding box center [253, 140] width 331 height 14
drag, startPoint x: 127, startPoint y: 142, endPoint x: 200, endPoint y: 121, distance: 76.1
click at [127, 142] on input "Married Life" at bounding box center [253, 140] width 331 height 14
paste input "I See the Light"
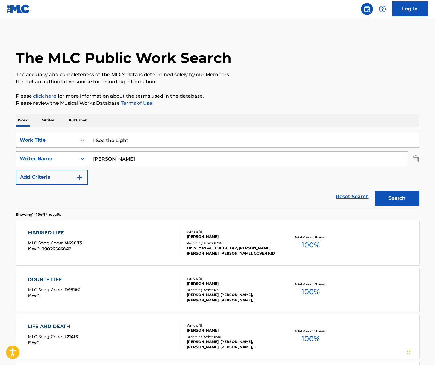
type input "I See the Light"
drag, startPoint x: 215, startPoint y: 117, endPoint x: 206, endPoint y: 123, distance: 10.1
click at [215, 118] on div "Work Writer Publisher" at bounding box center [218, 120] width 404 height 13
click at [160, 155] on input "[PERSON_NAME]" at bounding box center [248, 159] width 320 height 14
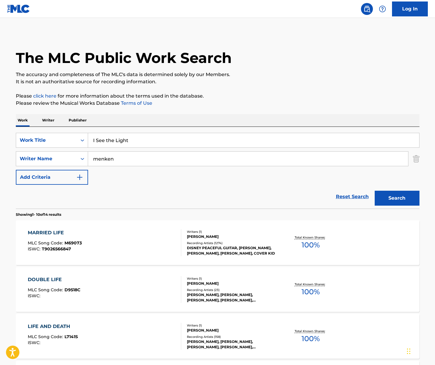
type input "menken"
click at [375, 191] on button "Search" at bounding box center [397, 198] width 45 height 15
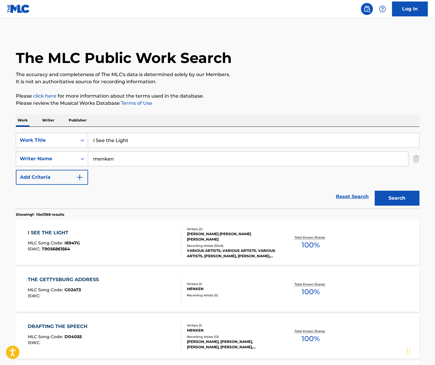
click at [110, 243] on div "I SEE THE LIGHT MLC Song Code : I6947G ISWC : T9056861564" at bounding box center [105, 243] width 154 height 27
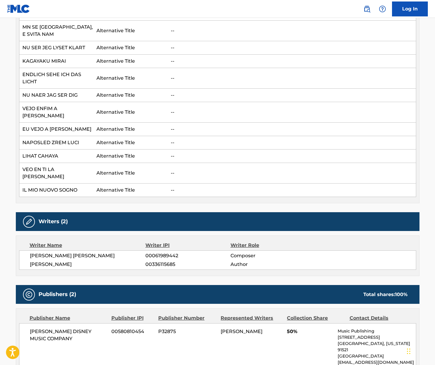
scroll to position [533, 0]
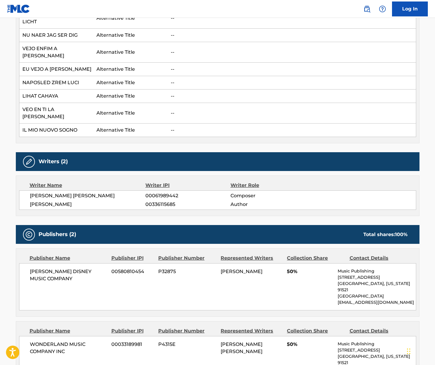
click at [60, 192] on span "[PERSON_NAME] [PERSON_NAME]" at bounding box center [88, 195] width 116 height 7
click at [70, 201] on span "[PERSON_NAME]" at bounding box center [88, 204] width 116 height 7
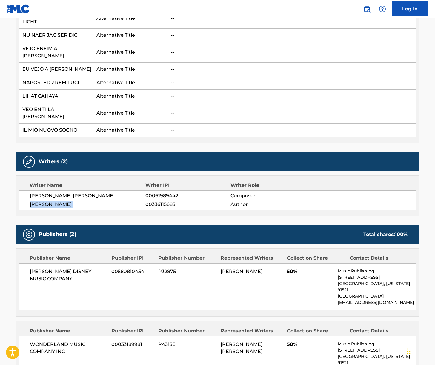
drag, startPoint x: 70, startPoint y: 181, endPoint x: 10, endPoint y: 188, distance: 60.2
click at [70, 201] on span "[PERSON_NAME]" at bounding box center [88, 204] width 116 height 7
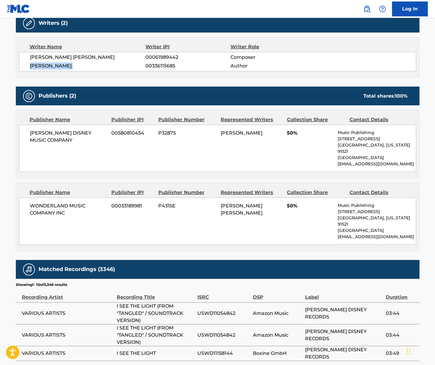
scroll to position [685, 0]
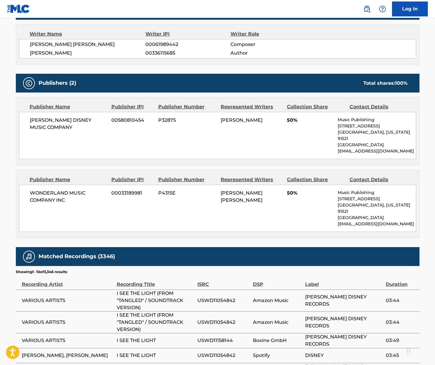
click at [56, 117] on span "[PERSON_NAME] DISNEY MUSIC COMPANY" at bounding box center [68, 124] width 77 height 14
drag, startPoint x: 56, startPoint y: 96, endPoint x: 6, endPoint y: 109, distance: 51.4
click at [55, 117] on span "[PERSON_NAME] DISNEY MUSIC COMPANY" at bounding box center [68, 124] width 77 height 14
click at [41, 190] on span "WONDERLAND MUSIC COMPANY INC" at bounding box center [68, 197] width 77 height 14
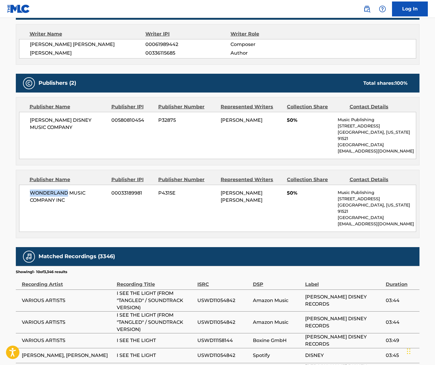
click at [41, 190] on span "WONDERLAND MUSIC COMPANY INC" at bounding box center [68, 197] width 77 height 14
